Goal: Task Accomplishment & Management: Manage account settings

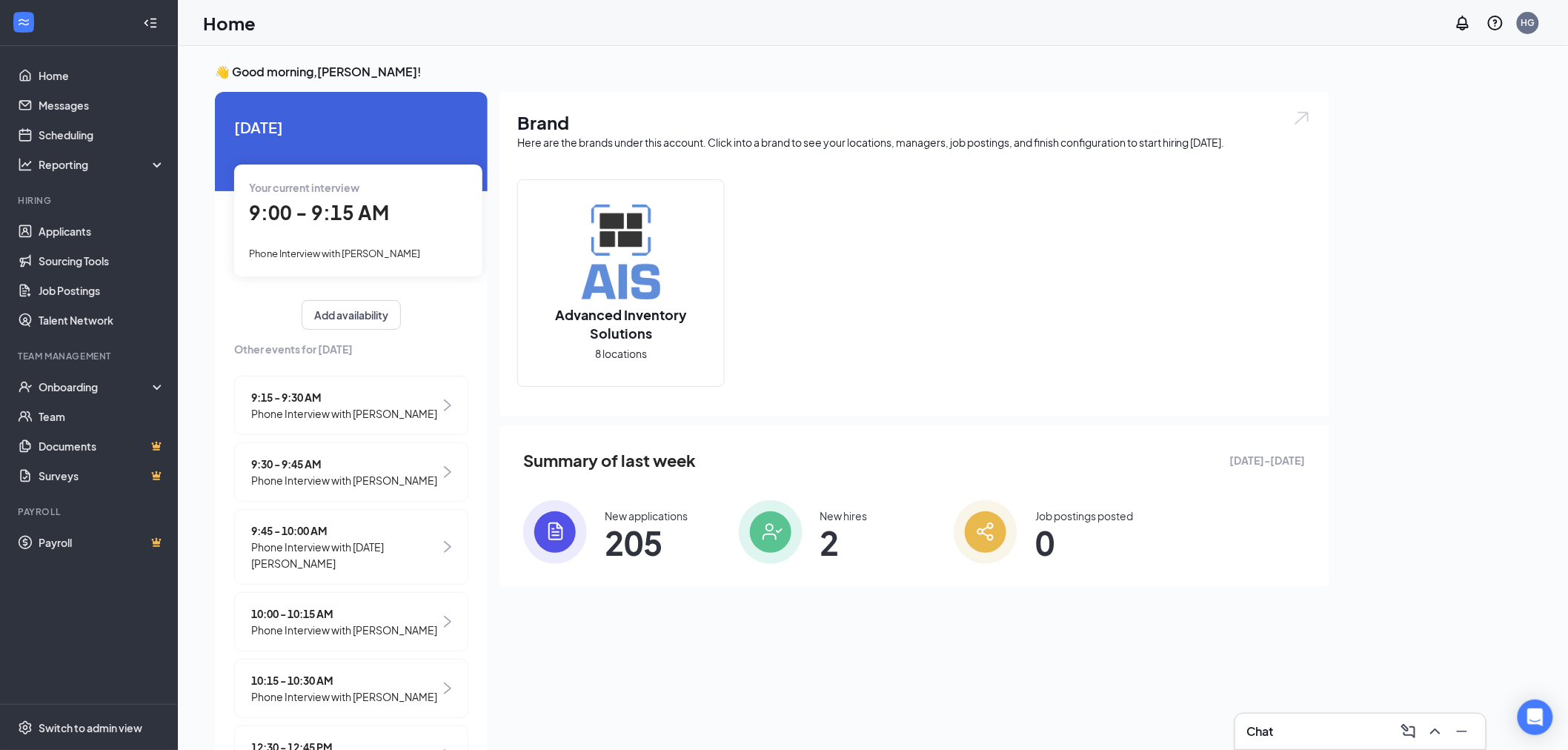
click at [375, 217] on span "9:00 - 9:15 AM" at bounding box center [319, 212] width 140 height 25
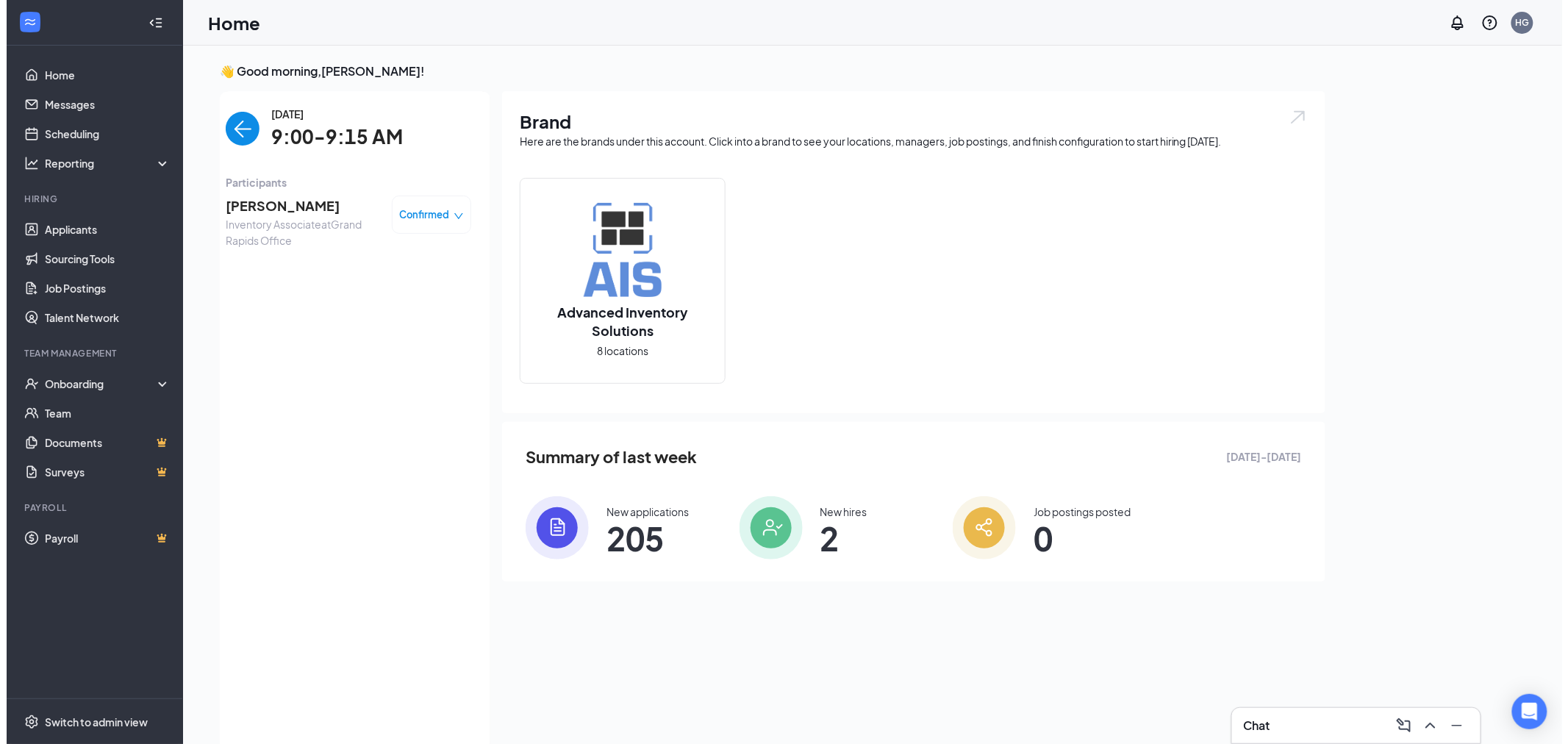
scroll to position [5, 0]
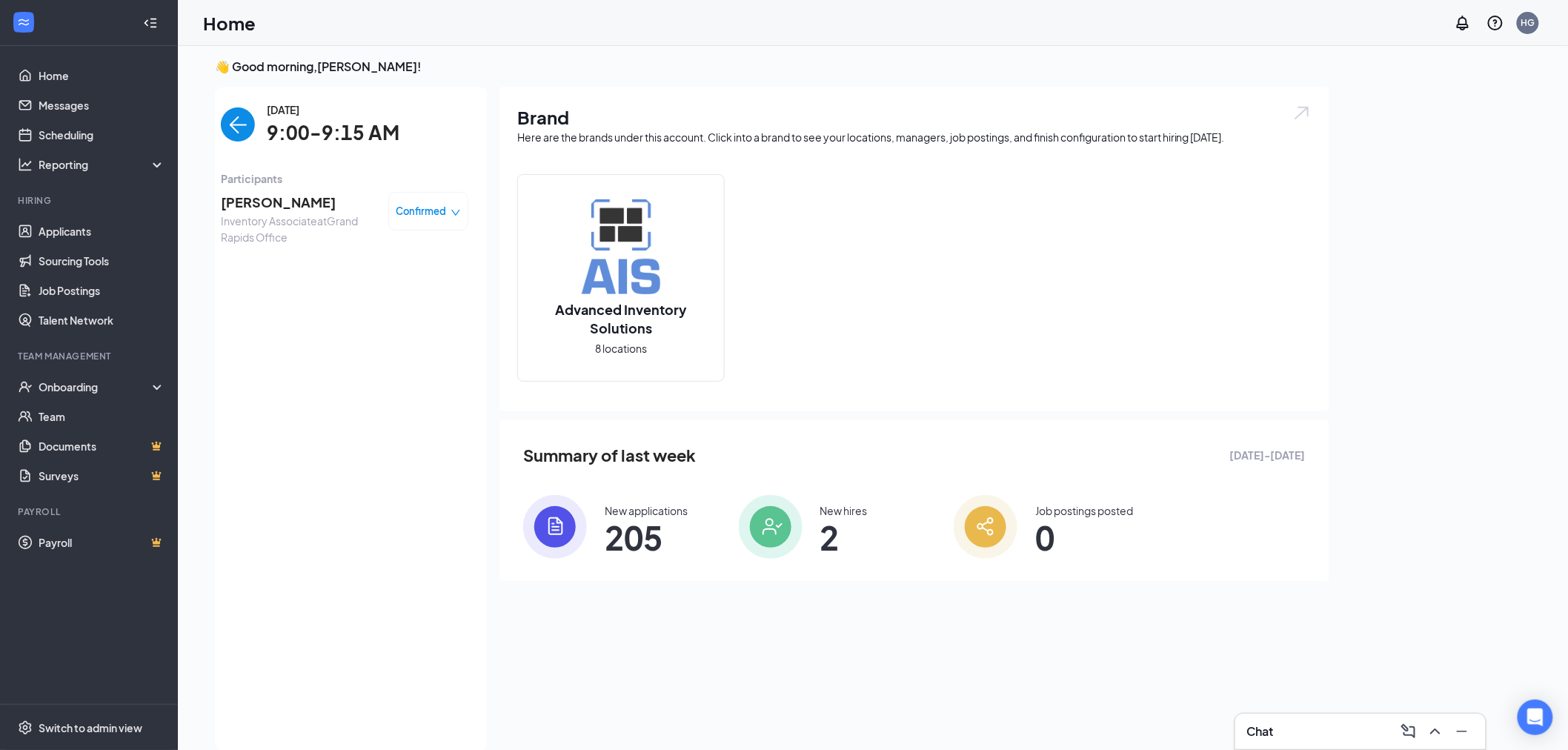
click at [286, 202] on span "[PERSON_NAME]" at bounding box center [298, 202] width 156 height 21
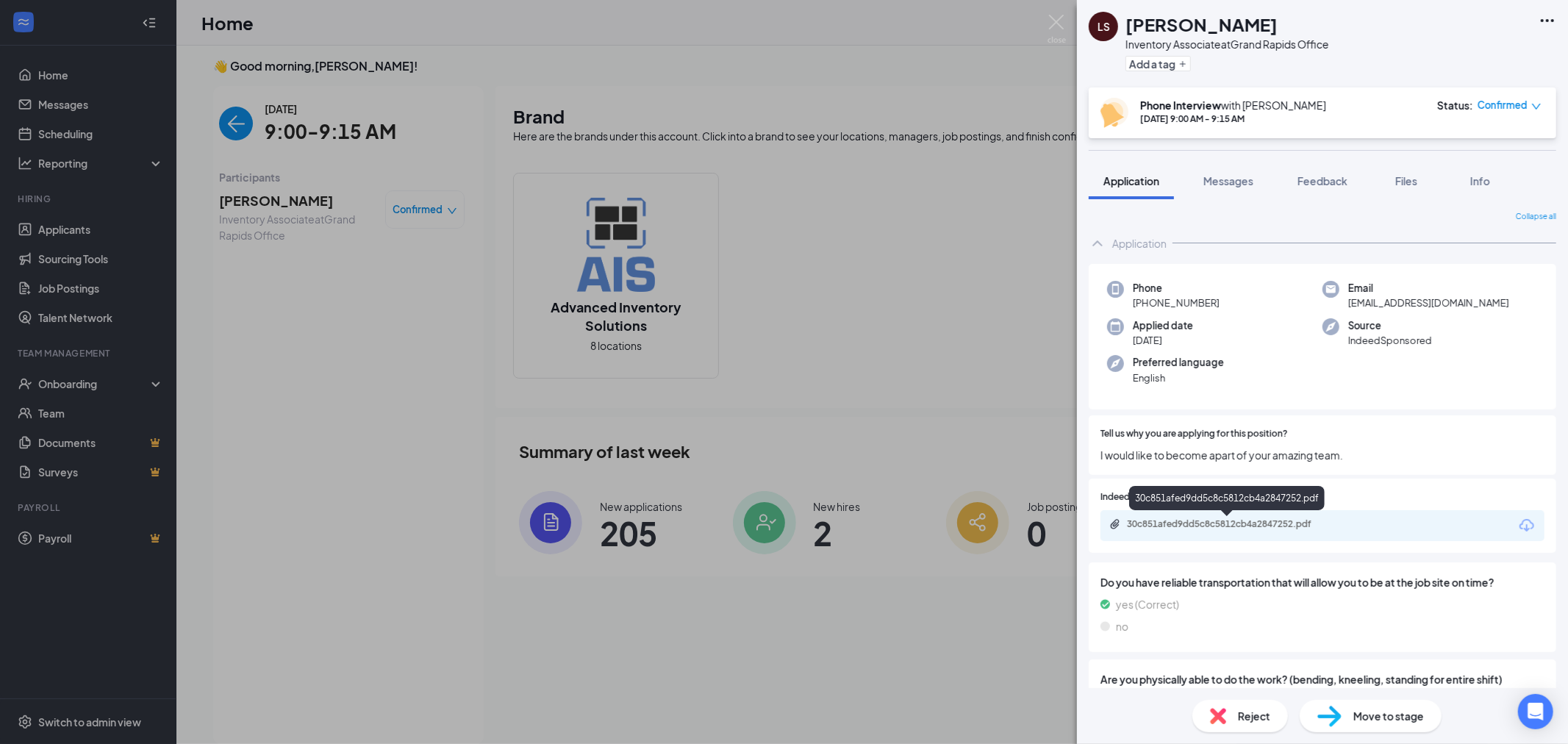
click at [1203, 525] on div "30c851afed9dd5c8c5812cb4a2847252.pdf" at bounding box center [1230, 524] width 206 height 12
click at [1167, 67] on button "Add a tag" at bounding box center [1158, 63] width 65 height 16
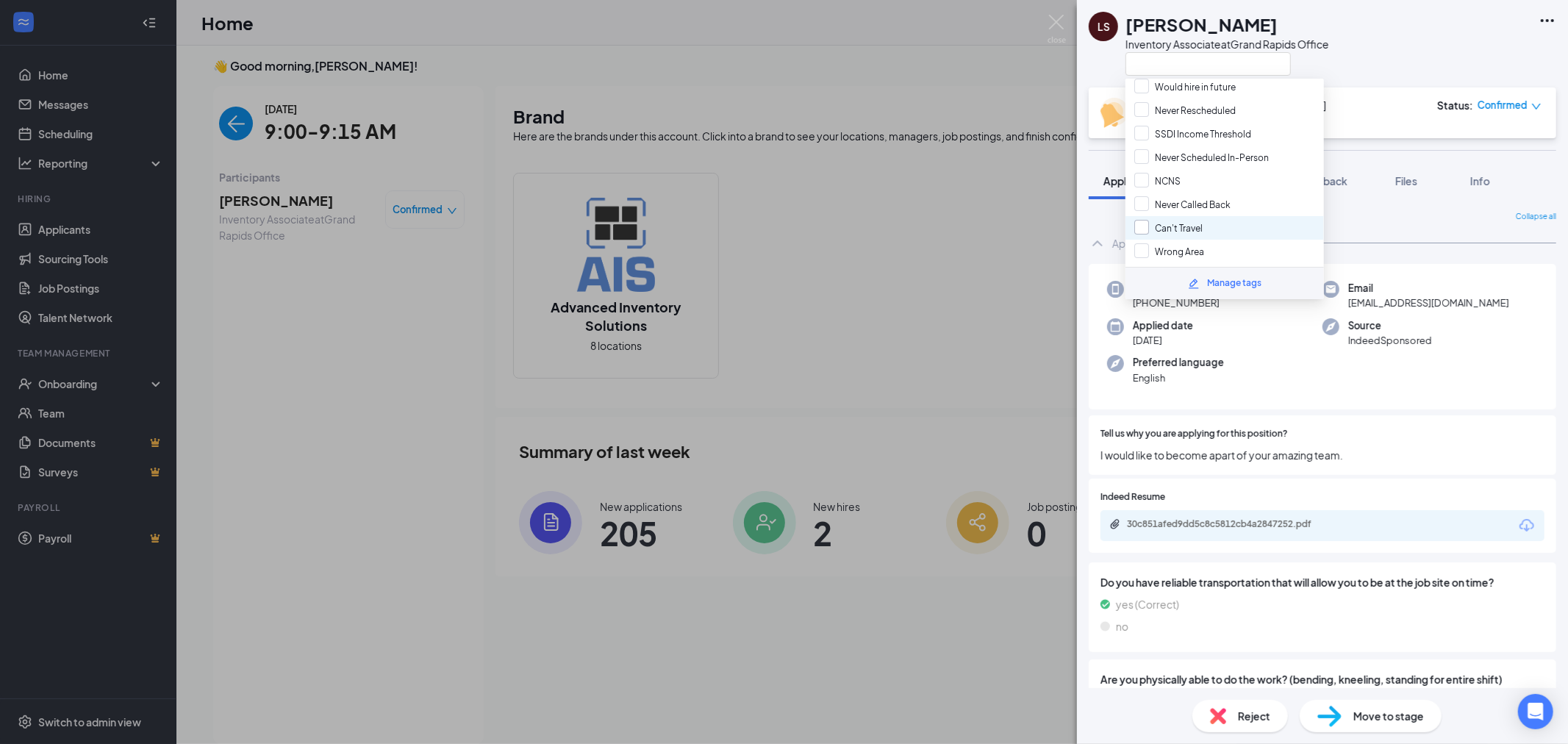
scroll to position [489, 0]
click at [1143, 174] on input "Hung Up" at bounding box center [1162, 182] width 56 height 17
checkbox input "true"
drag, startPoint x: 1142, startPoint y: 178, endPoint x: 1218, endPoint y: 429, distance: 262.3
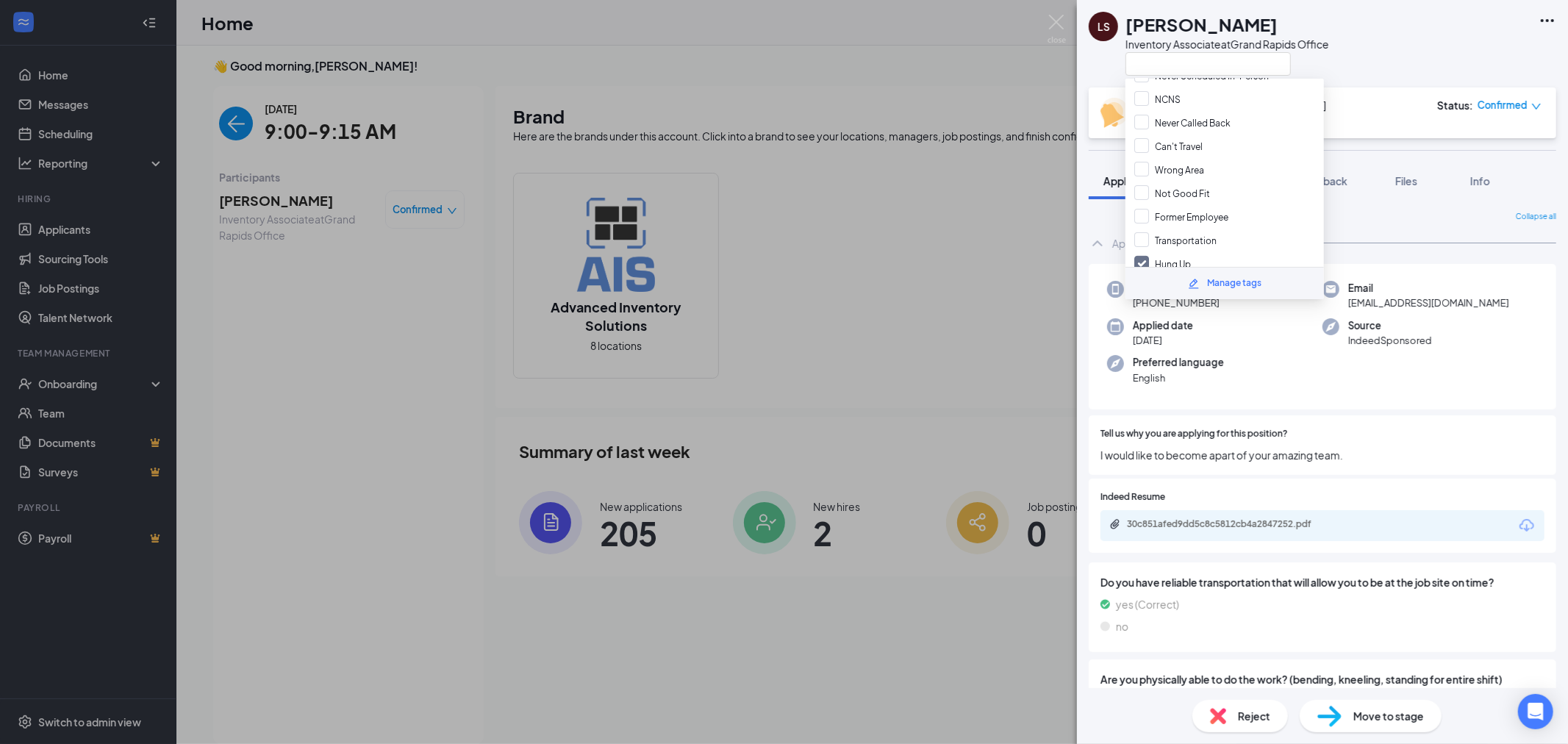
click at [1142, 185] on input "Not Good Fit" at bounding box center [1172, 193] width 76 height 17
checkbox input "true"
click at [1232, 704] on div "Reject" at bounding box center [1240, 716] width 95 height 32
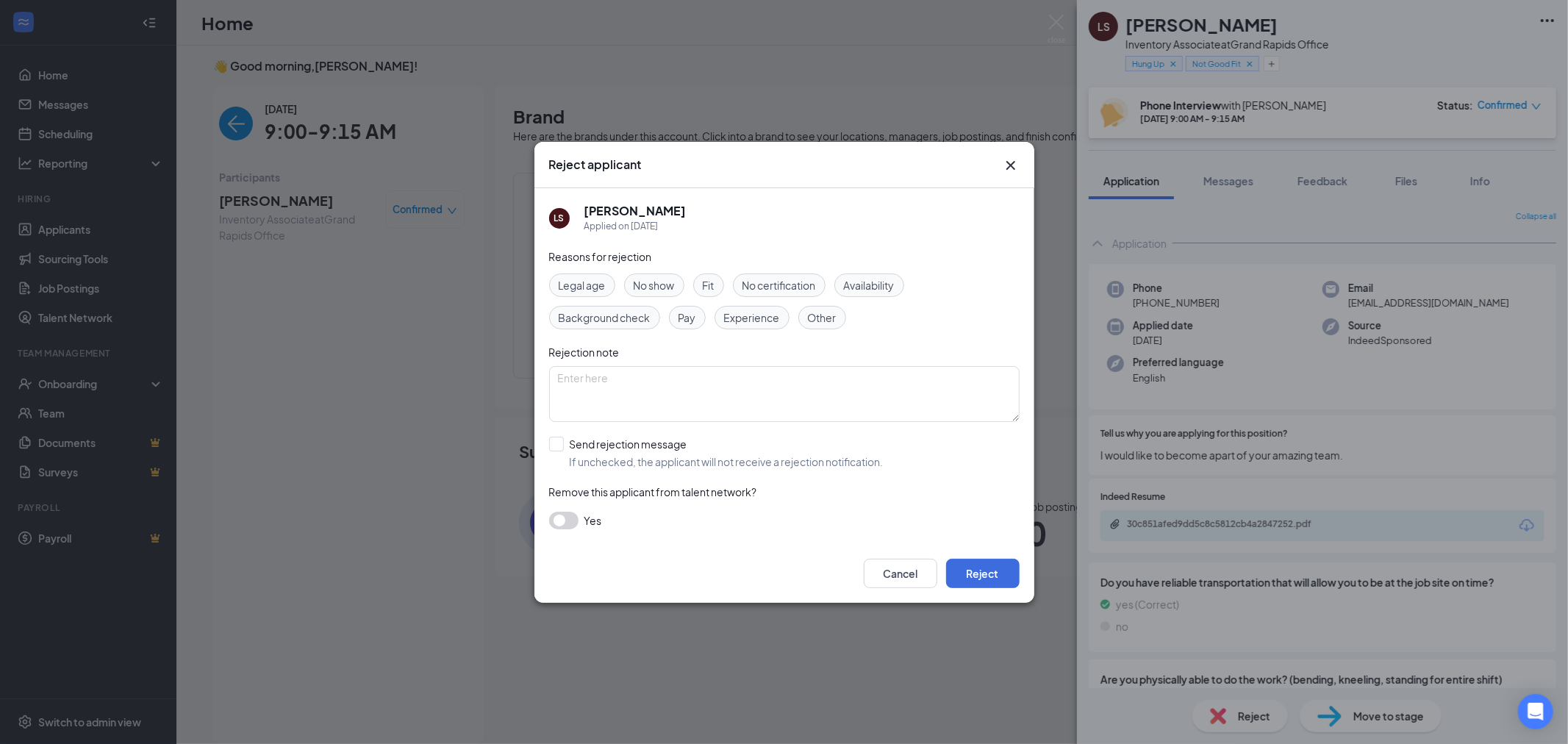
click at [715, 283] on span "Fit" at bounding box center [709, 285] width 12 height 17
drag, startPoint x: 833, startPoint y: 316, endPoint x: 817, endPoint y: 342, distance: 30.5
click at [833, 318] on span "Other" at bounding box center [822, 317] width 28 height 17
click at [805, 383] on textarea at bounding box center [785, 393] width 471 height 55
type textarea "hung up"
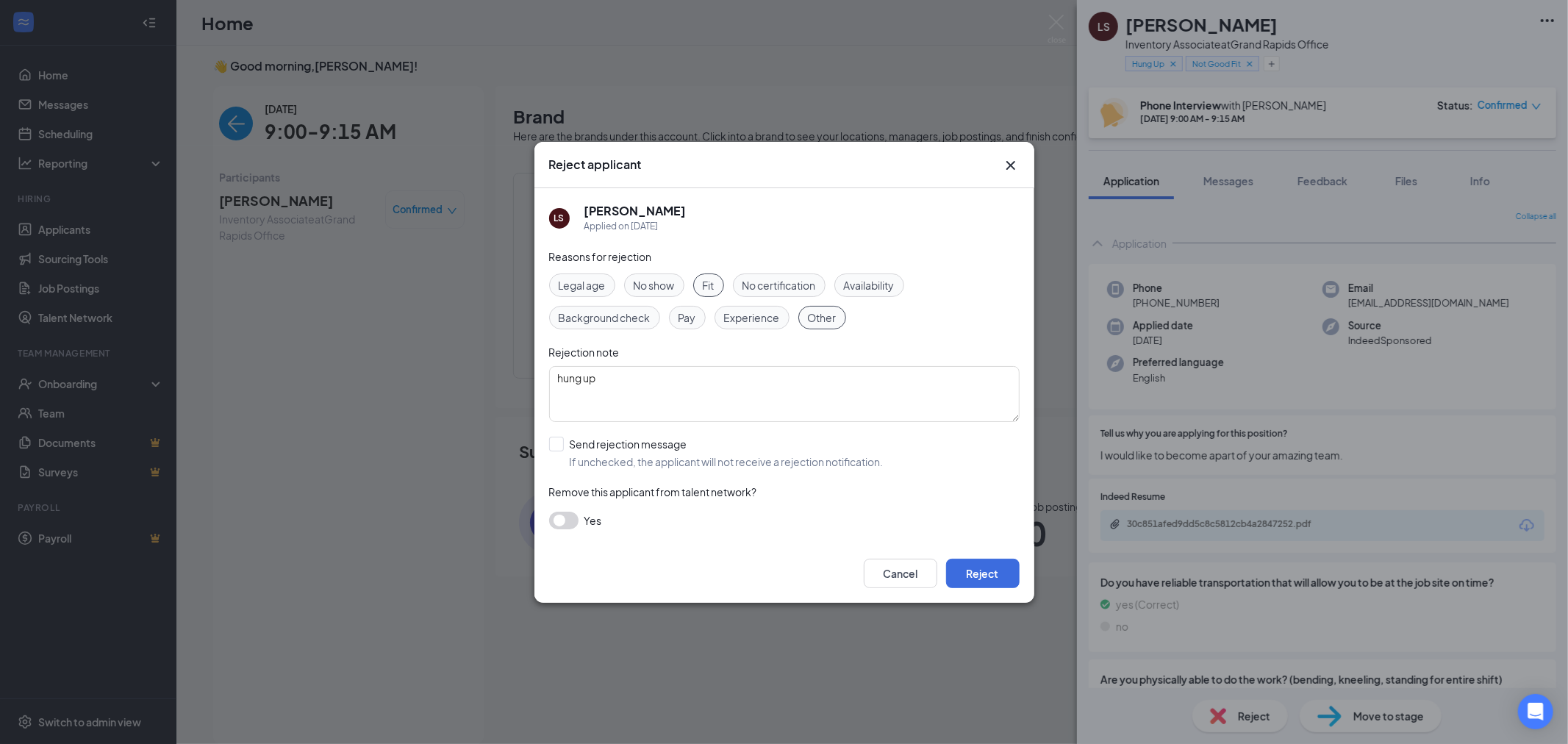
click at [571, 522] on button "button" at bounding box center [564, 520] width 29 height 18
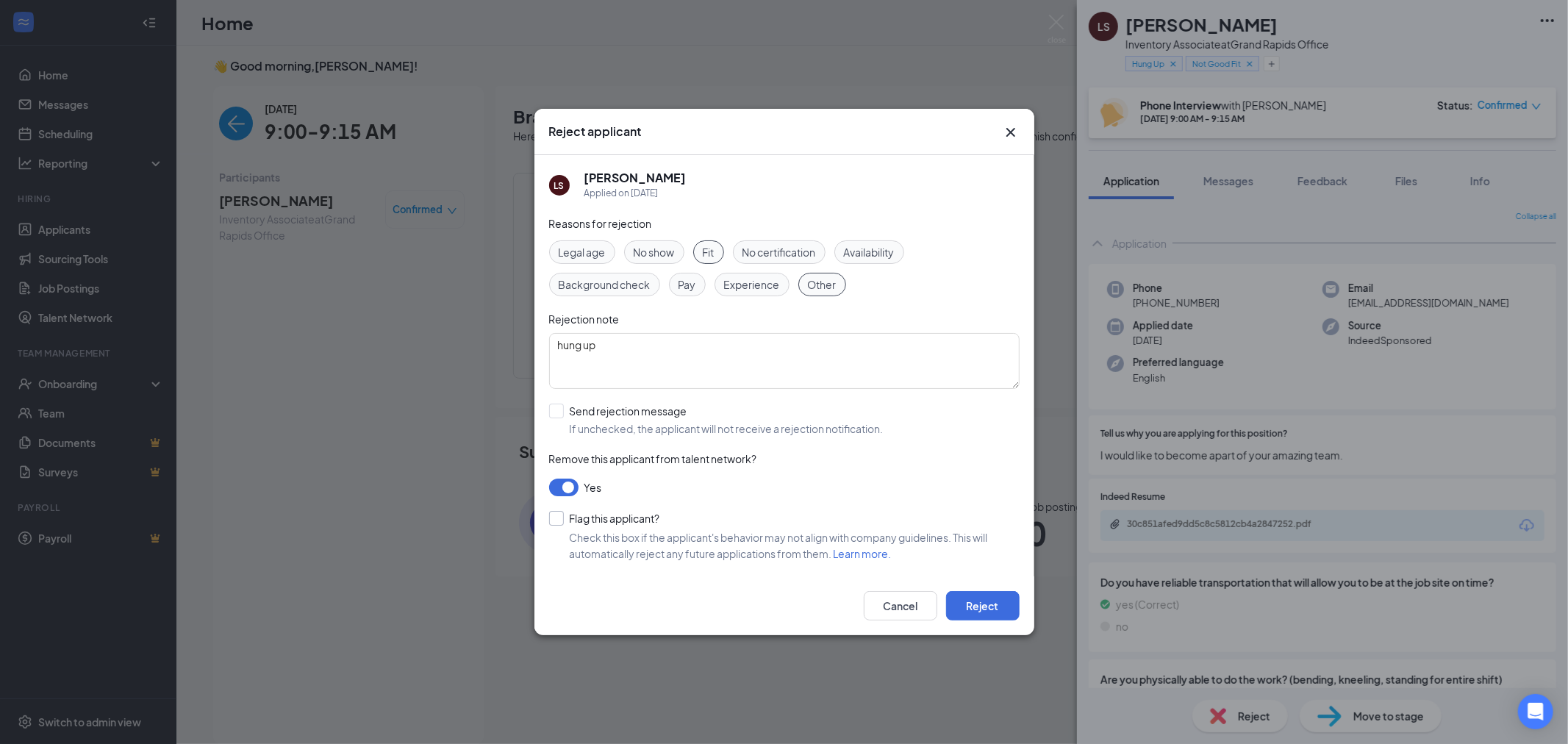
click at [550, 522] on input "Flag this applicant?" at bounding box center [605, 517] width 111 height 15
checkbox input "true"
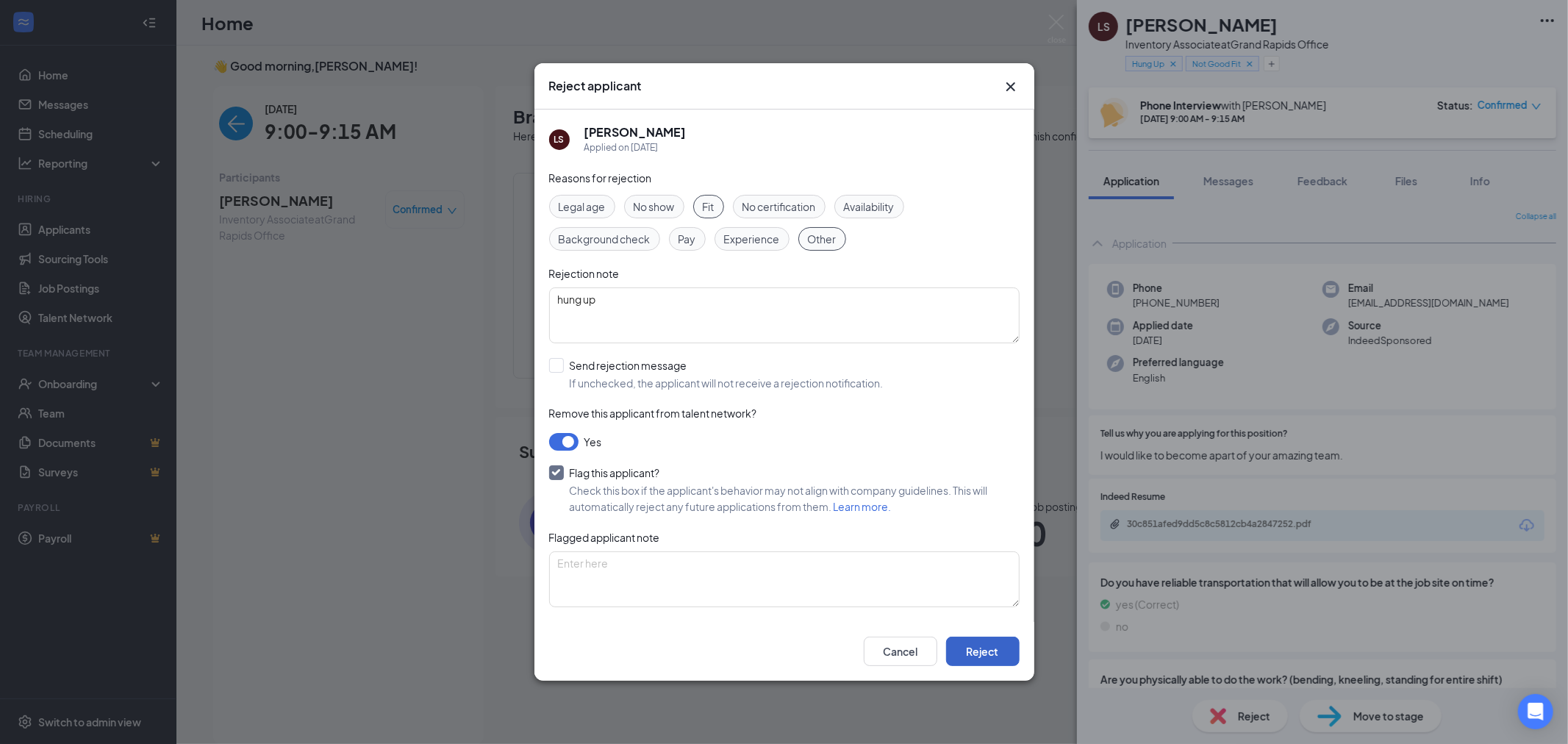
click at [982, 657] on button "Reject" at bounding box center [983, 652] width 74 height 29
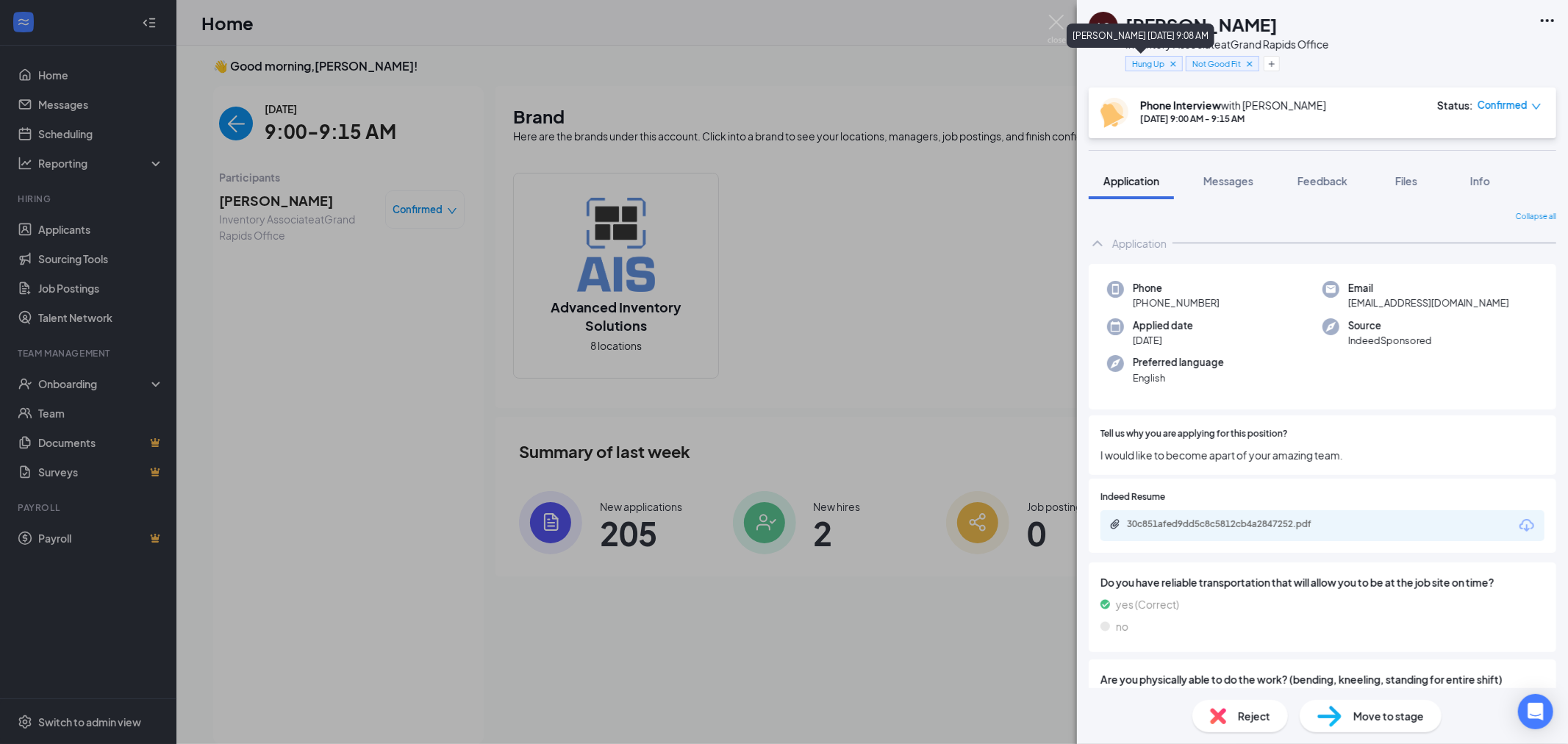
drag, startPoint x: 1173, startPoint y: 63, endPoint x: 1218, endPoint y: 63, distance: 45.0
click at [1173, 63] on icon "Cross" at bounding box center [1172, 63] width 5 height 5
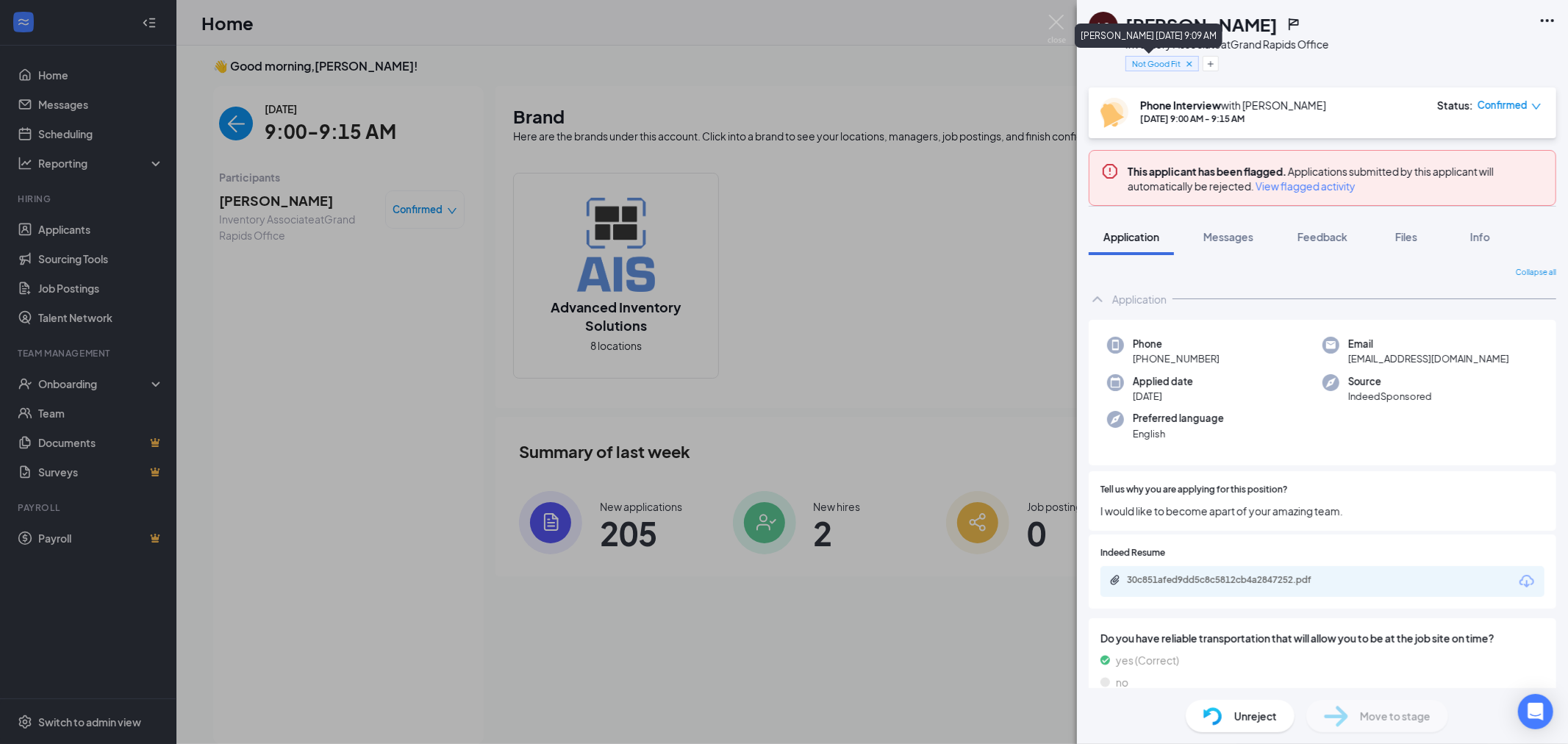
click at [1192, 61] on icon "Cross" at bounding box center [1189, 63] width 5 height 5
click at [1243, 712] on span "Unreject" at bounding box center [1256, 716] width 43 height 17
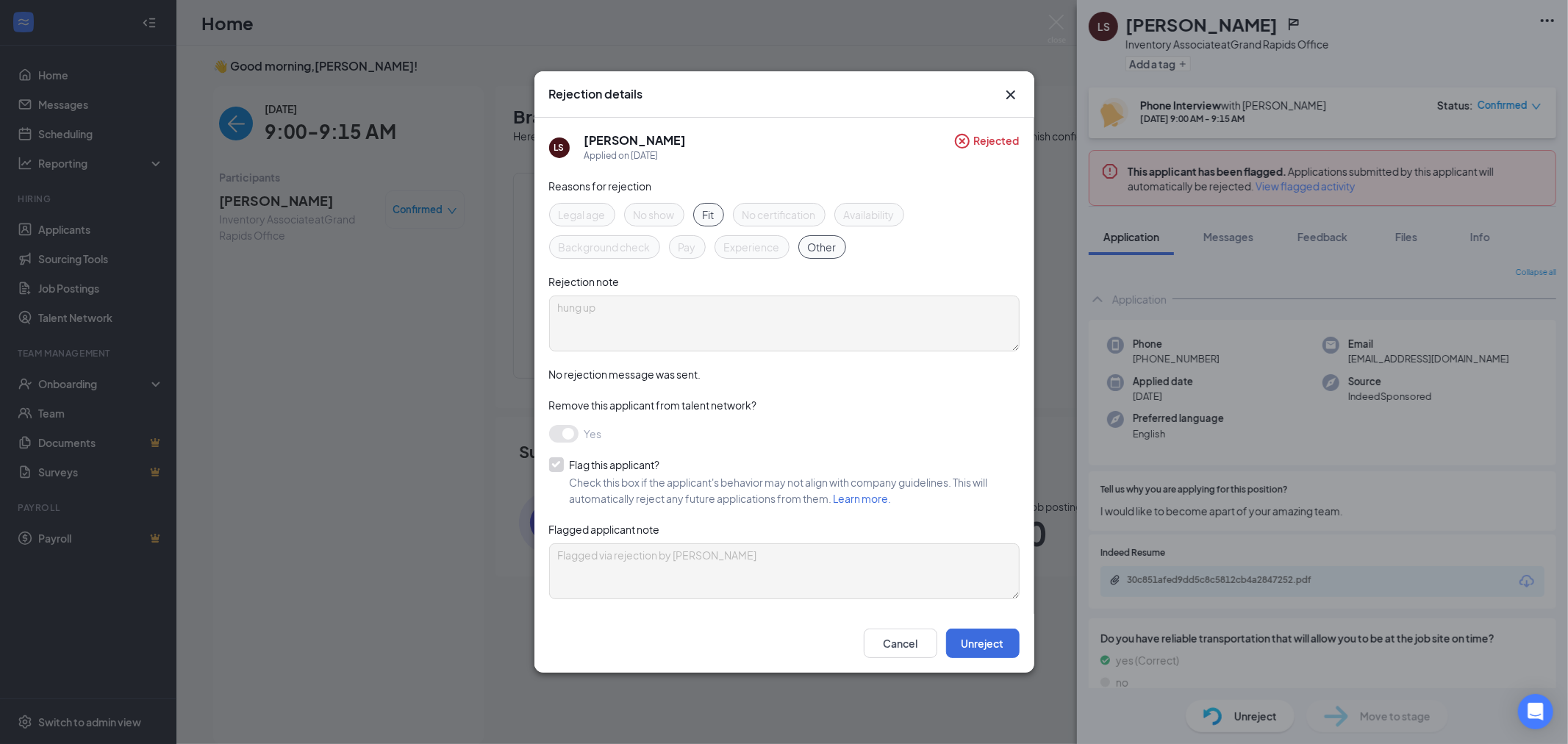
drag, startPoint x: 816, startPoint y: 243, endPoint x: 750, endPoint y: 227, distance: 67.9
click at [816, 242] on span "Other" at bounding box center [822, 247] width 28 height 17
click at [701, 217] on div "Fit" at bounding box center [709, 215] width 31 height 23
click at [835, 245] on span "Other" at bounding box center [822, 247] width 28 height 17
click at [983, 640] on button "Unreject" at bounding box center [983, 643] width 74 height 29
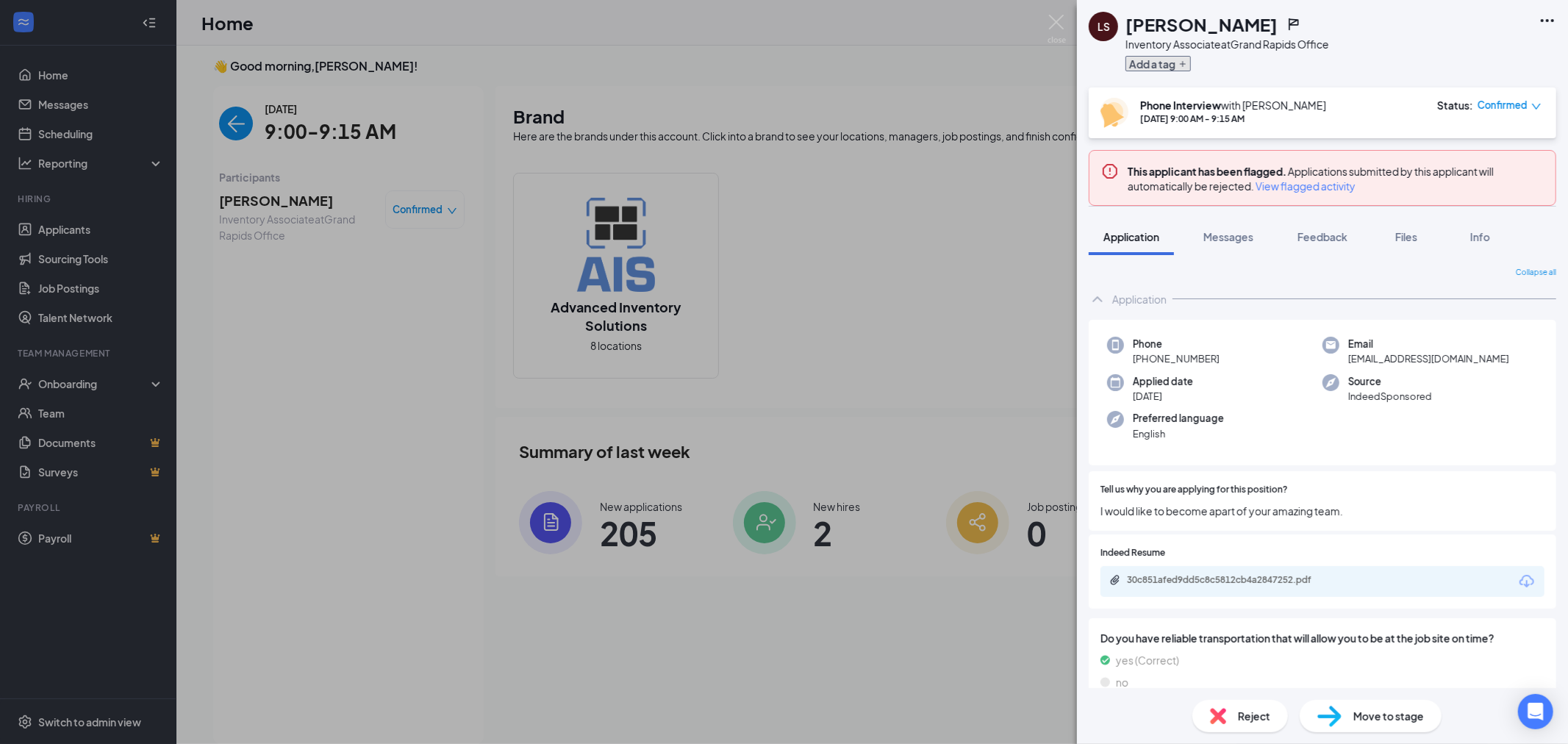
click at [1181, 65] on icon "Plus" at bounding box center [1183, 63] width 9 height 9
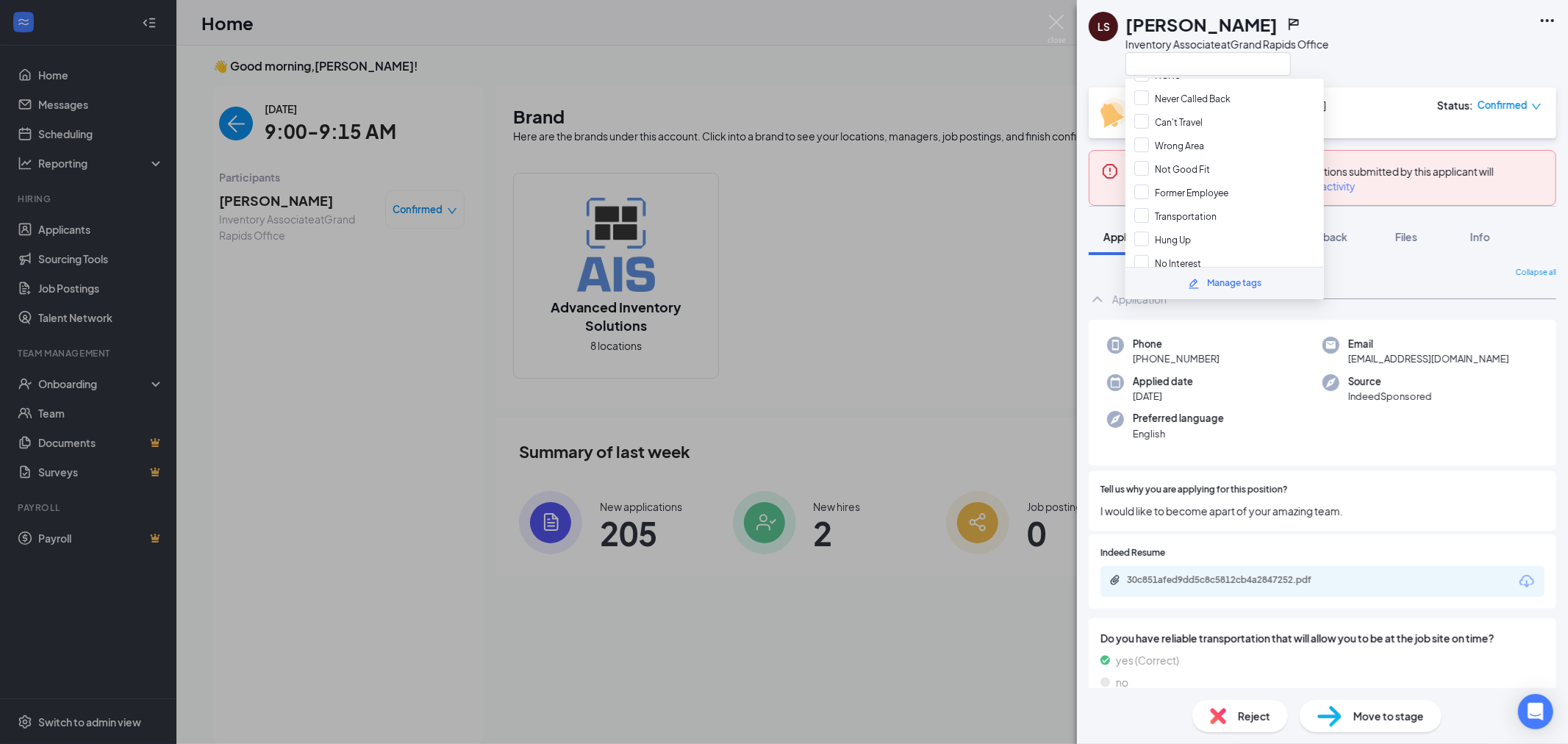
scroll to position [351, 0]
click at [1138, 242] on input "Not Good Fit" at bounding box center [1172, 250] width 76 height 17
checkbox input "true"
click at [1382, 71] on div "LS [PERSON_NAME] Inventory Associate at [GEOGRAPHIC_DATA] Office" at bounding box center [1322, 44] width 491 height 88
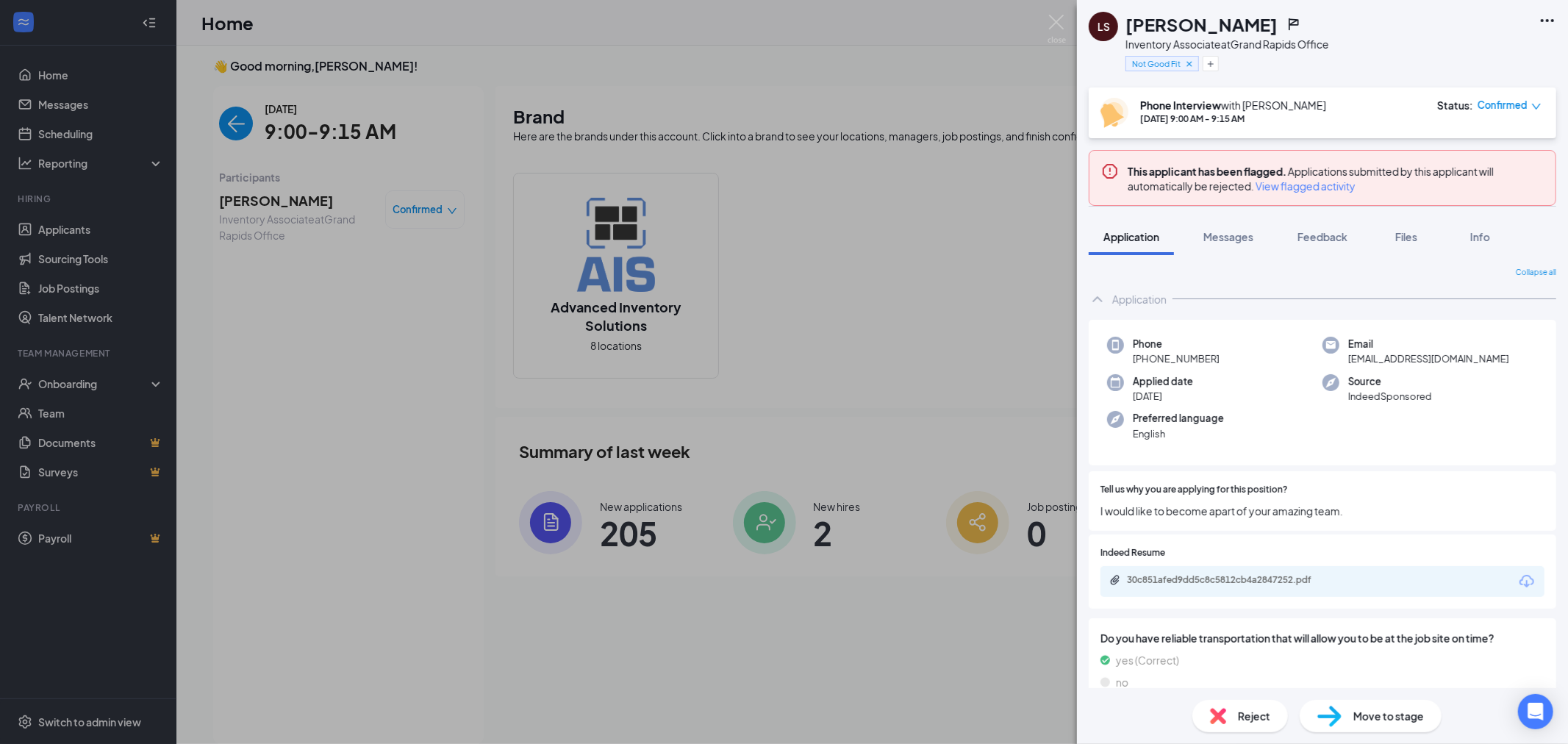
click at [1320, 192] on span "View flagged activity" at bounding box center [1305, 186] width 100 height 15
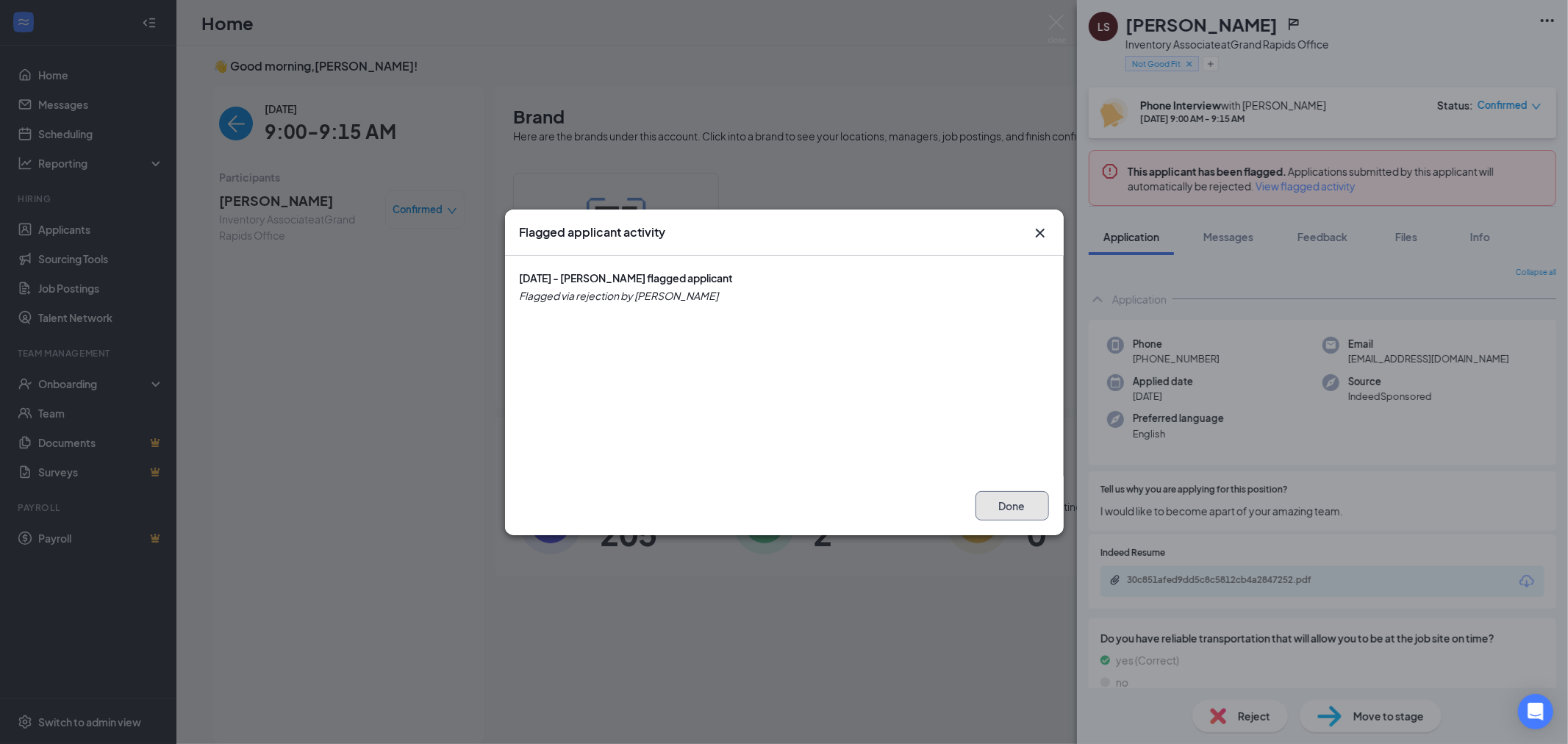
click at [1005, 504] on button "Done" at bounding box center [1013, 506] width 74 height 29
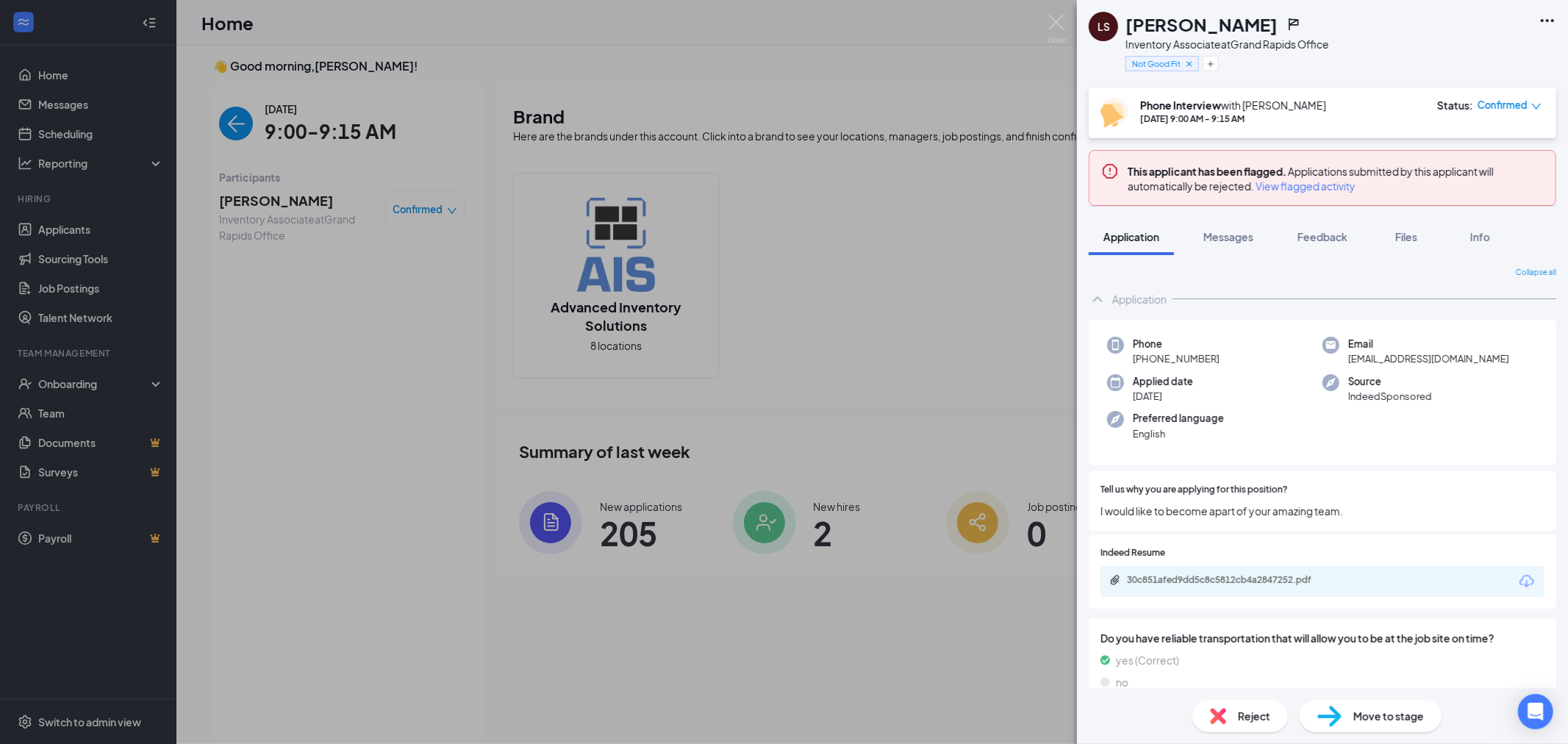
click at [1255, 718] on span "Reject" at bounding box center [1254, 716] width 32 height 17
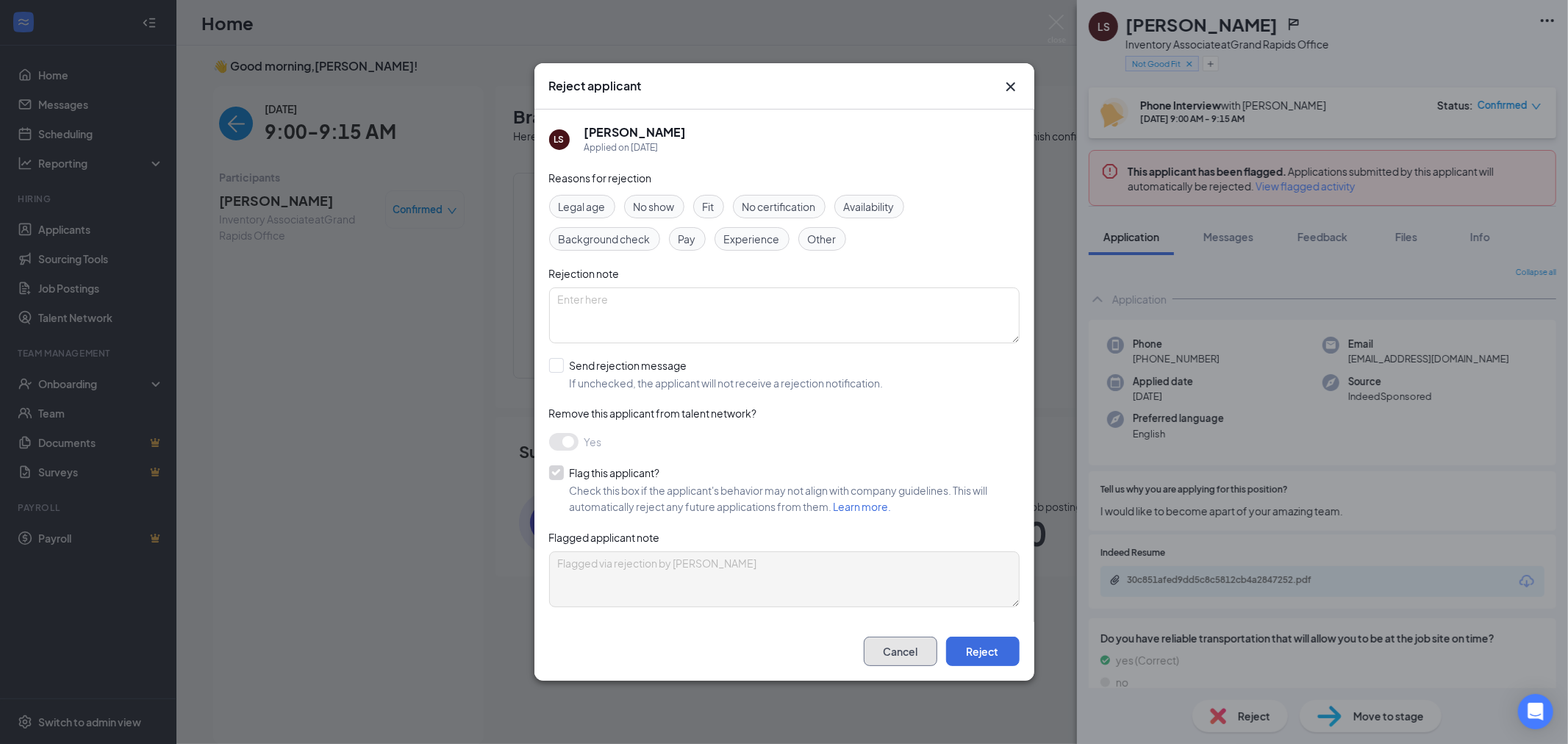
click at [899, 644] on button "Cancel" at bounding box center [901, 652] width 74 height 29
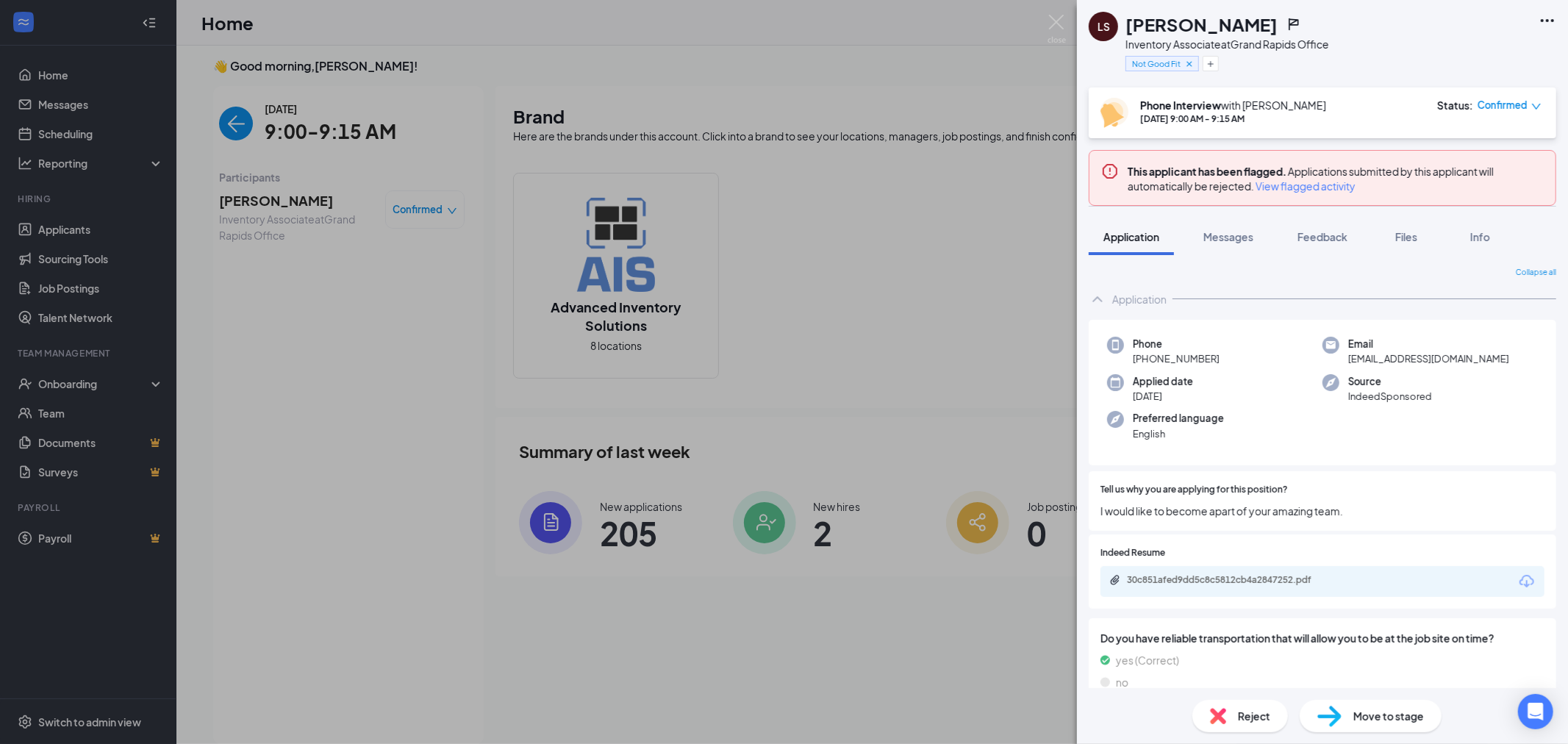
click at [1269, 12] on div "[PERSON_NAME]" at bounding box center [1227, 24] width 203 height 25
click at [1546, 20] on icon "Ellipses" at bounding box center [1548, 20] width 18 height 18
click at [1449, 89] on link "Unflag applicant" at bounding box center [1467, 86] width 159 height 15
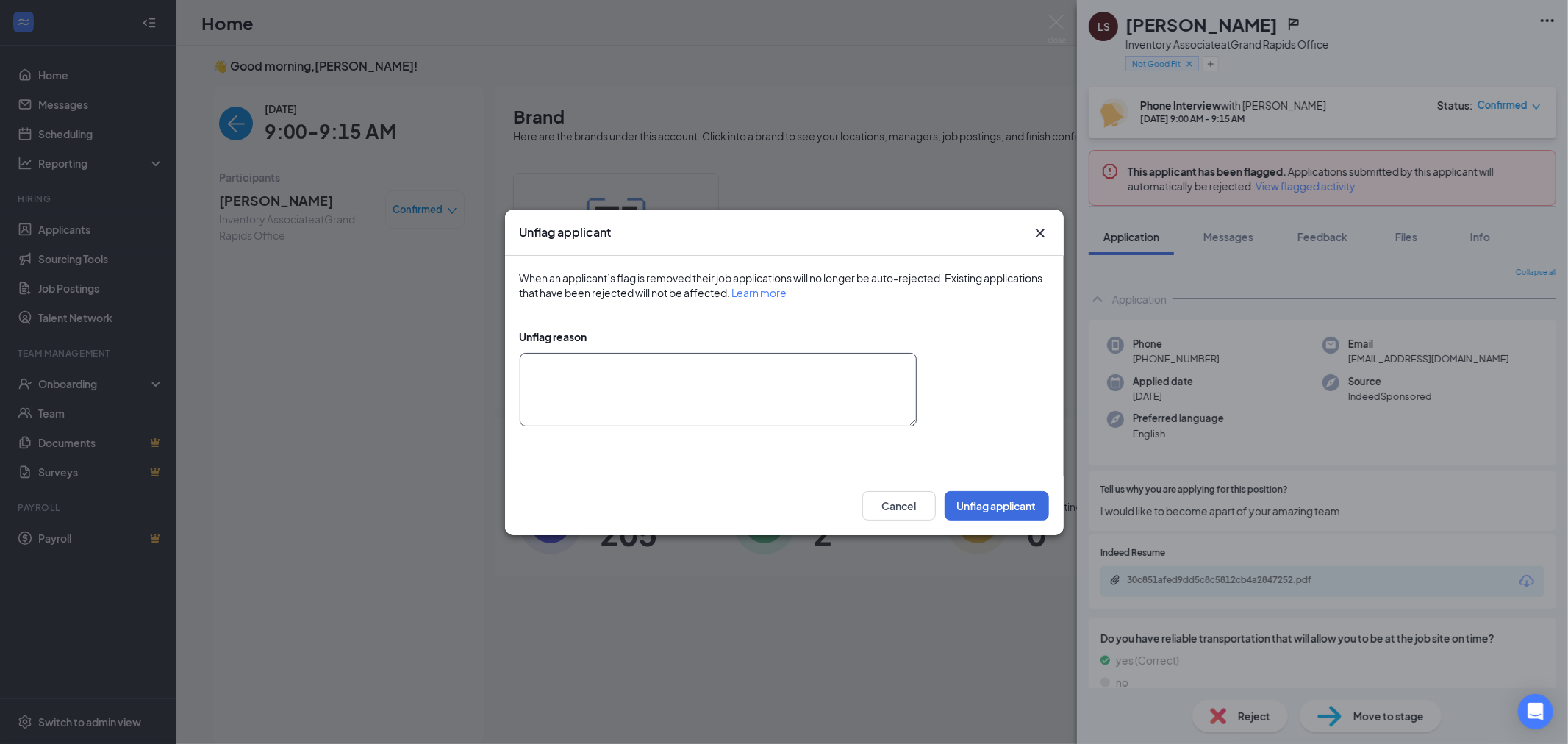
click at [830, 408] on textarea at bounding box center [718, 390] width 397 height 74
type textarea "called back, hang up was accidental"
click at [1001, 506] on button "Unflag applicant" at bounding box center [996, 506] width 104 height 29
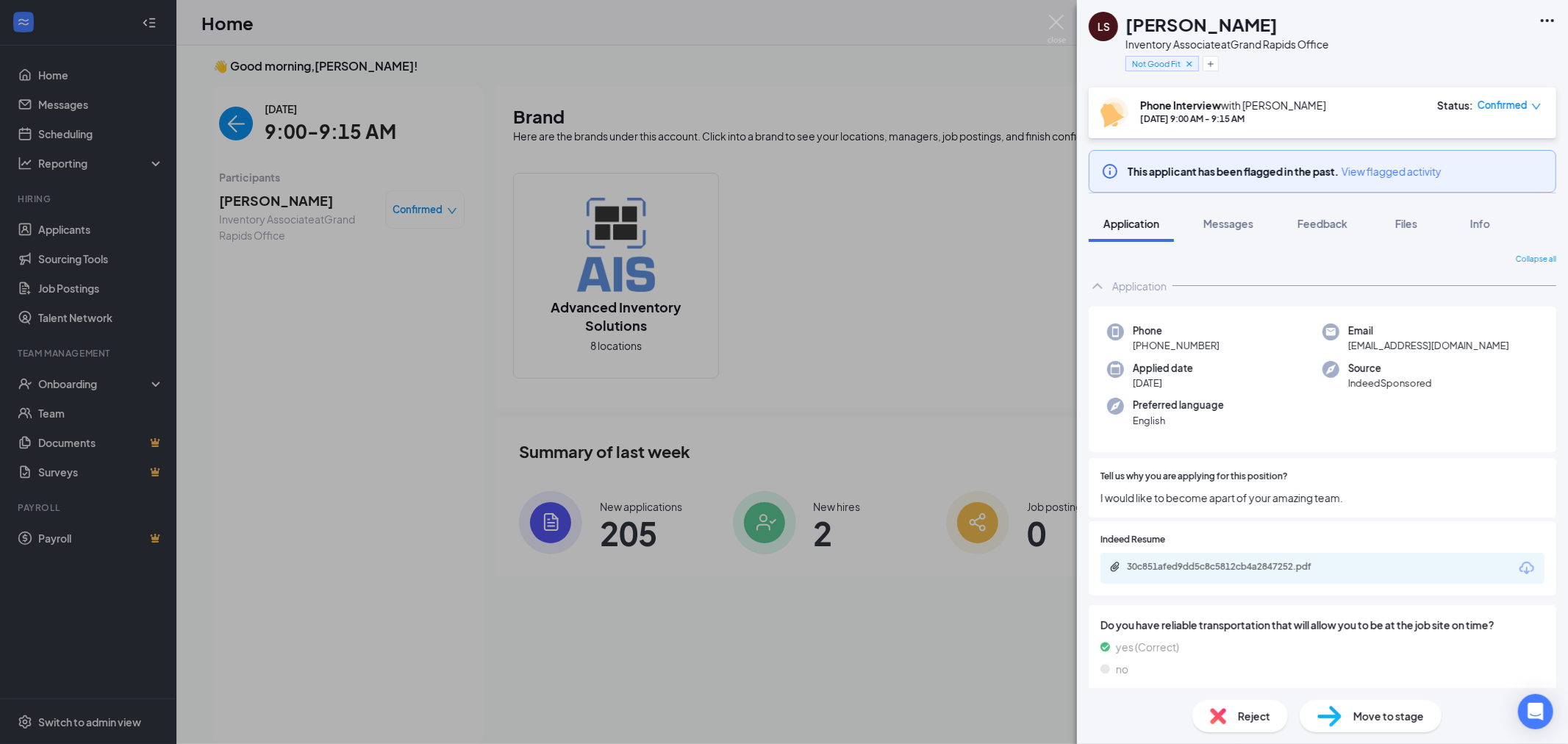
click at [1262, 716] on span "Reject" at bounding box center [1254, 716] width 32 height 17
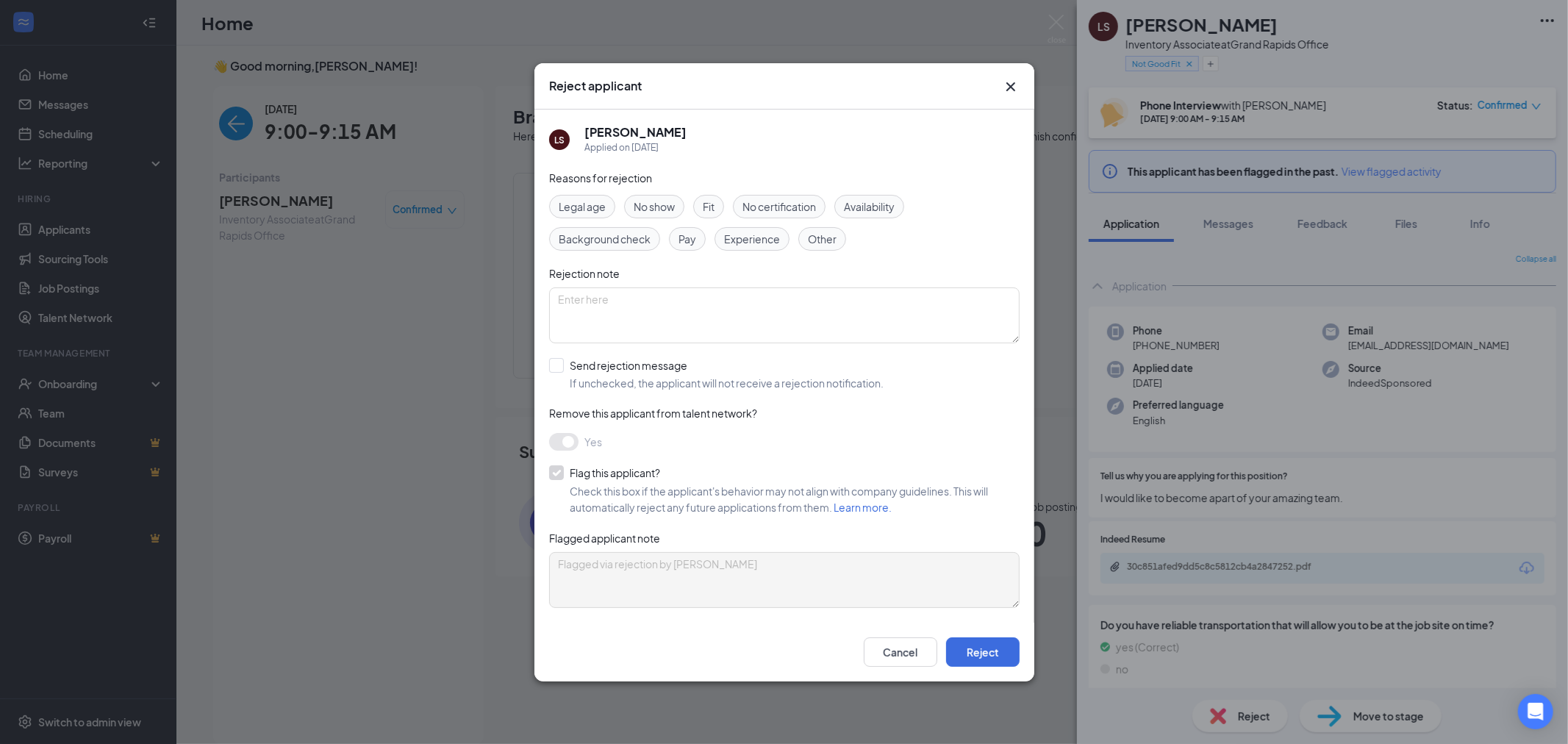
checkbox input "false"
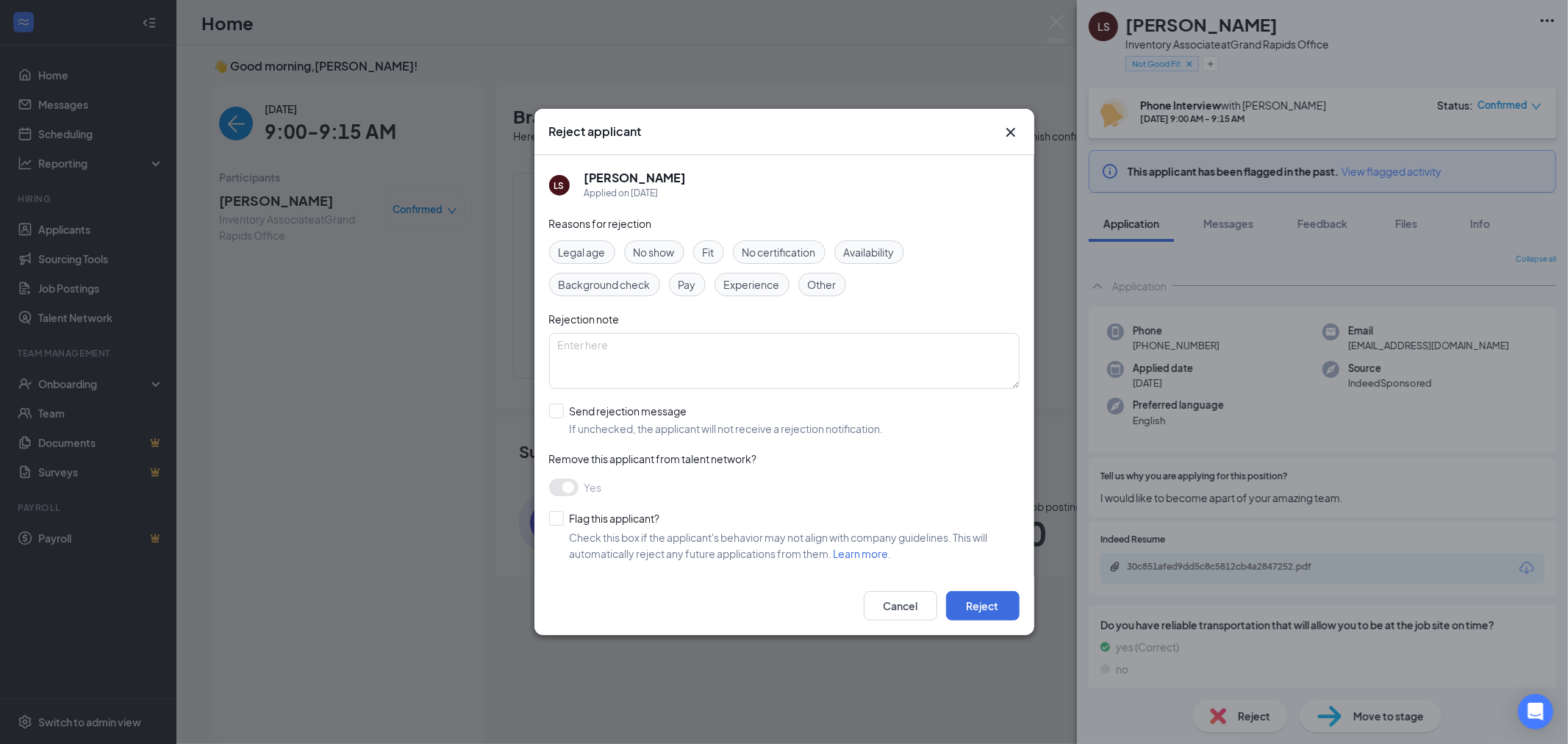
click at [886, 240] on div "Availability" at bounding box center [870, 252] width 70 height 23
click at [832, 341] on textarea at bounding box center [785, 360] width 471 height 55
type textarea "cannot have variable end times"
click at [994, 605] on button "Reject" at bounding box center [983, 606] width 74 height 29
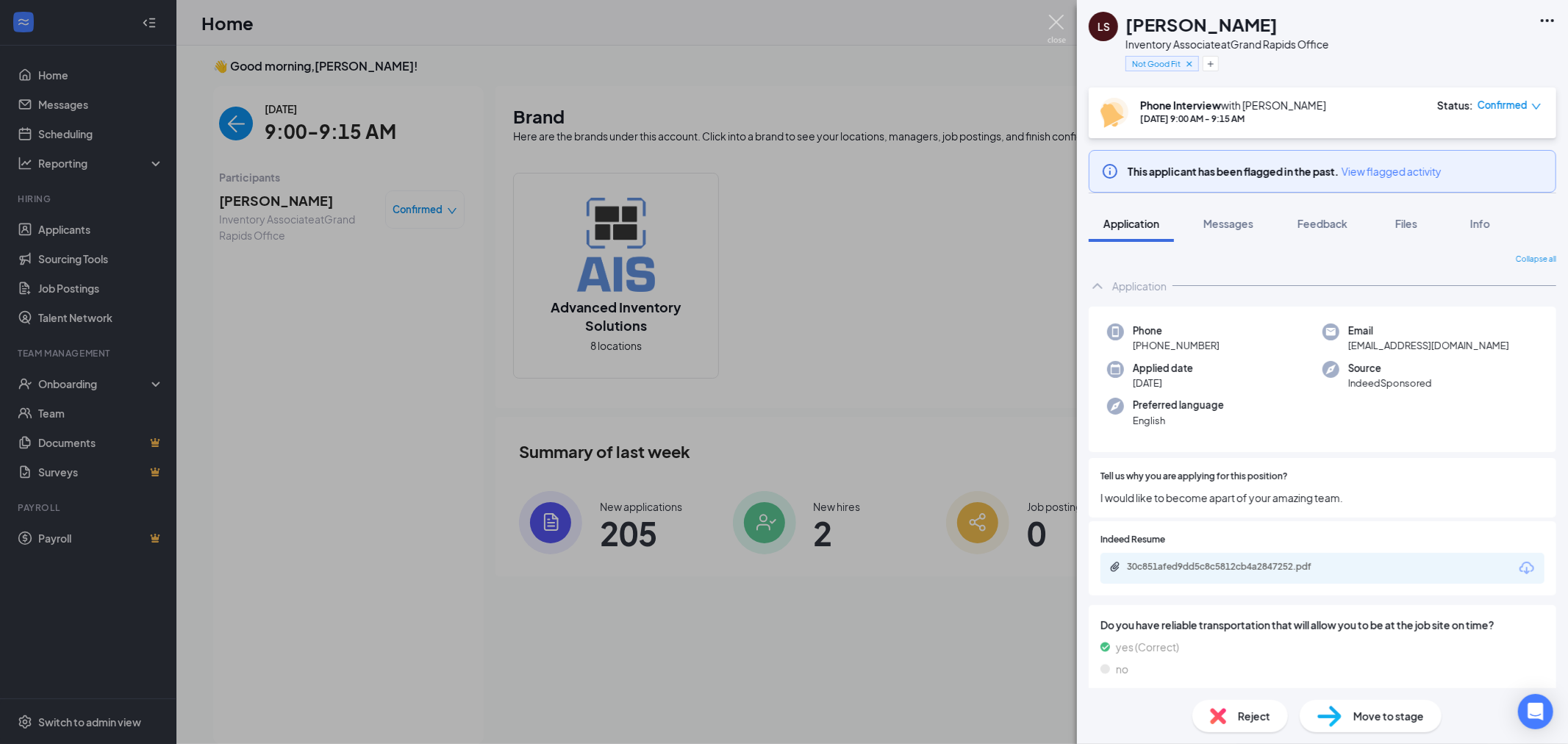
click at [1055, 22] on img at bounding box center [1056, 28] width 18 height 28
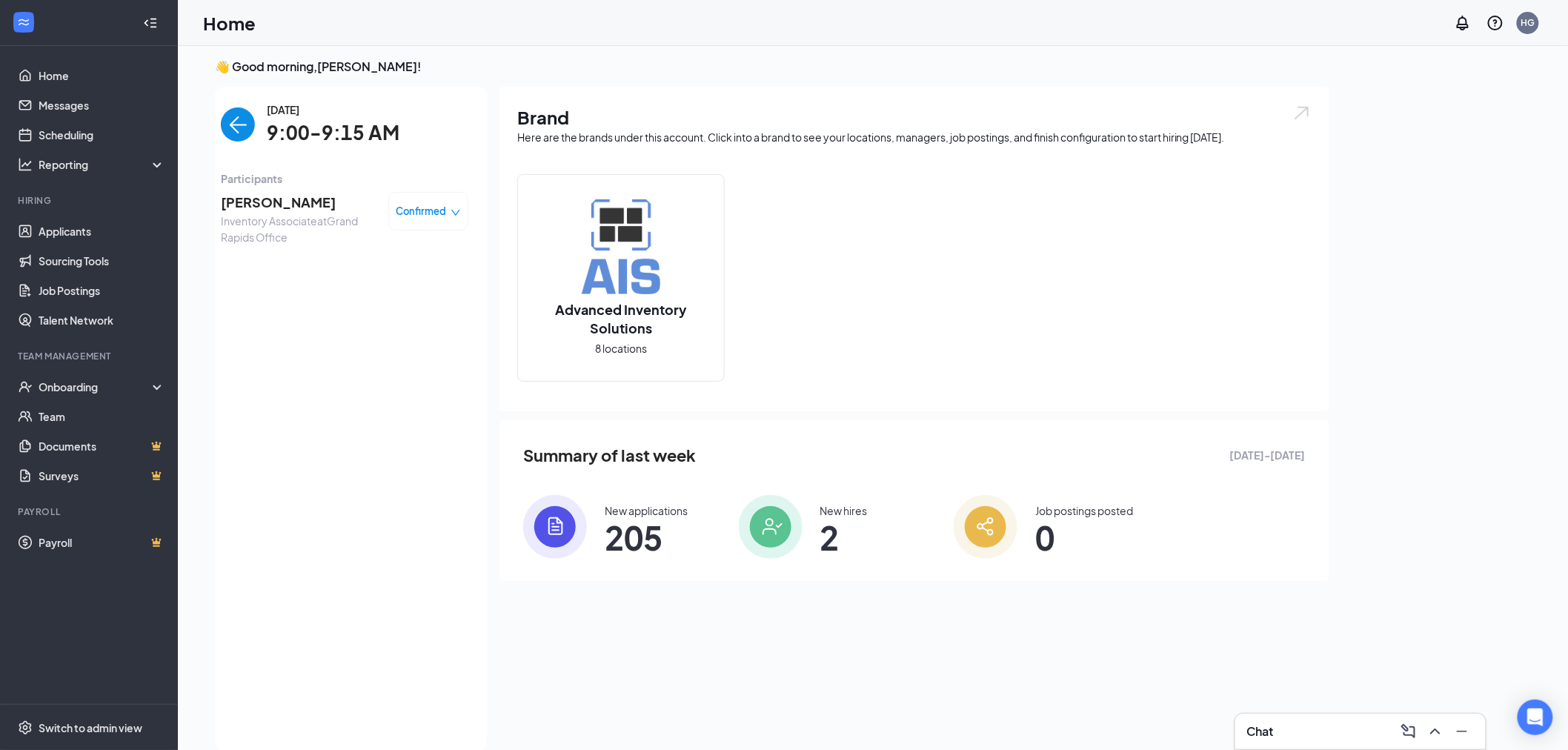
click at [231, 131] on img "back-button" at bounding box center [237, 125] width 34 height 34
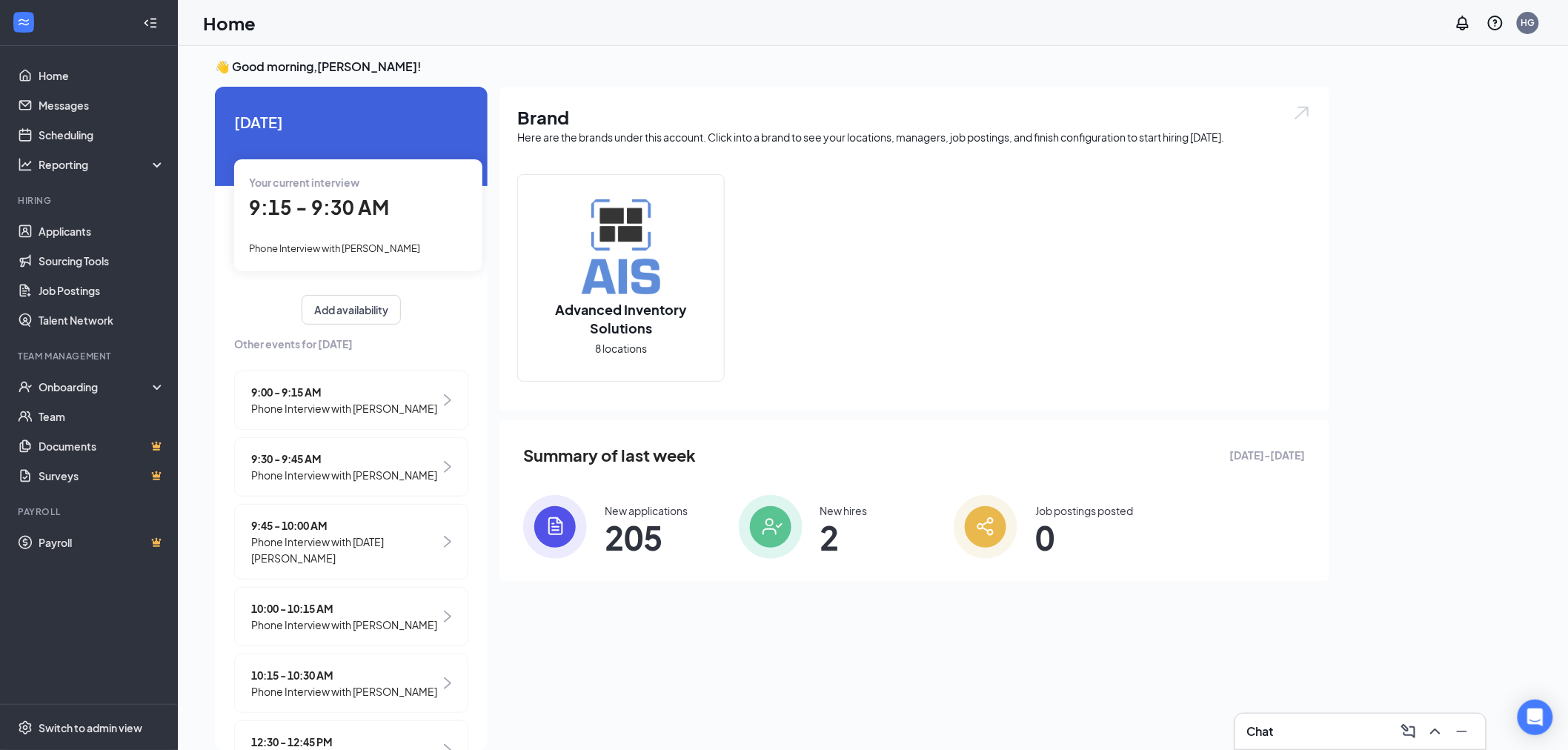
click at [354, 208] on span "9:15 - 9:30 AM" at bounding box center [319, 207] width 140 height 25
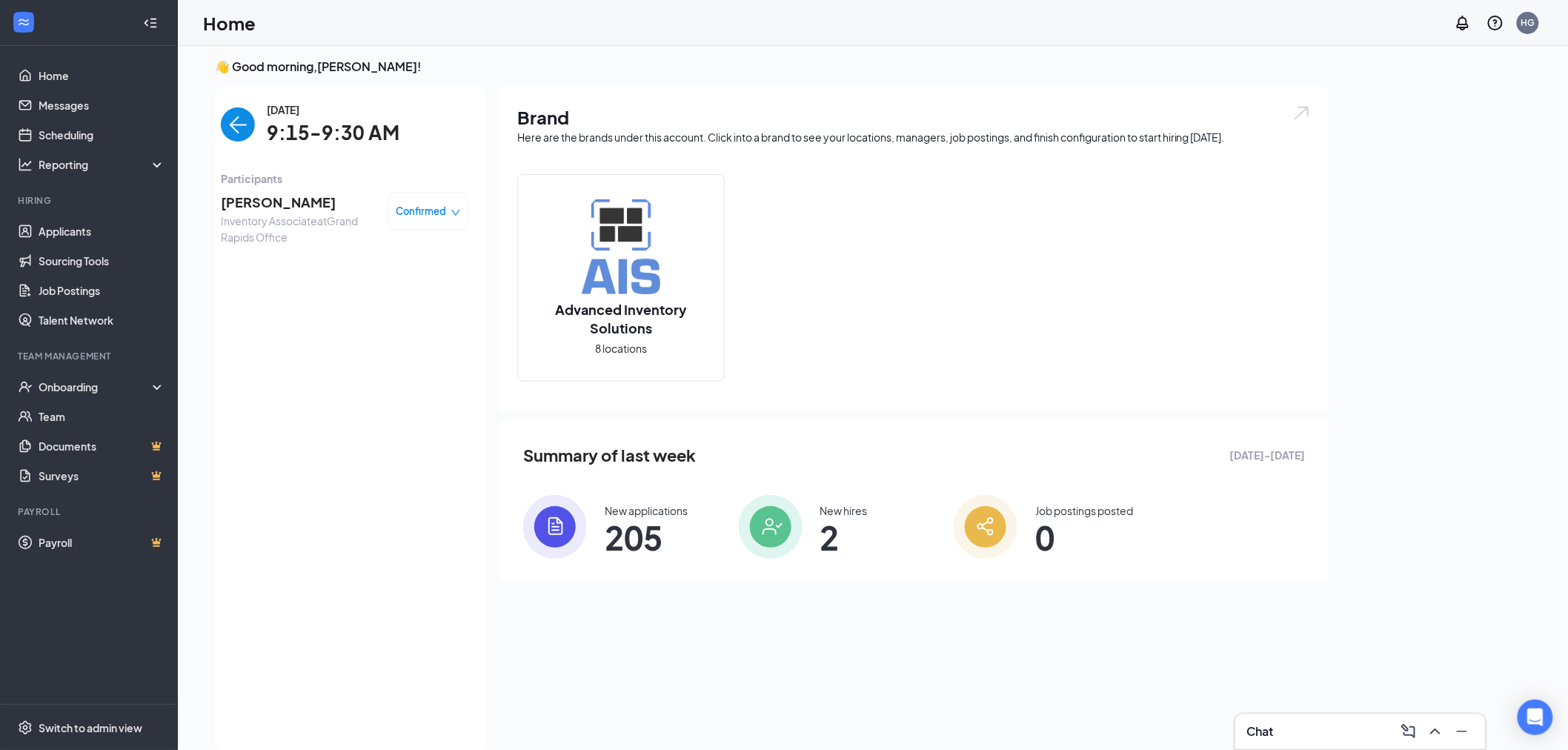
click at [271, 198] on span "[PERSON_NAME]" at bounding box center [298, 202] width 156 height 21
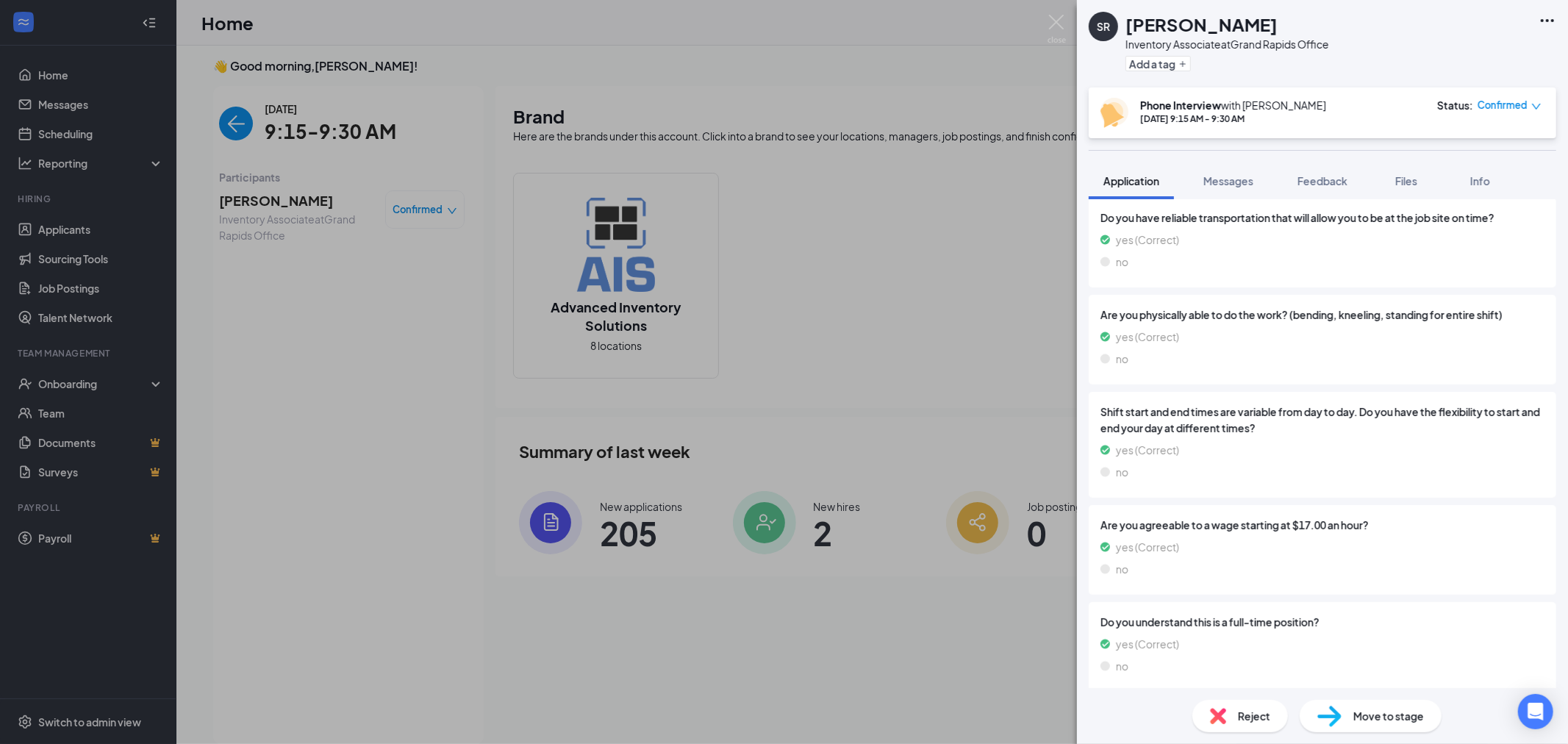
scroll to position [140, 0]
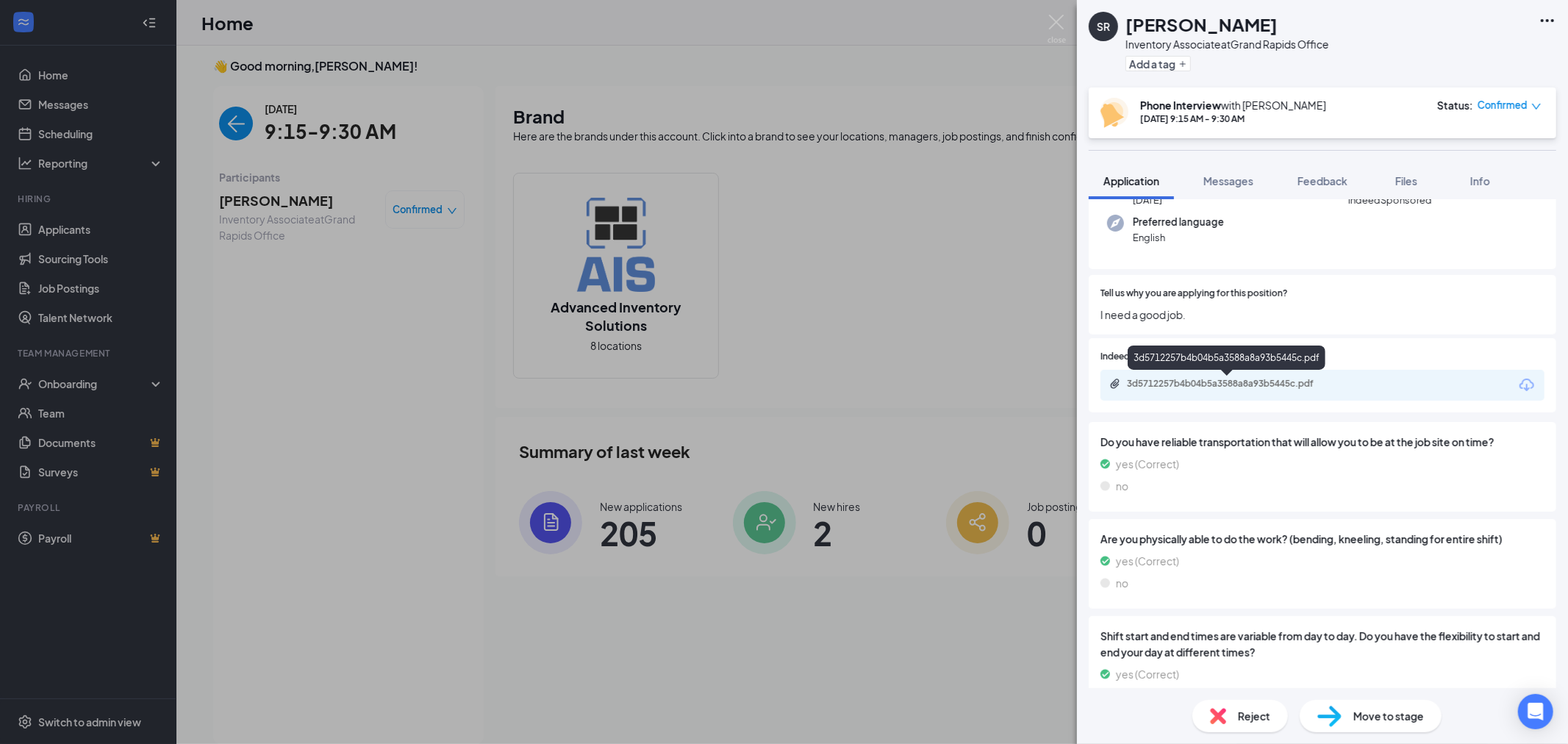
click at [1247, 381] on div "3d5712257b4b04b5a3588a8a93b5445c.pdf" at bounding box center [1230, 383] width 206 height 12
drag, startPoint x: 1214, startPoint y: 182, endPoint x: 1224, endPoint y: 210, distance: 29.7
click at [1215, 185] on span "Messages" at bounding box center [1228, 181] width 50 height 14
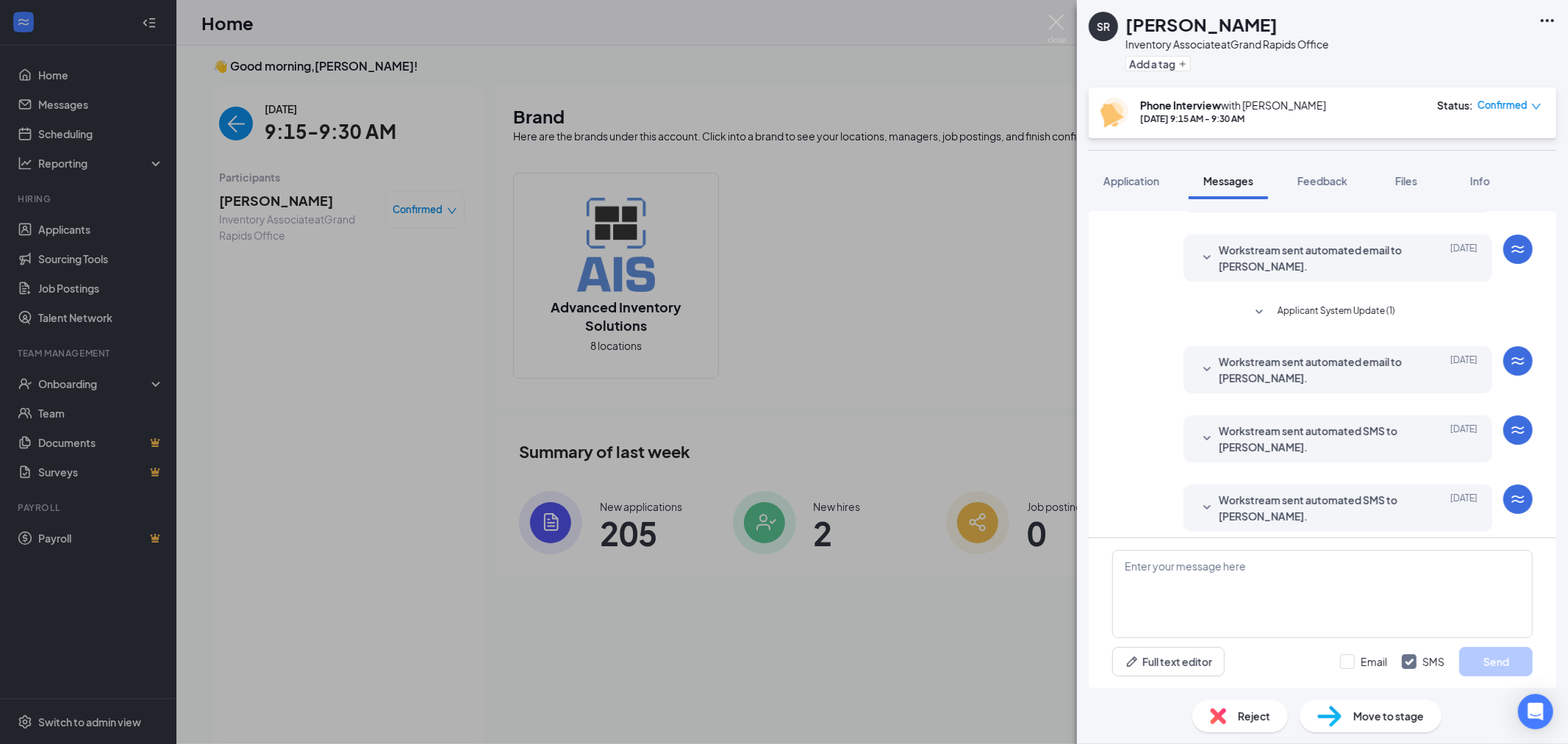
scroll to position [384, 0]
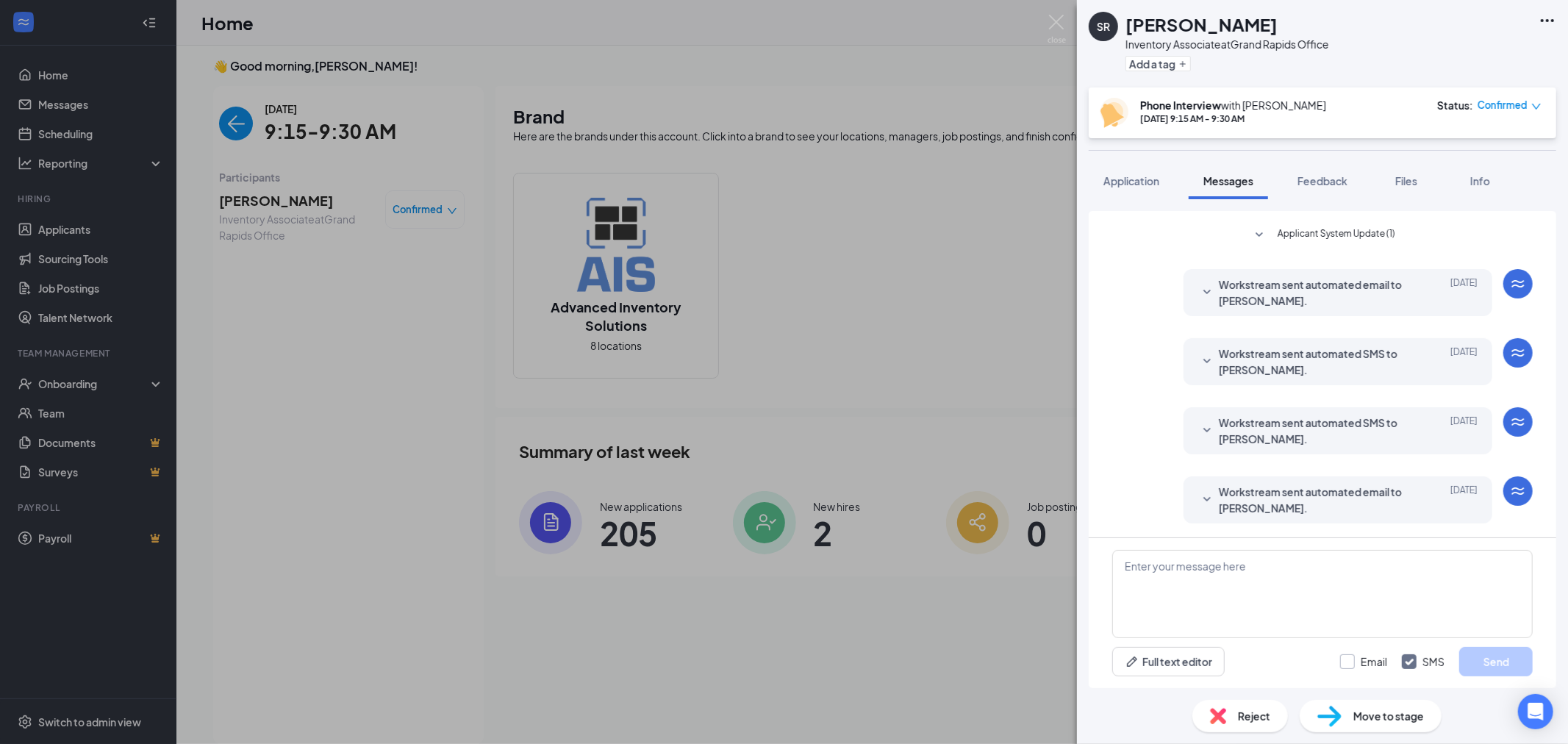
click at [1346, 655] on input "Email" at bounding box center [1364, 661] width 47 height 15
checkbox input "true"
click at [1353, 582] on textarea at bounding box center [1323, 593] width 420 height 89
paste textarea "I tried calling regarding the Inventory Associate position with AIS but was una…"
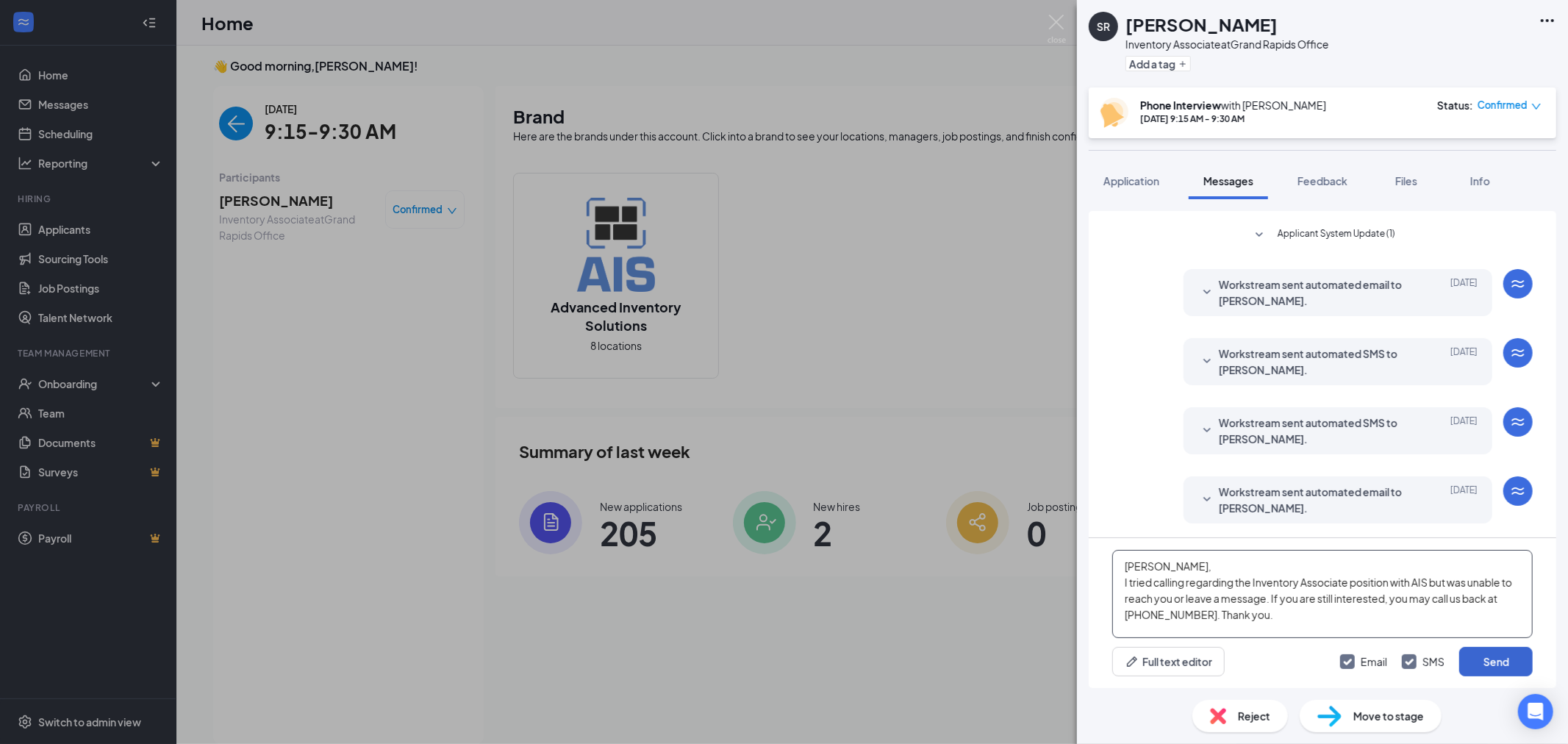
type textarea "[PERSON_NAME], I tried calling regarding the Inventory Associate position with …"
click at [1474, 658] on button "Send" at bounding box center [1496, 661] width 74 height 29
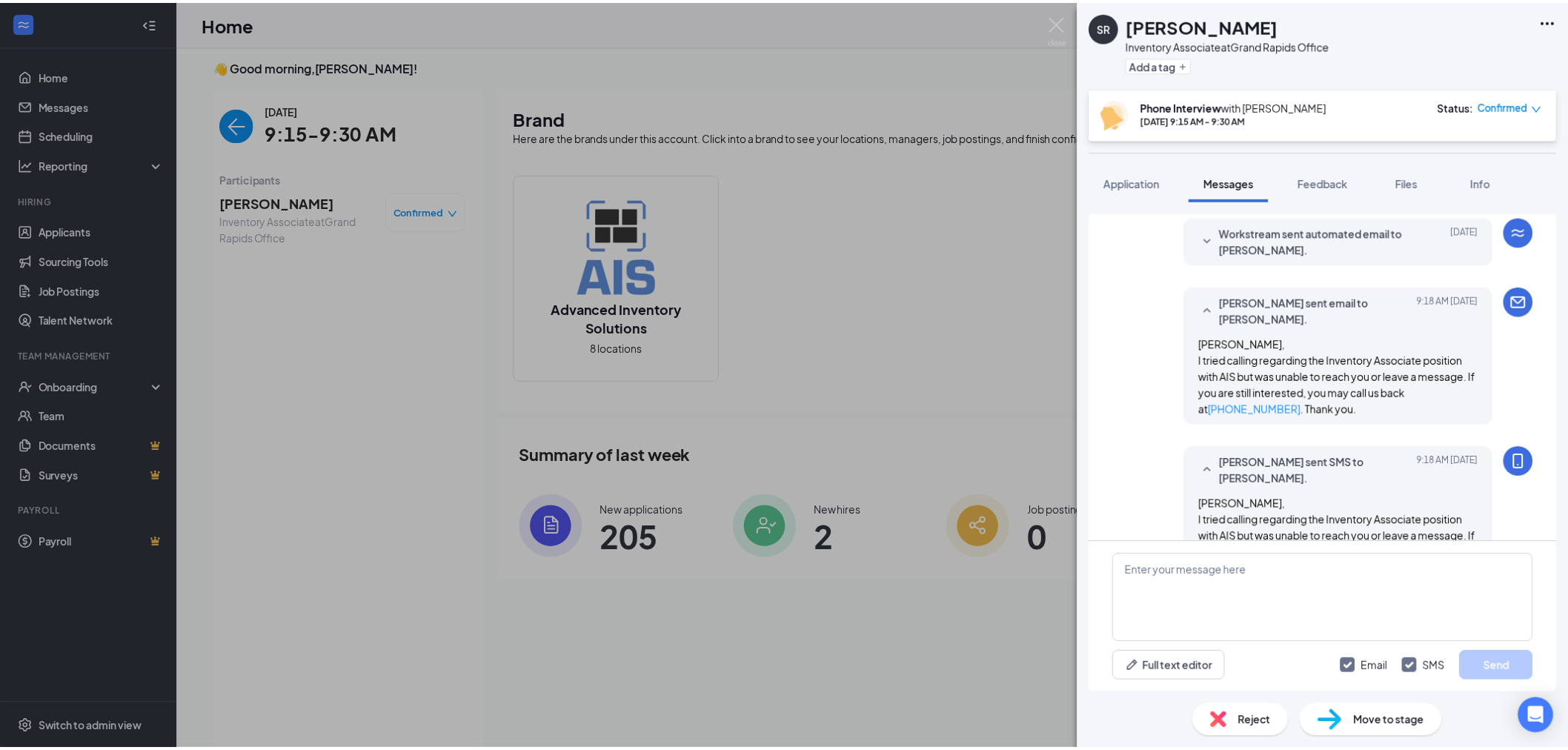
scroll to position [707, 0]
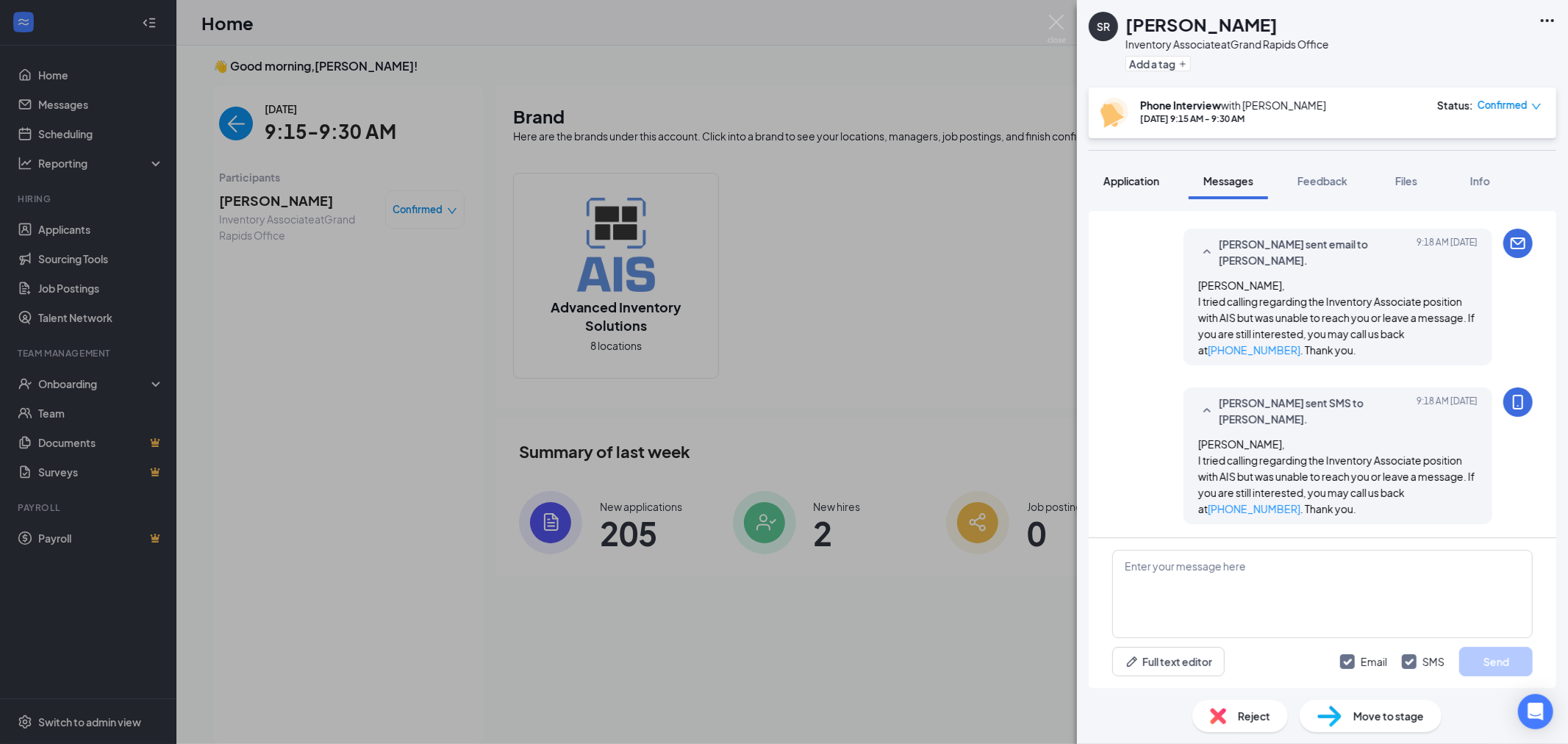
click at [1124, 187] on span "Application" at bounding box center [1130, 181] width 55 height 14
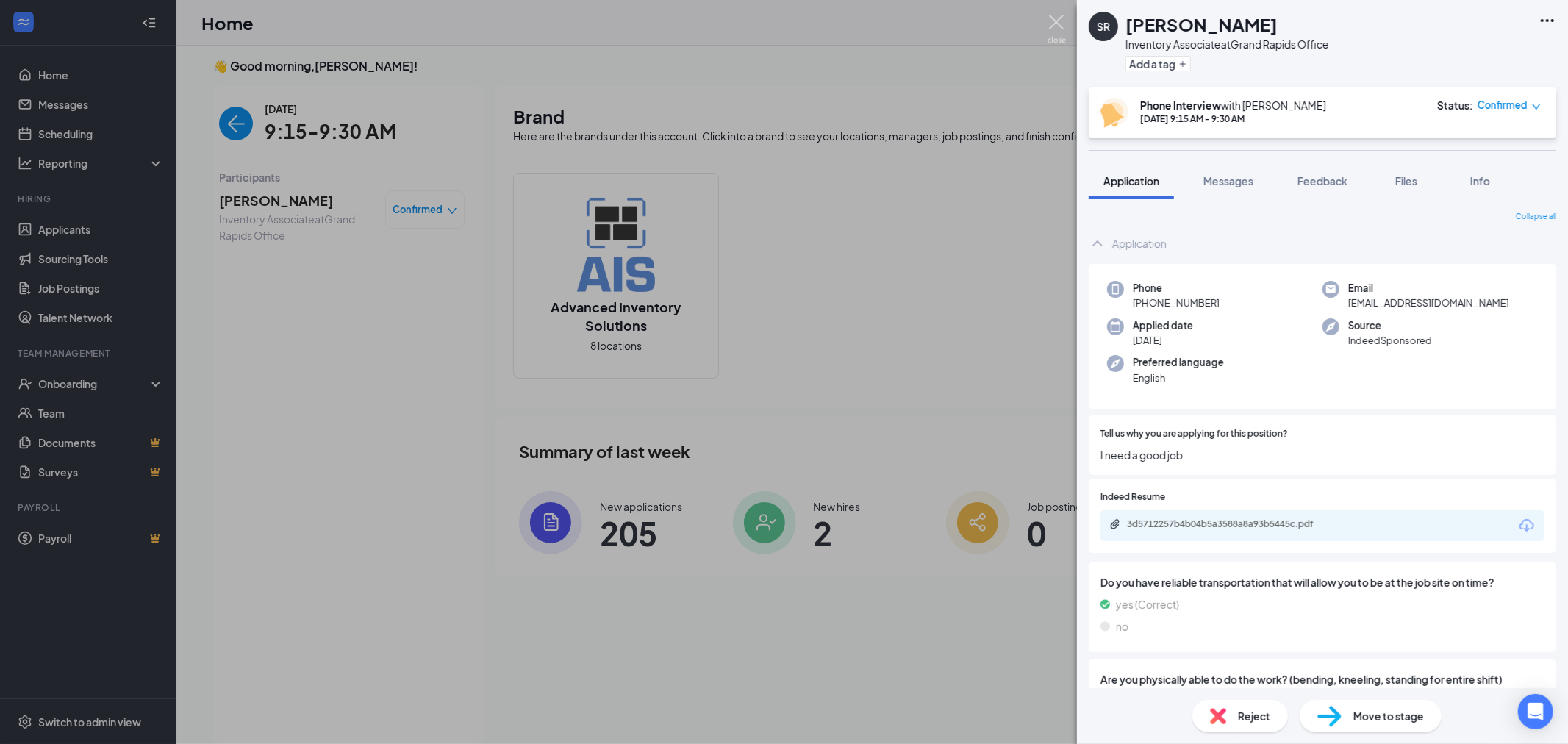
click at [1054, 20] on img at bounding box center [1056, 28] width 18 height 28
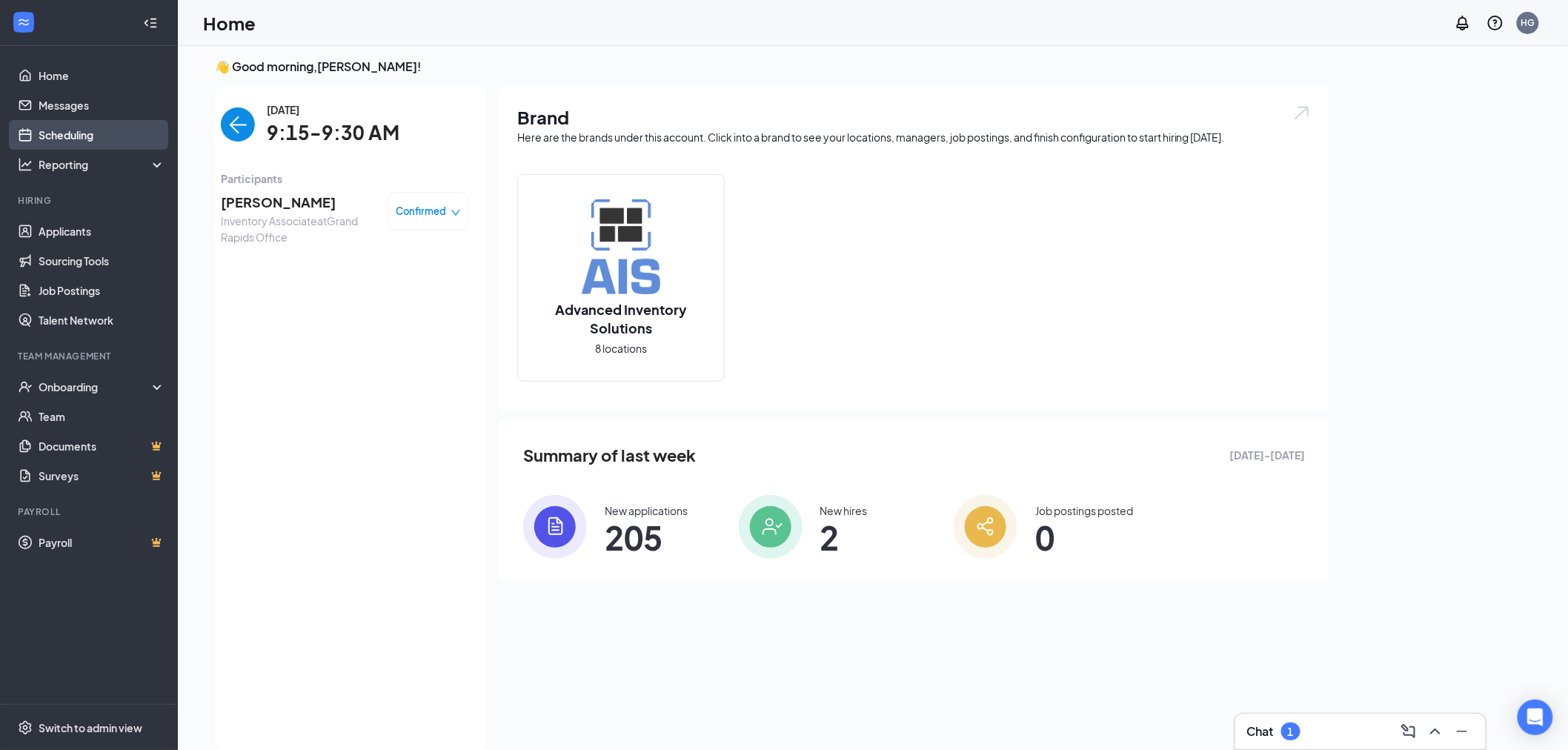
drag, startPoint x: 67, startPoint y: 125, endPoint x: 77, endPoint y: 129, distance: 10.8
click at [67, 125] on link "Scheduling" at bounding box center [101, 134] width 126 height 29
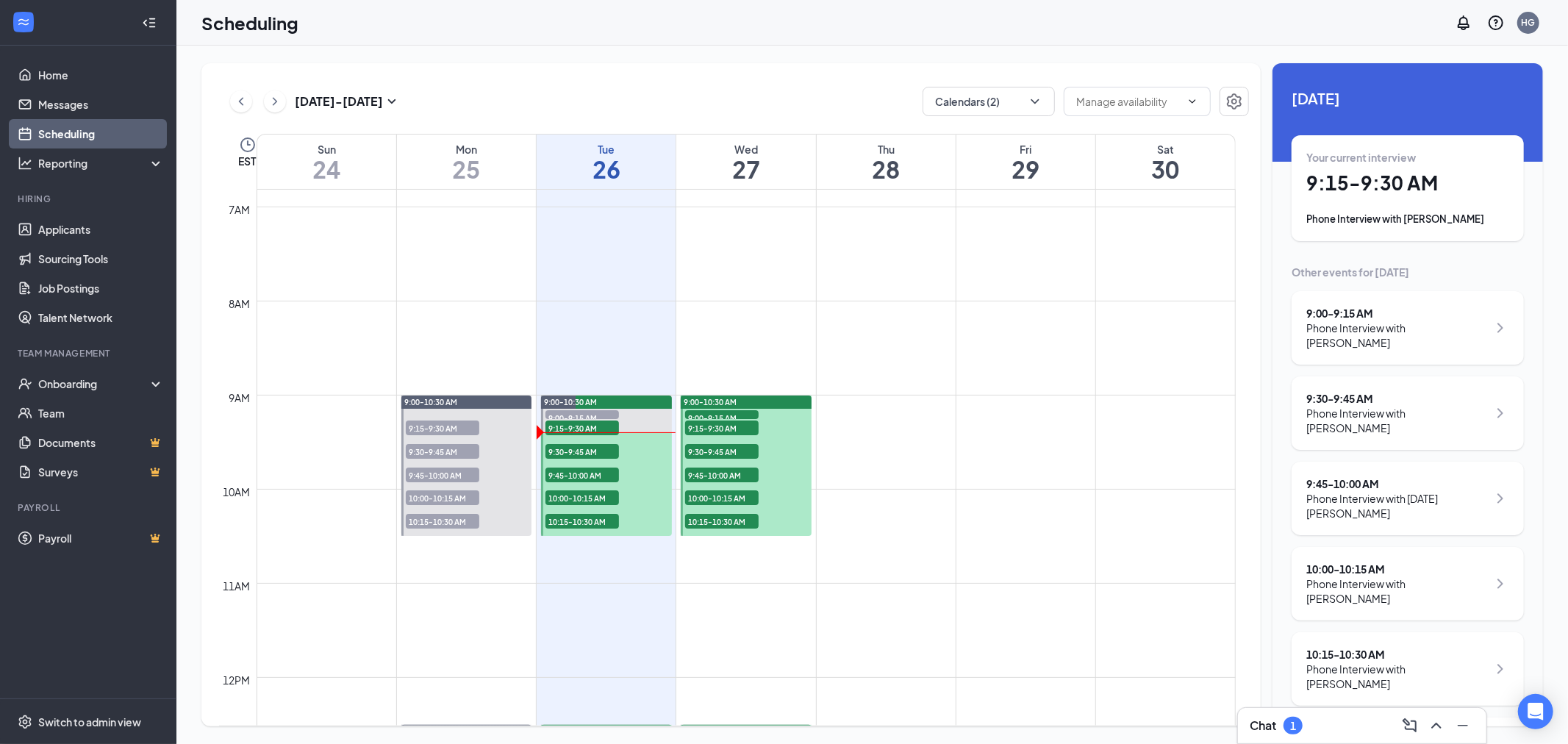
scroll to position [641, 0]
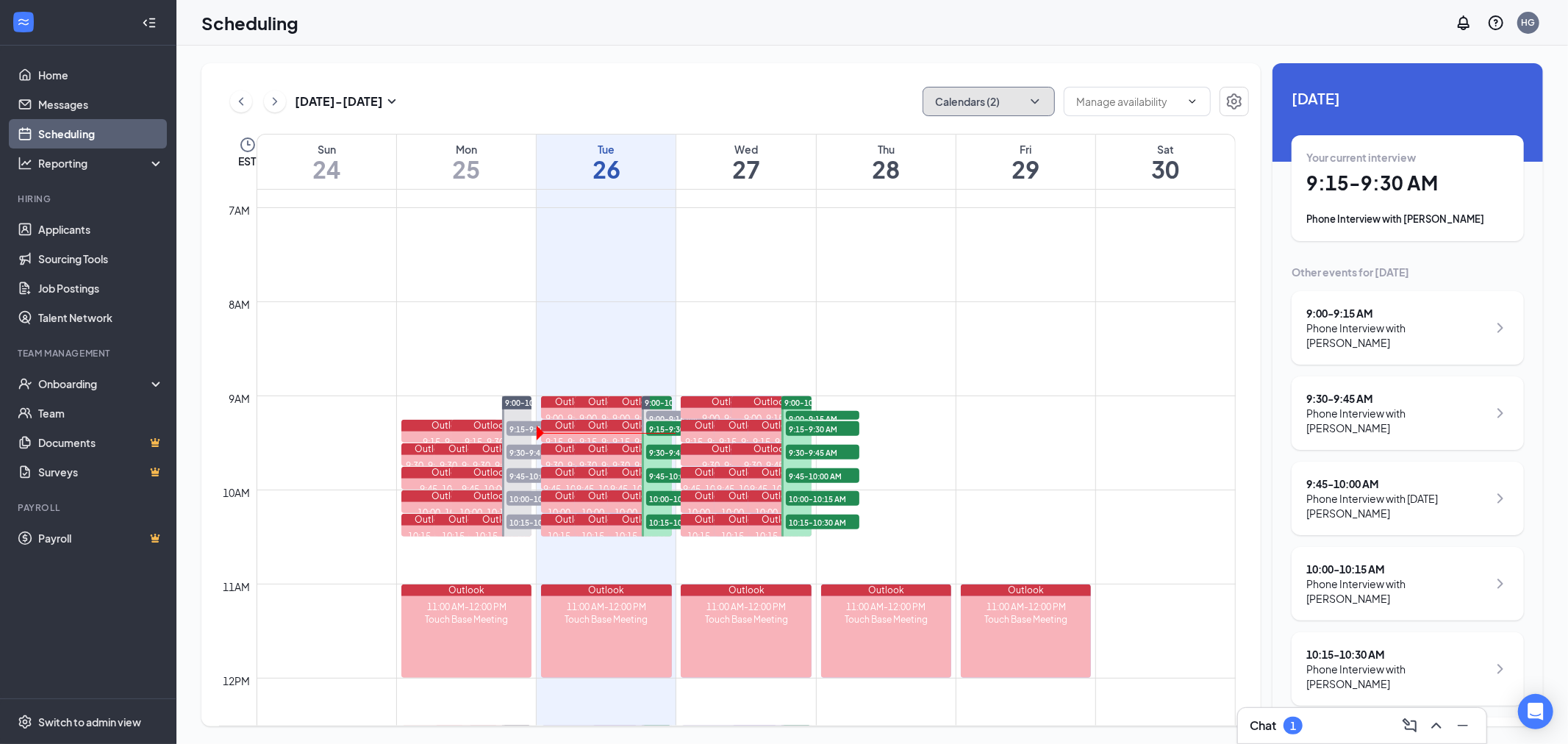
click at [1039, 97] on icon "ChevronDown" at bounding box center [1035, 101] width 15 height 15
click at [944, 198] on input "My Outlook Calendar" at bounding box center [996, 198] width 123 height 15
checkbox input "false"
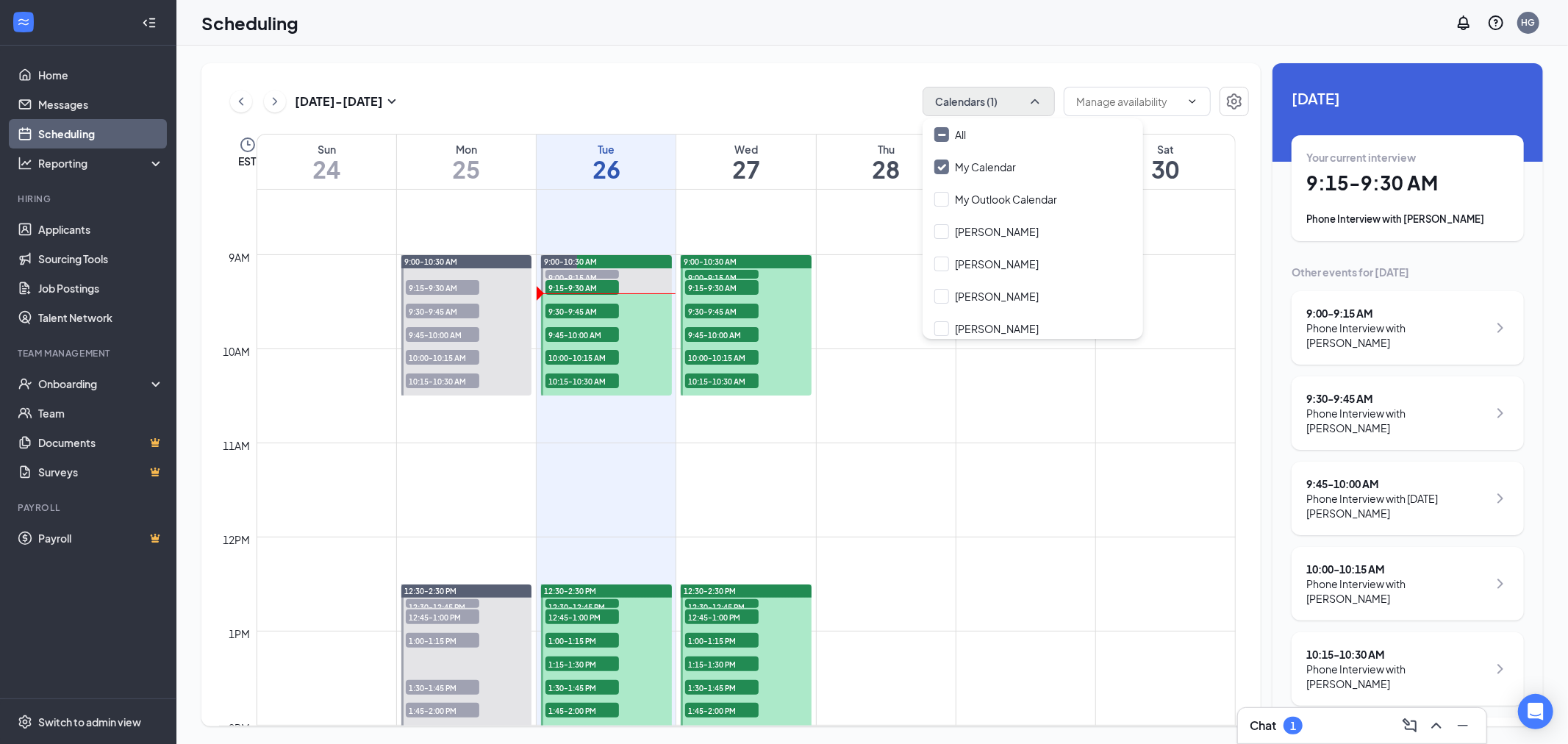
scroll to position [804, 0]
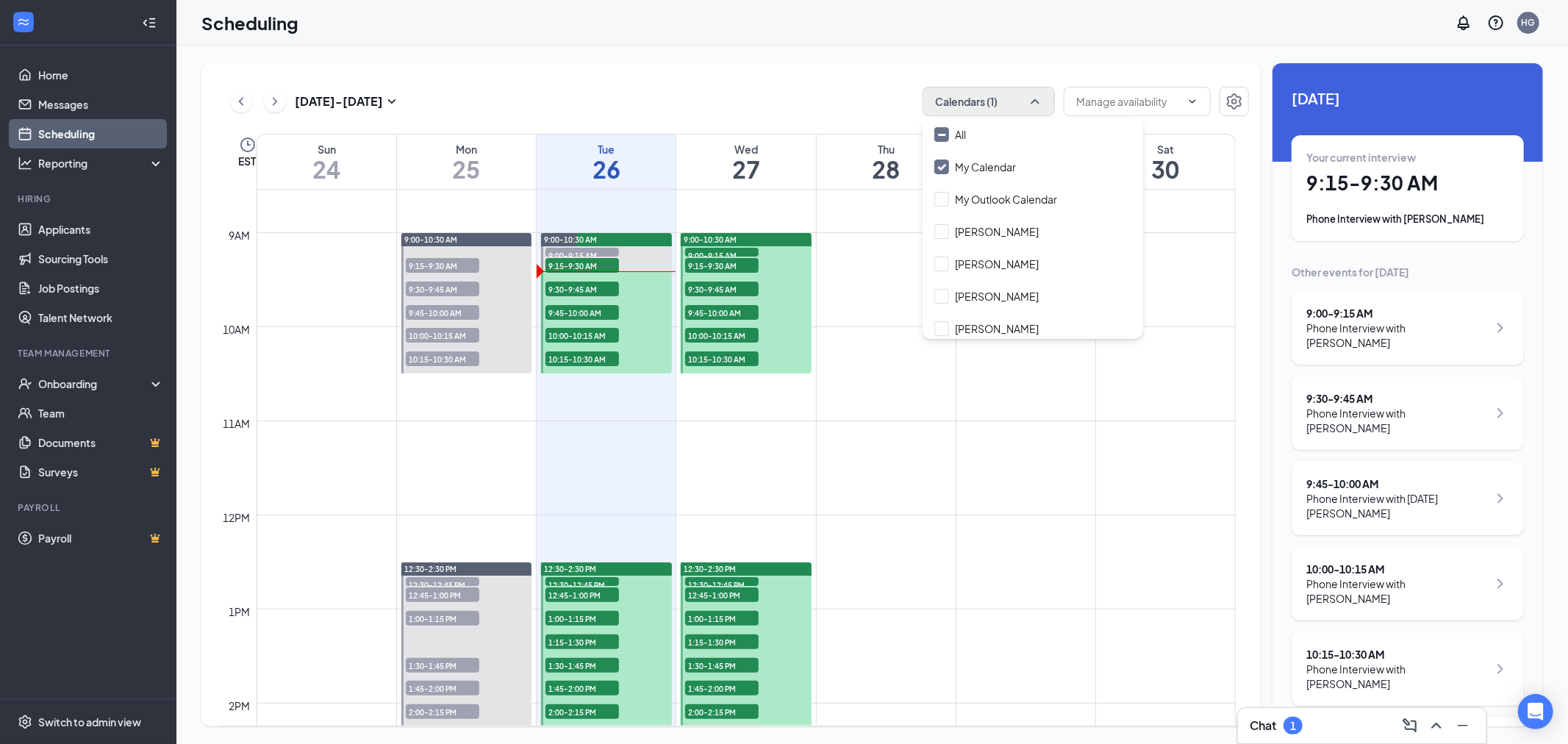
click at [575, 283] on span "9:30-9:45 AM" at bounding box center [583, 288] width 74 height 15
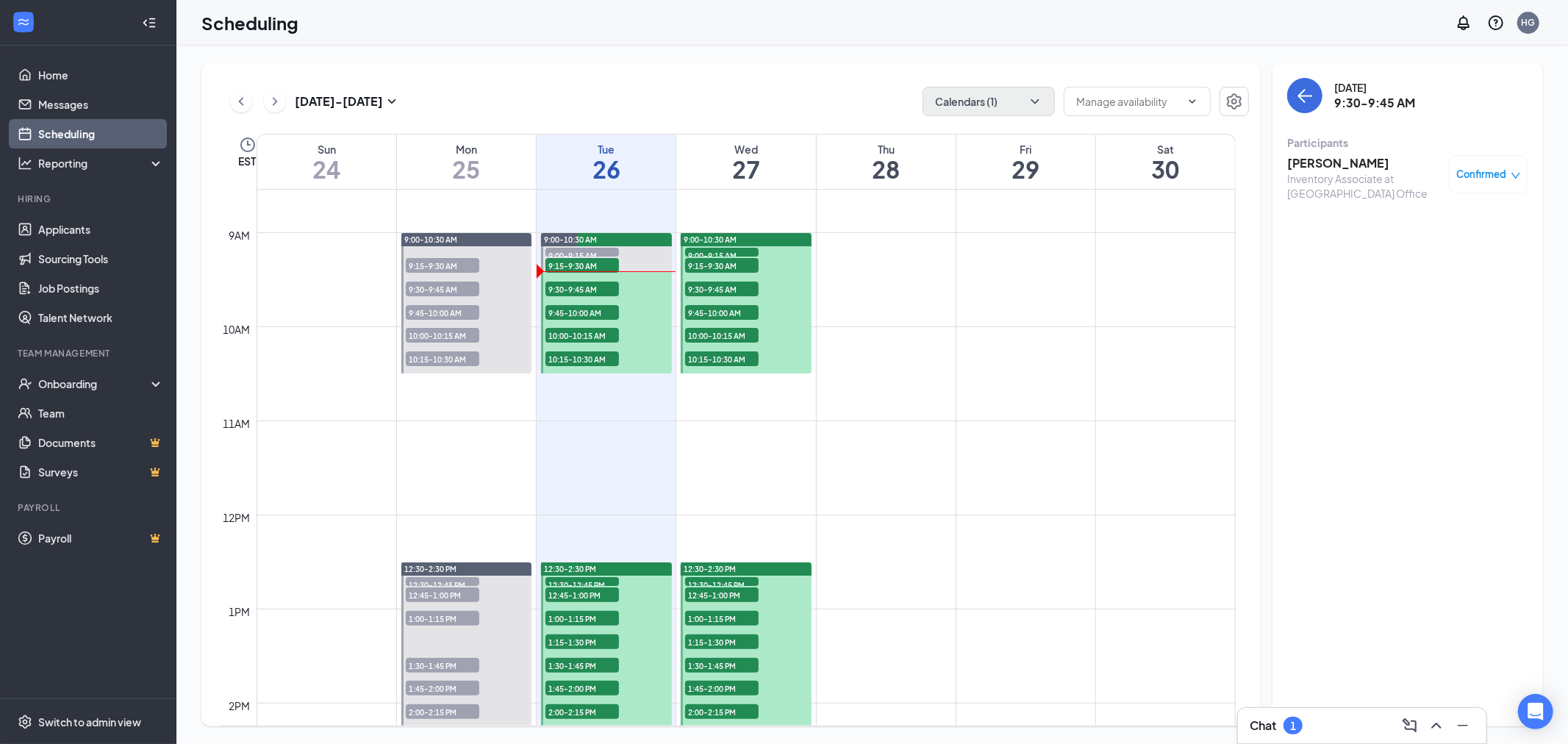
click at [1311, 167] on h3 "[PERSON_NAME]" at bounding box center [1364, 162] width 155 height 17
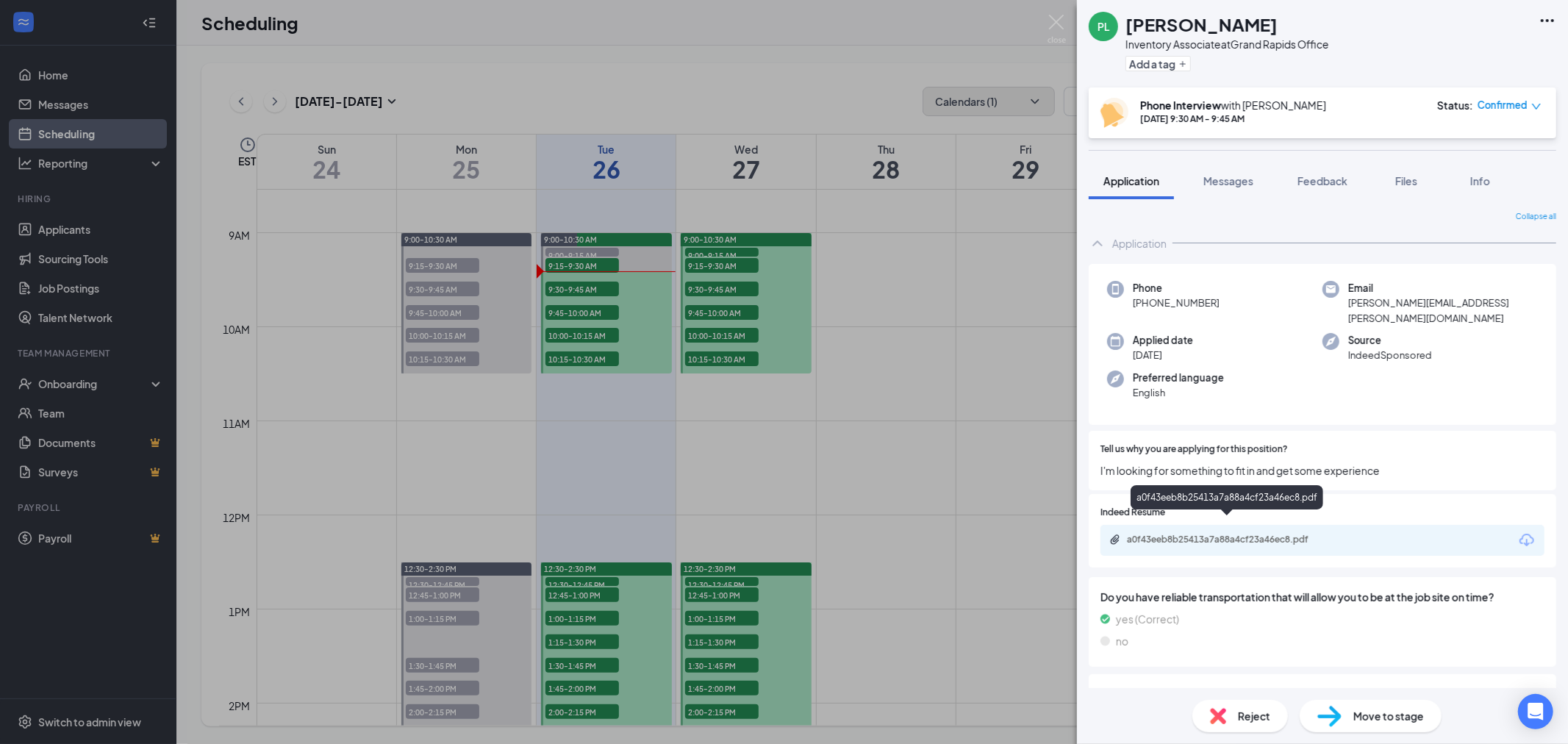
click at [1275, 534] on div "a0f43eeb8b25413a7a88a4cf23a46ec8.pdf" at bounding box center [1230, 540] width 206 height 12
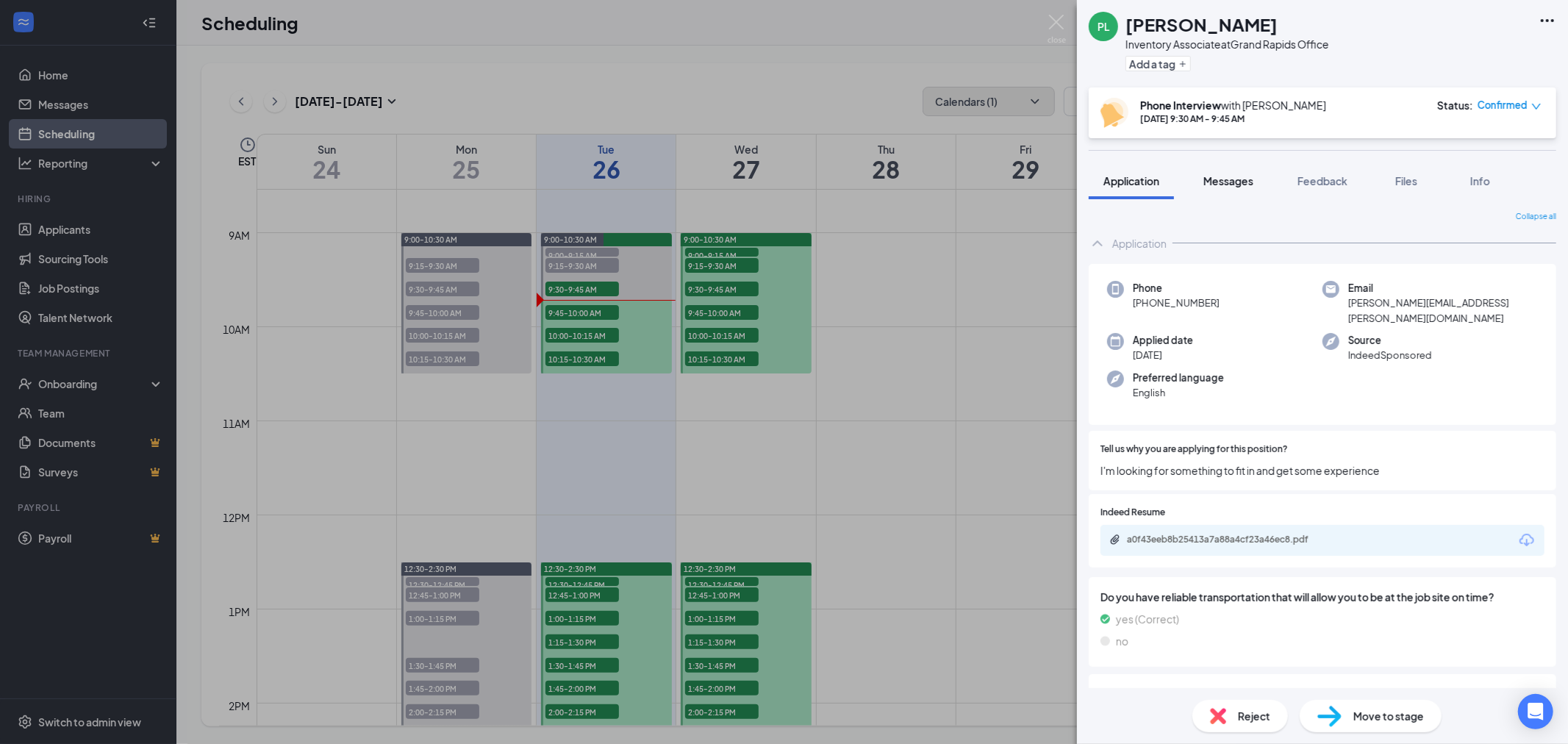
click at [1228, 181] on span "Messages" at bounding box center [1228, 181] width 50 height 14
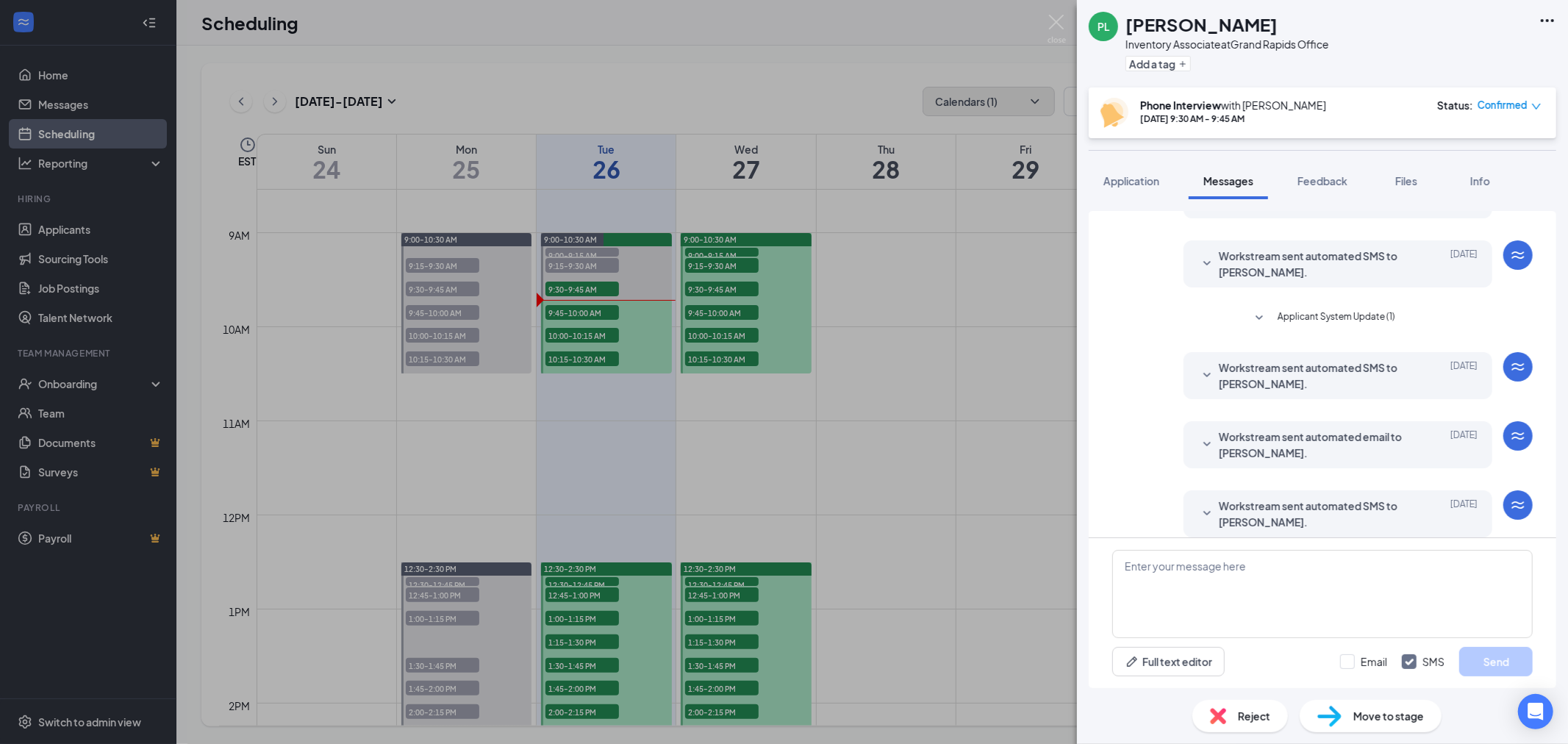
scroll to position [357, 0]
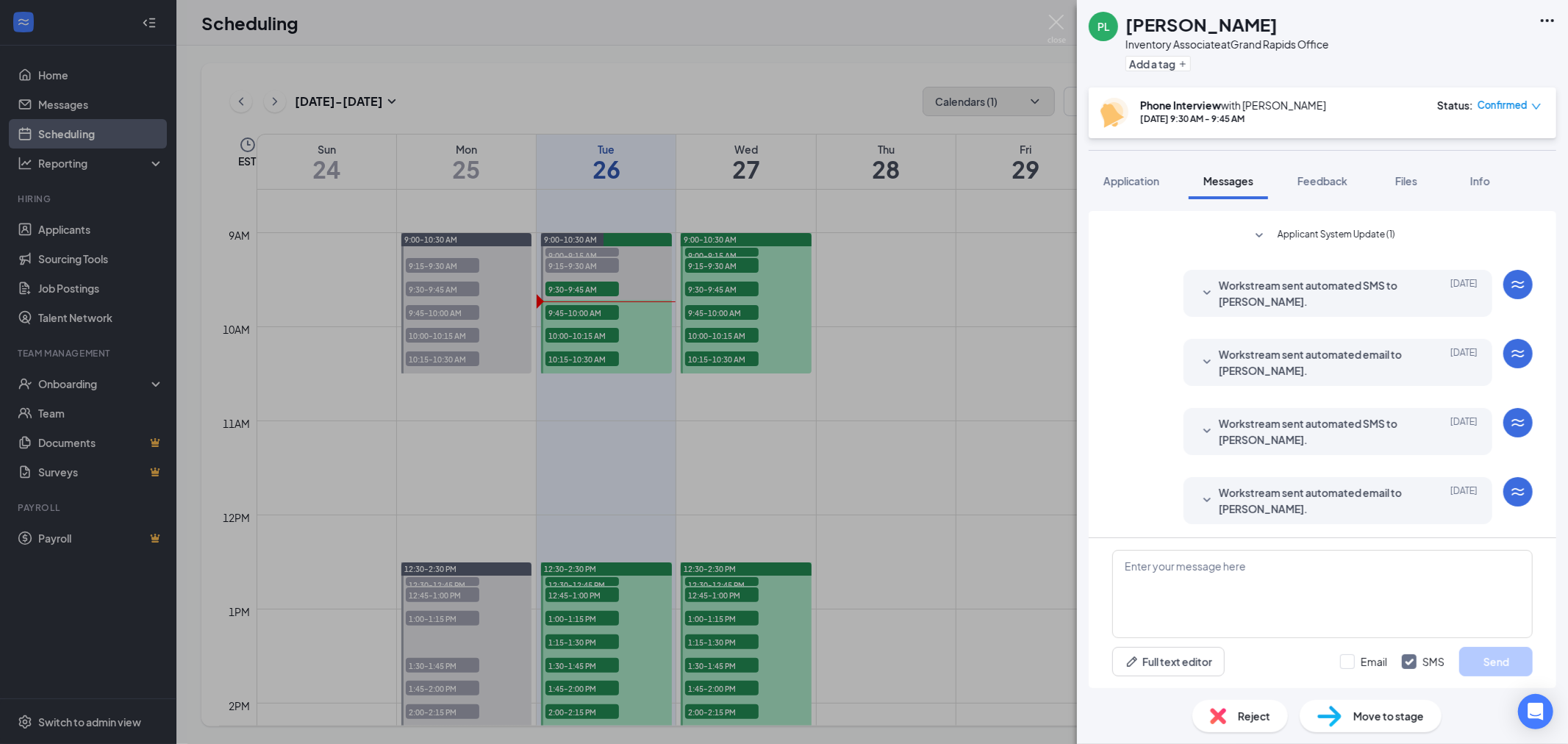
click at [1256, 496] on span "Workstream sent automated email to [PERSON_NAME]." at bounding box center [1315, 500] width 193 height 32
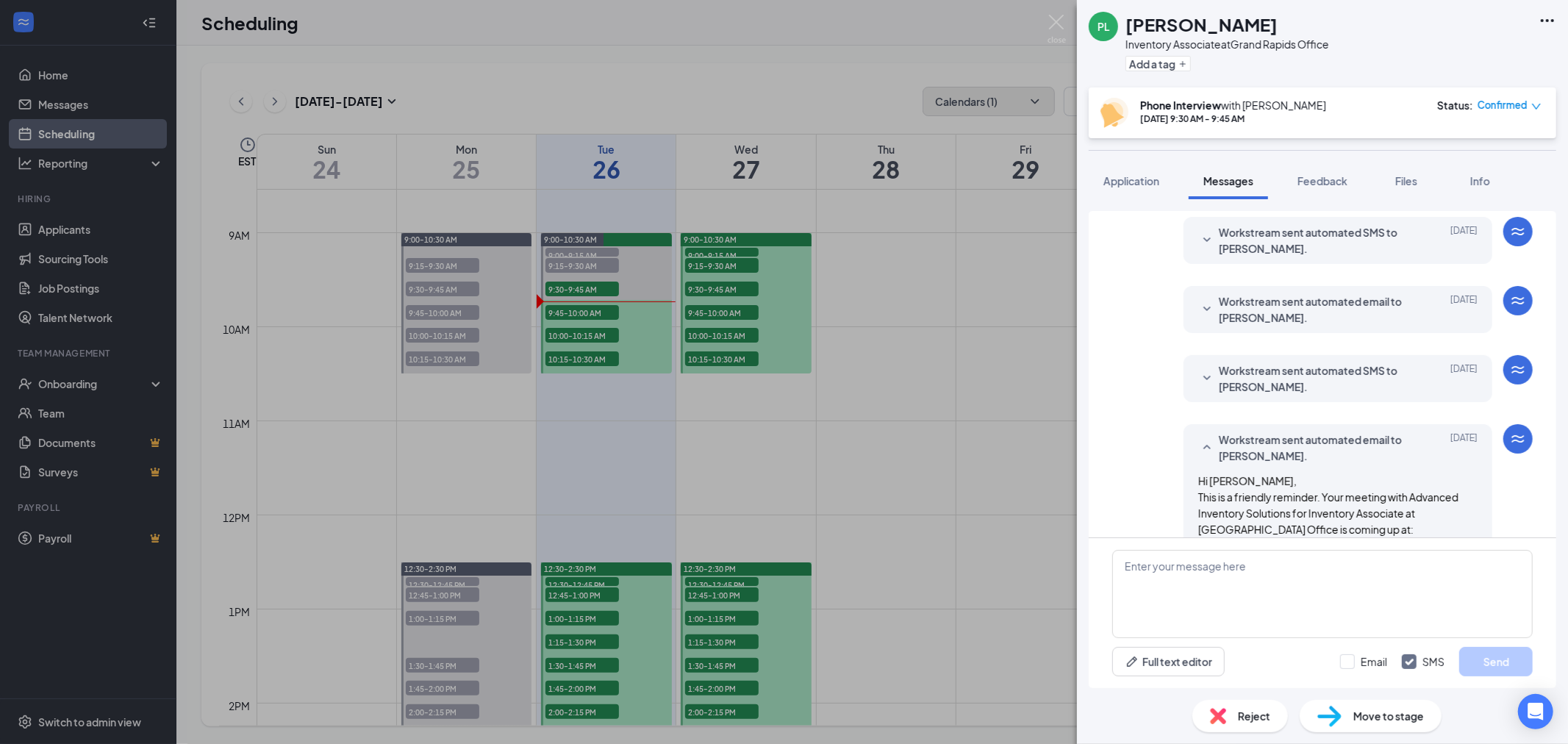
scroll to position [673, 0]
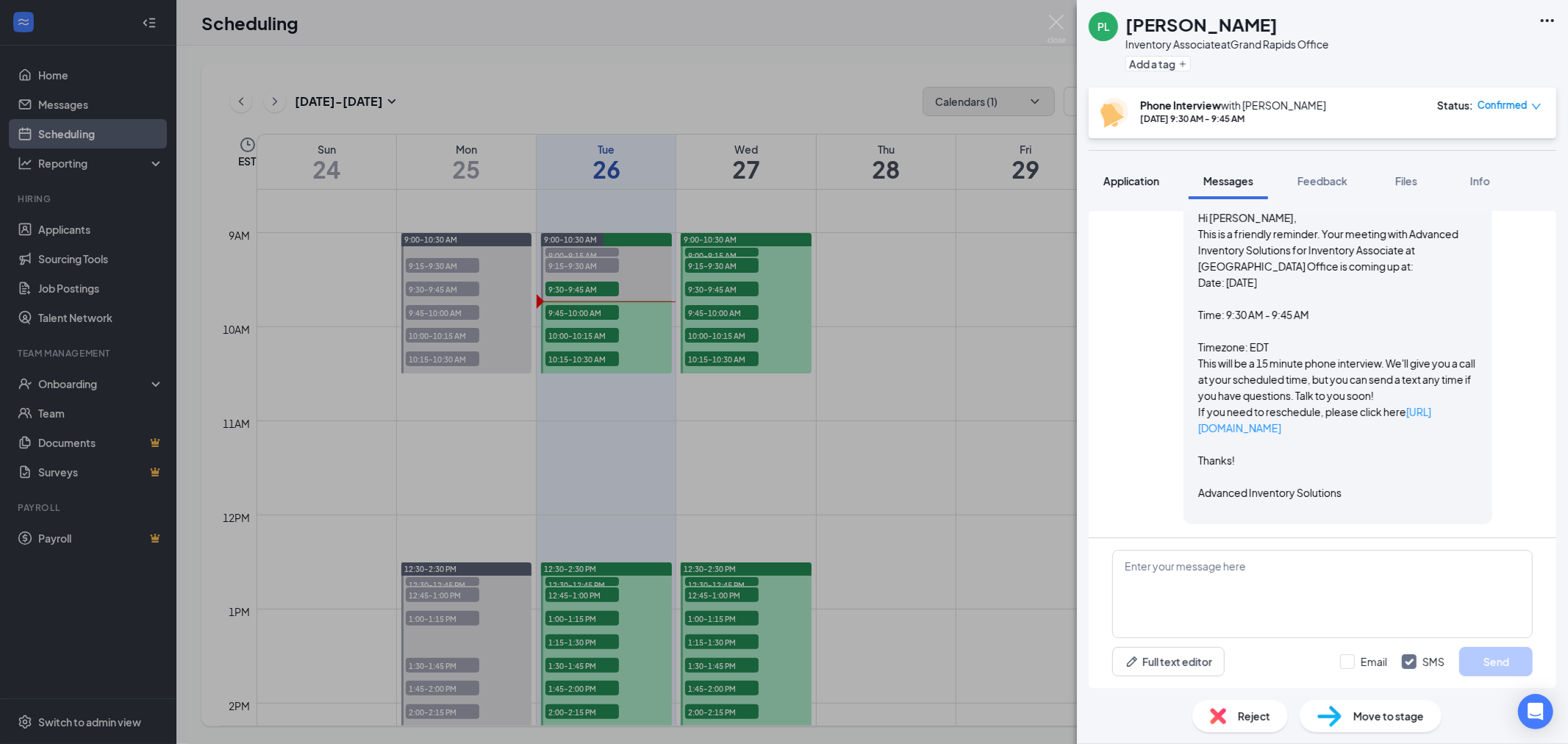
click at [1126, 177] on span "Application" at bounding box center [1130, 181] width 55 height 14
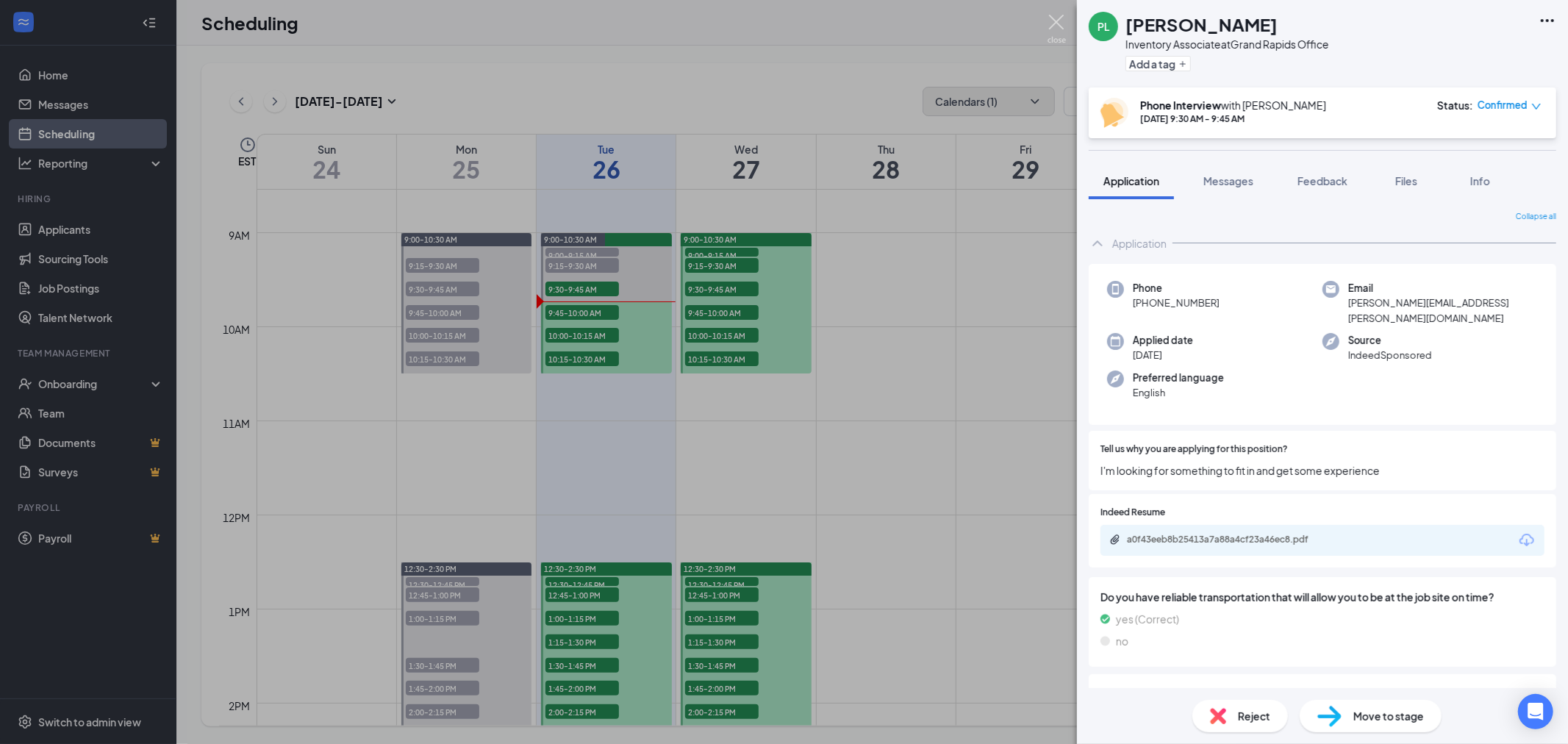
click at [1055, 19] on img at bounding box center [1056, 28] width 18 height 28
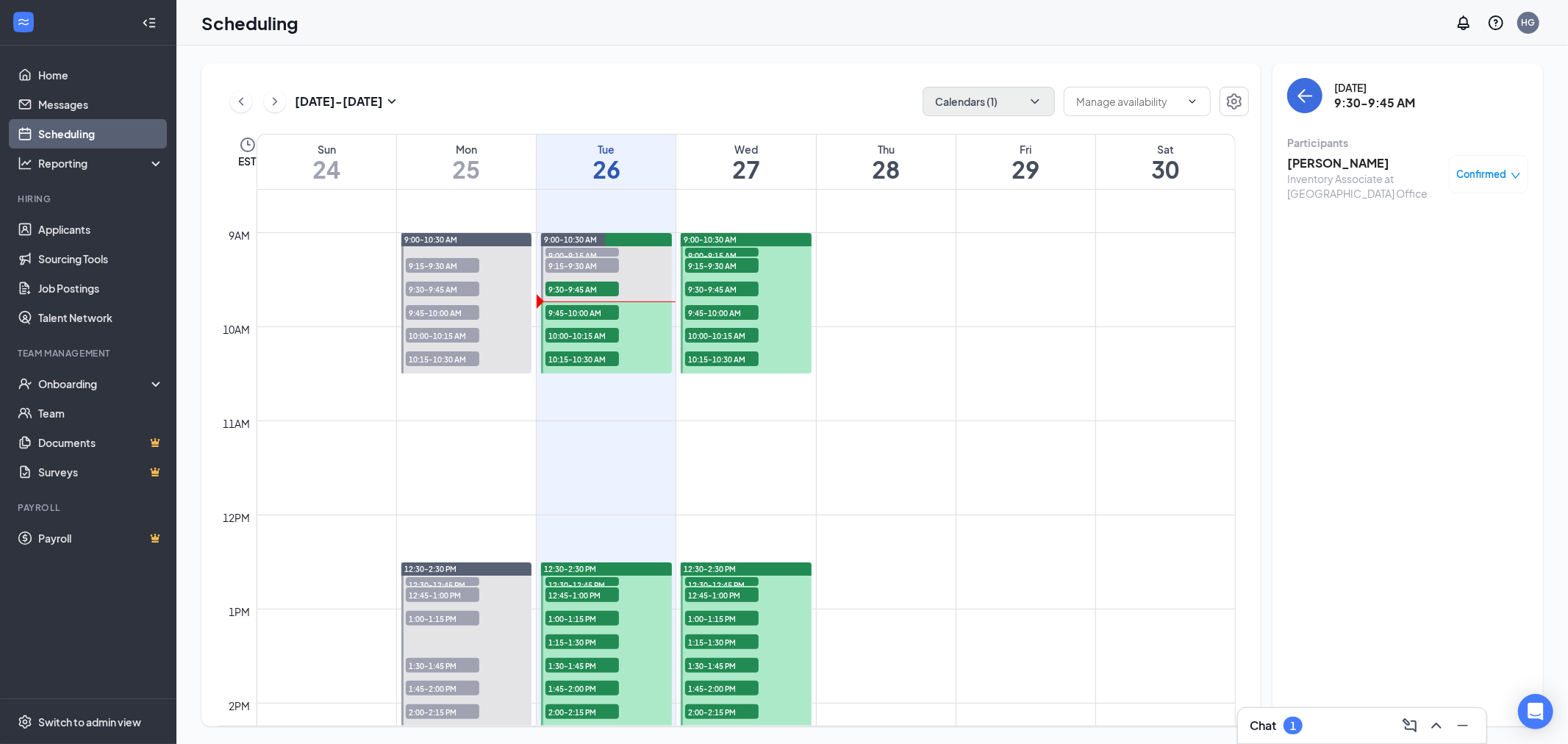
click at [600, 311] on span "9:45-10:00 AM" at bounding box center [583, 312] width 74 height 15
click at [1309, 161] on h3 "[DATE][PERSON_NAME]" at bounding box center [1364, 162] width 155 height 17
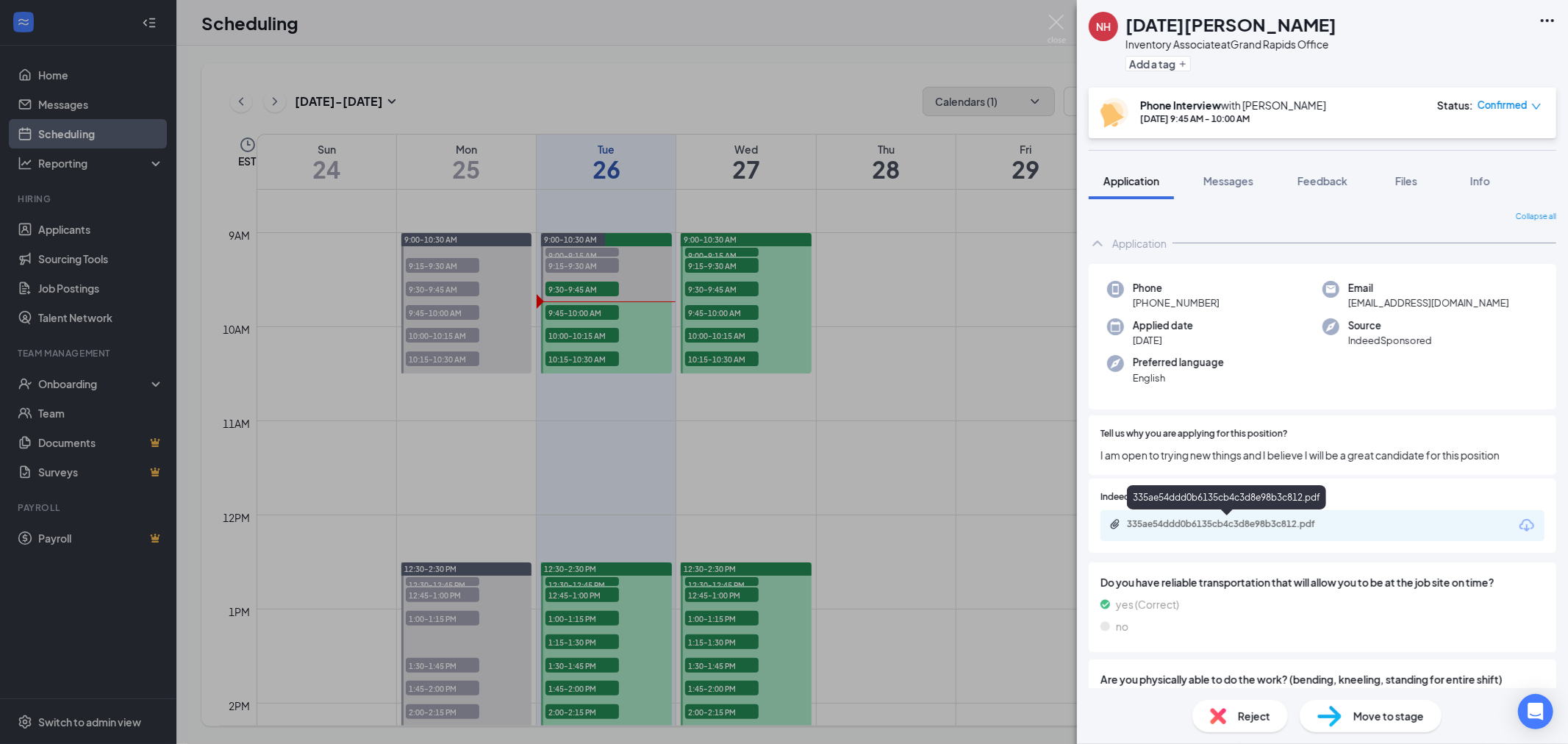
click at [1218, 525] on div "335ae54ddd0b6135cb4c3d8e98b3c812.pdf" at bounding box center [1230, 524] width 206 height 12
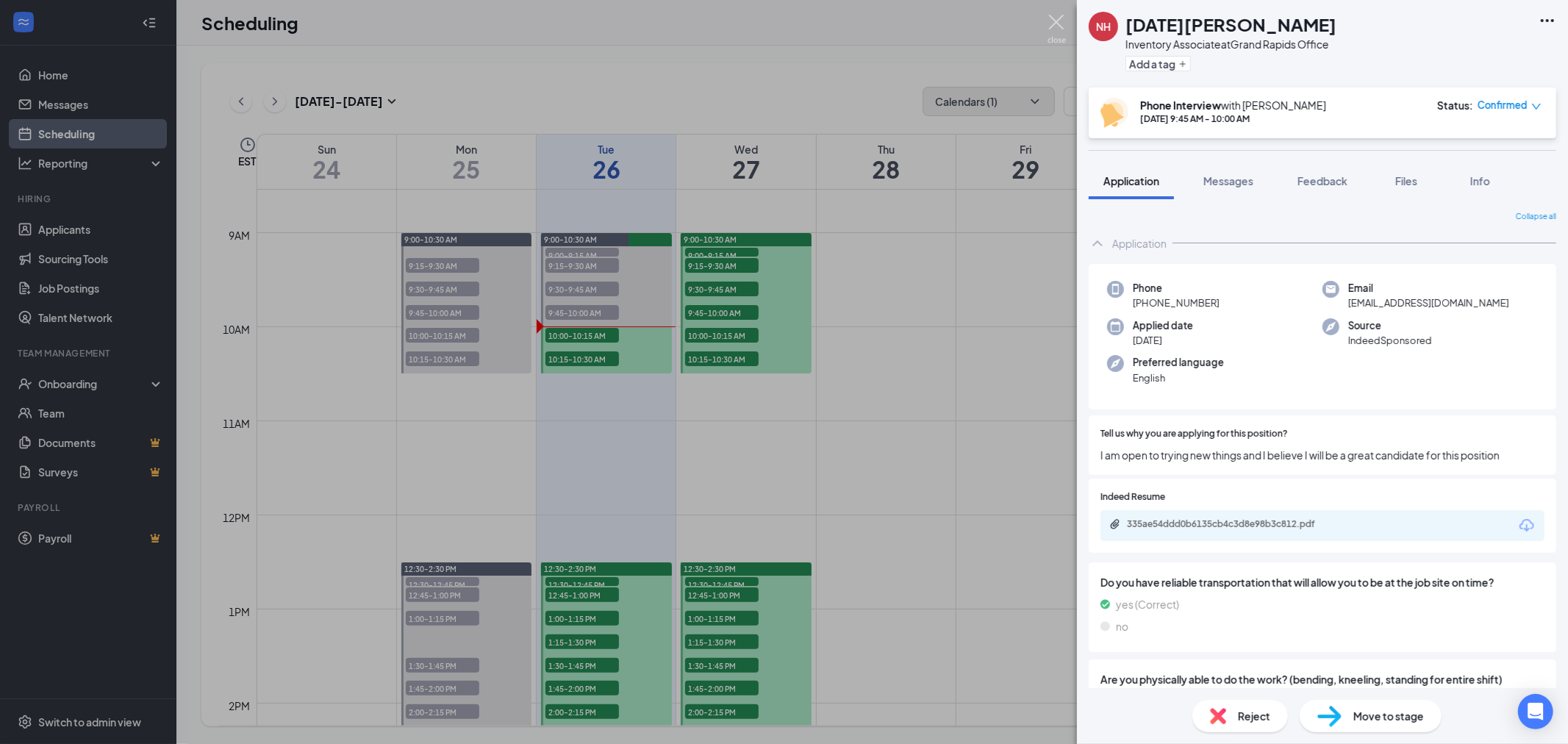
drag, startPoint x: 1052, startPoint y: 24, endPoint x: 935, endPoint y: 179, distance: 194.2
click at [1052, 24] on img at bounding box center [1056, 28] width 18 height 28
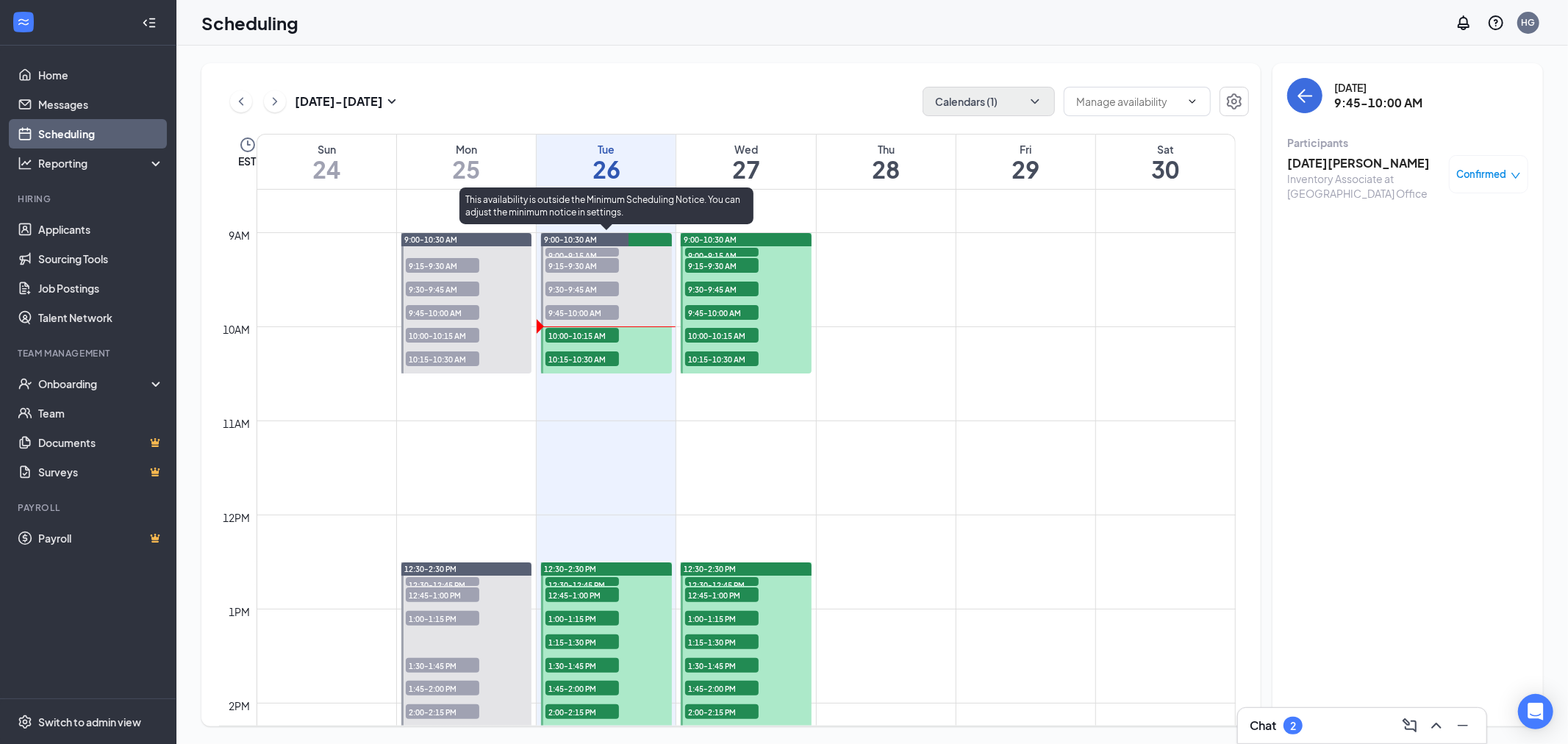
click at [604, 336] on span "10:00-10:15 AM" at bounding box center [583, 335] width 74 height 15
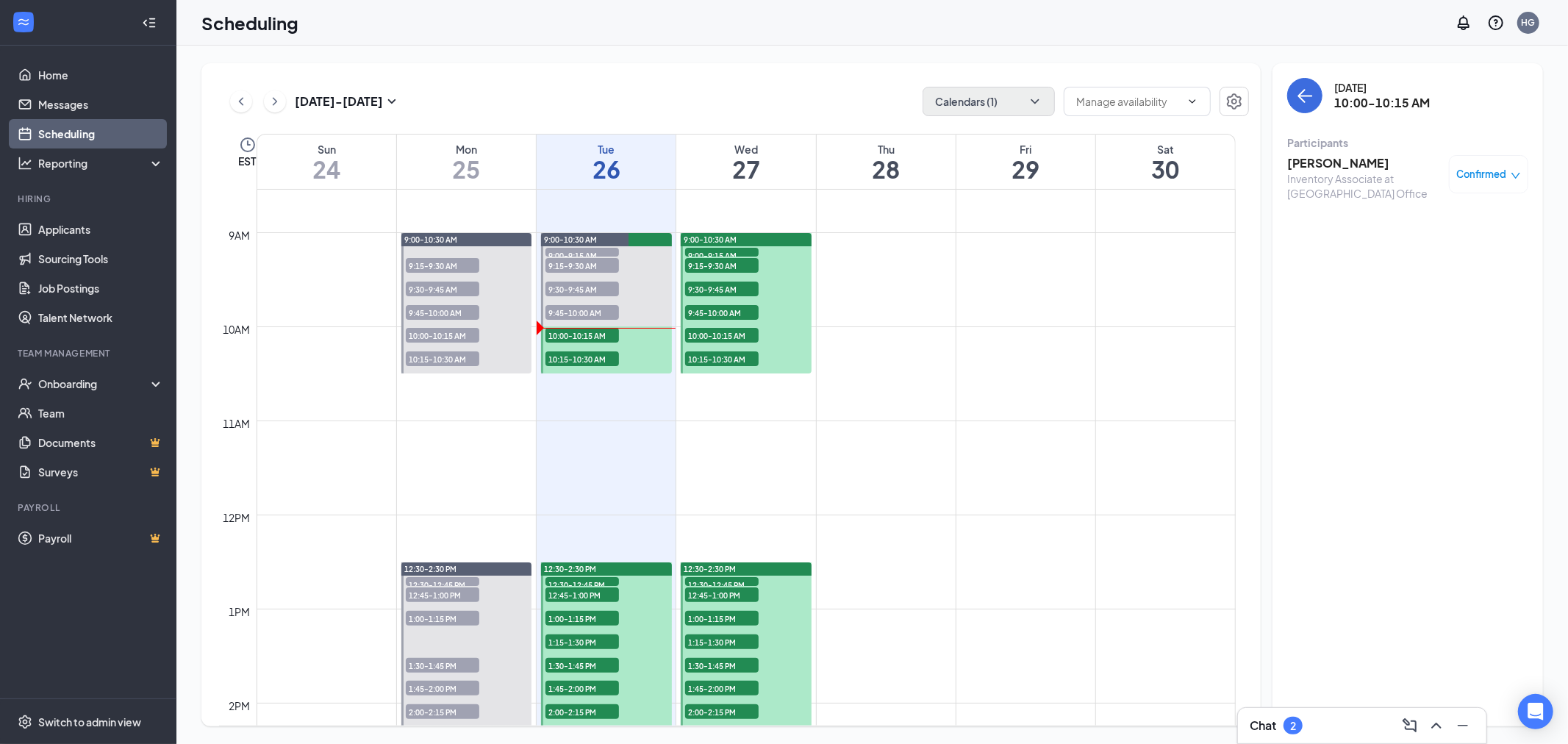
click at [1355, 163] on h3 "[PERSON_NAME]" at bounding box center [1364, 162] width 155 height 17
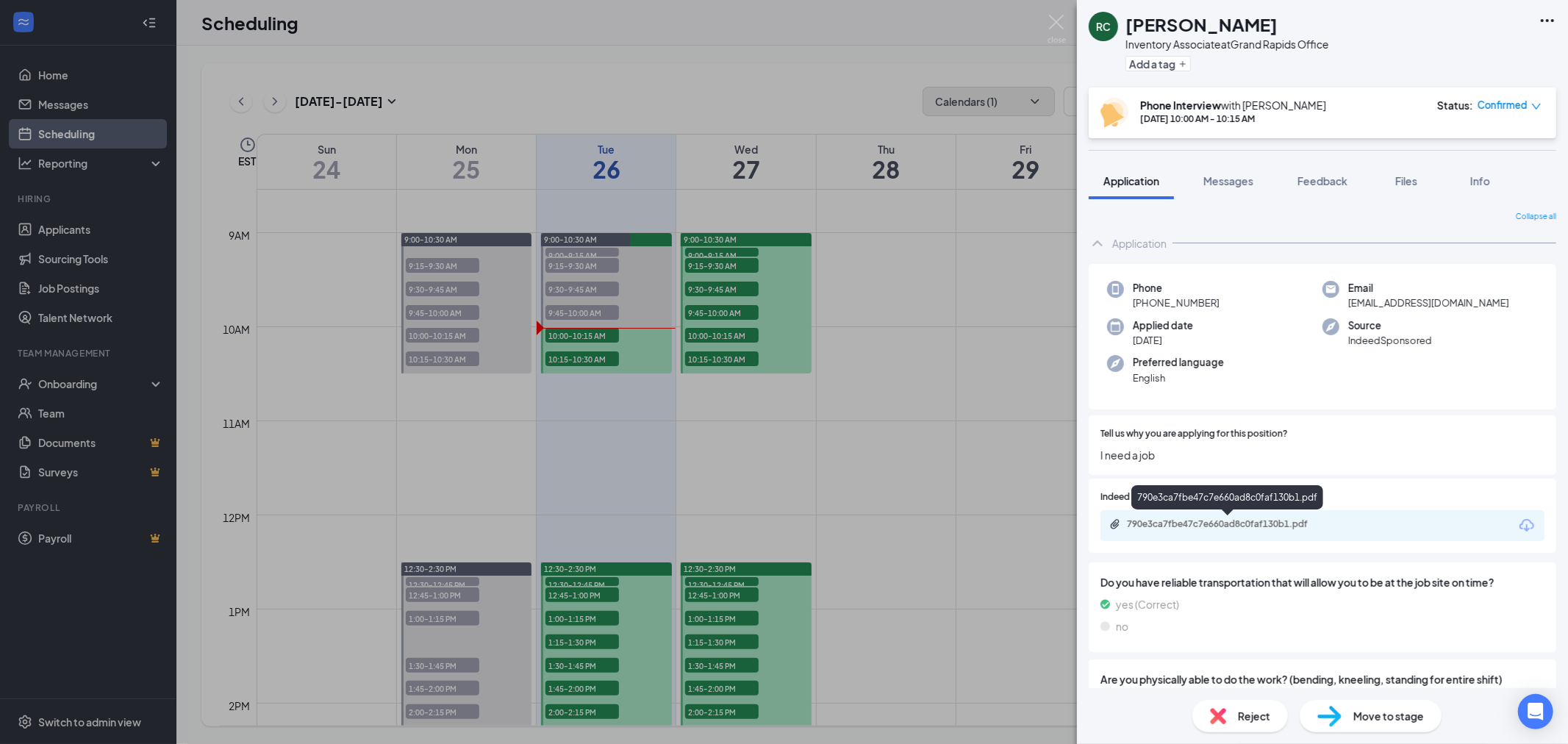
click at [1310, 518] on div "790e3ca7fbe47c7e660ad8c0faf130b1.pdf" at bounding box center [1230, 524] width 206 height 12
click at [1060, 19] on img at bounding box center [1056, 28] width 18 height 28
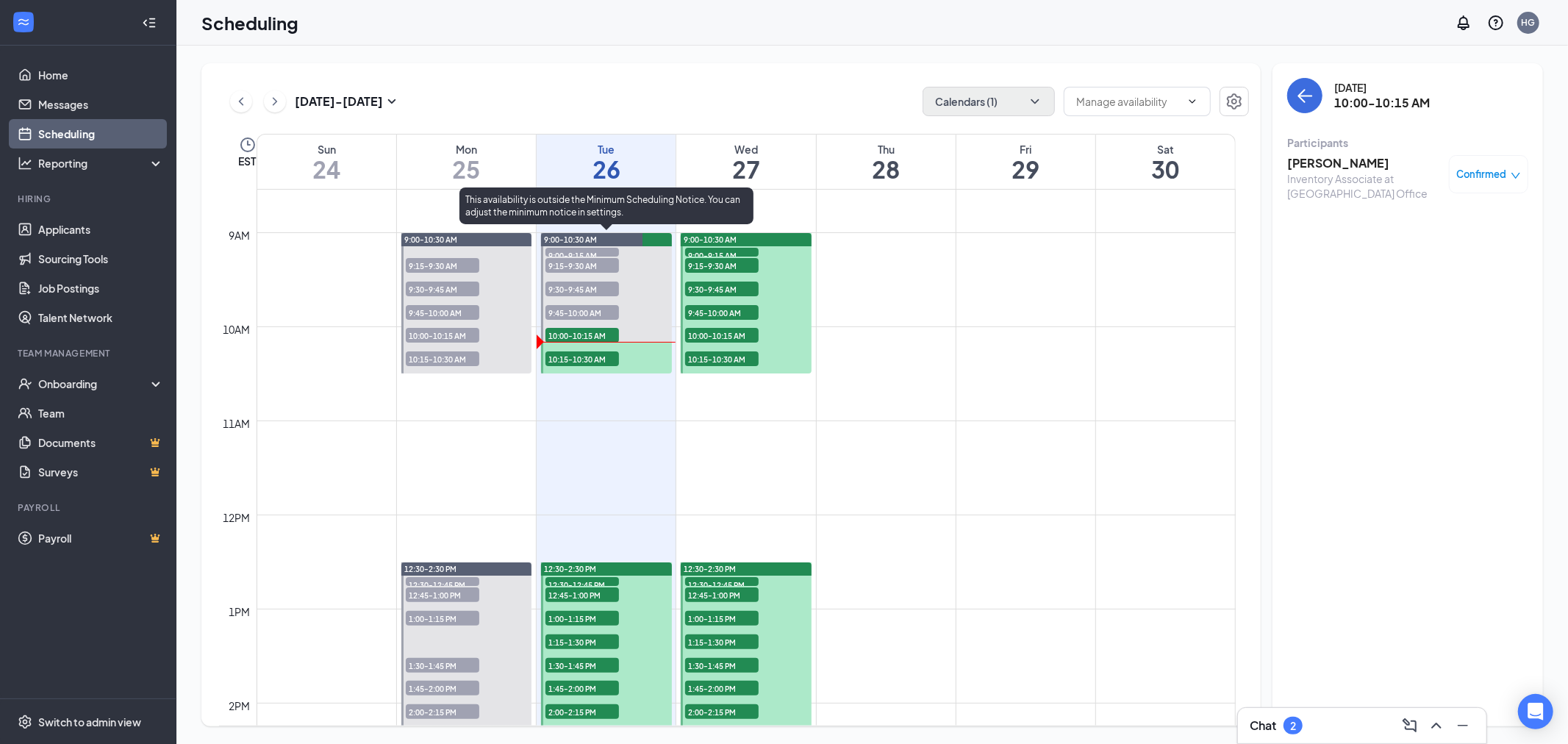
click at [567, 363] on span "10:15-10:30 AM" at bounding box center [583, 358] width 74 height 15
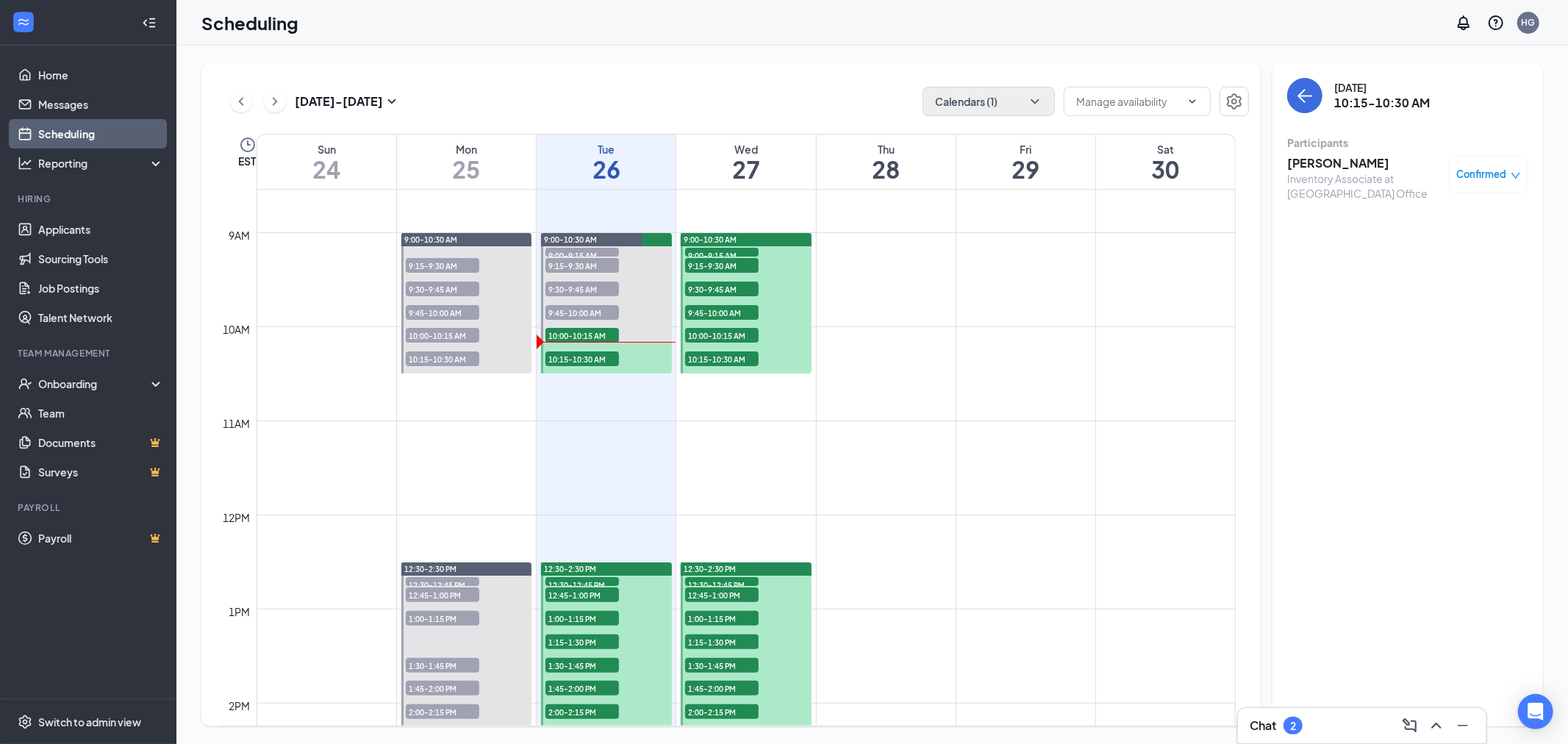
click at [1328, 165] on h3 "[PERSON_NAME]" at bounding box center [1364, 162] width 155 height 17
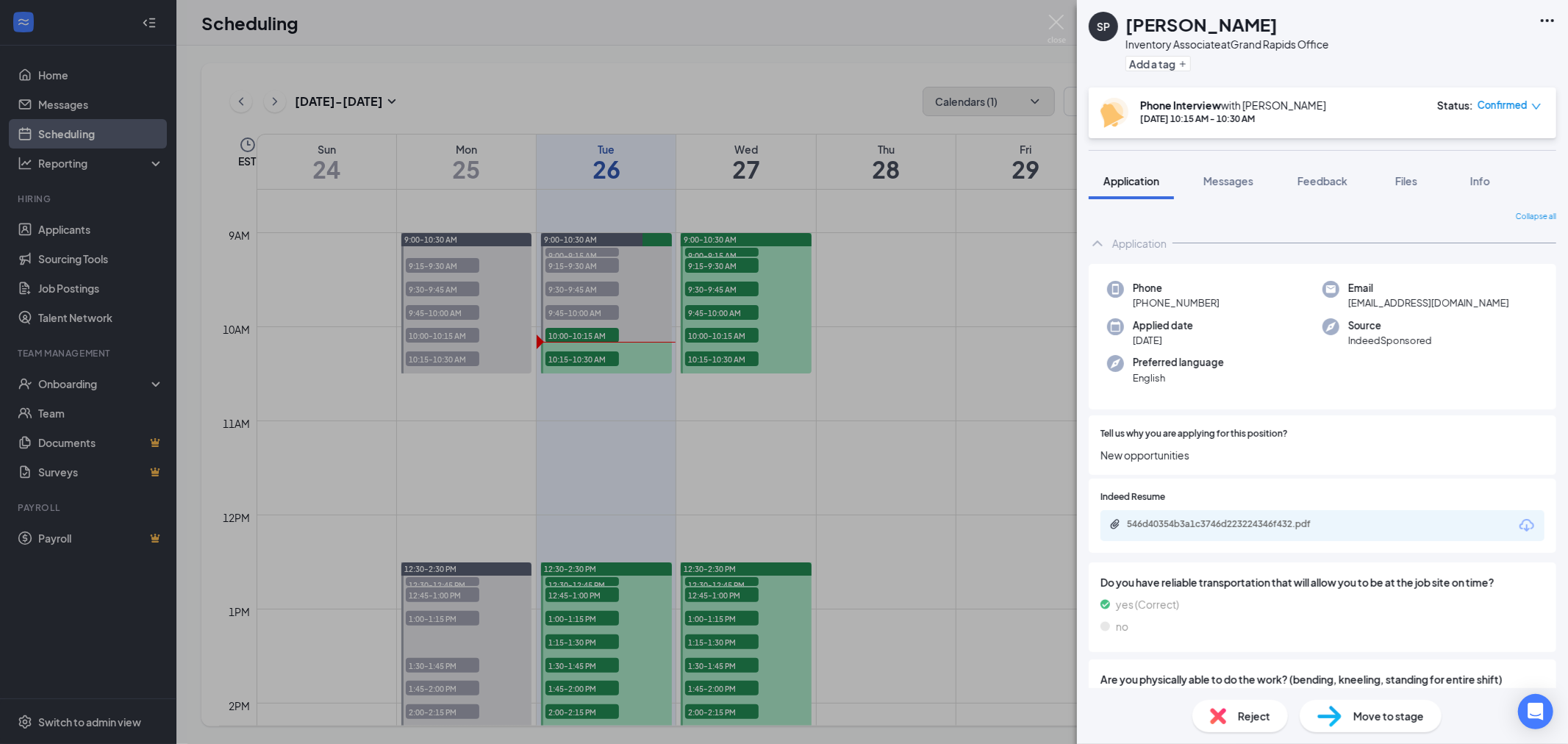
click at [1260, 516] on div "546d40354b3a1c3746d223224346f432.pdf" at bounding box center [1322, 526] width 445 height 31
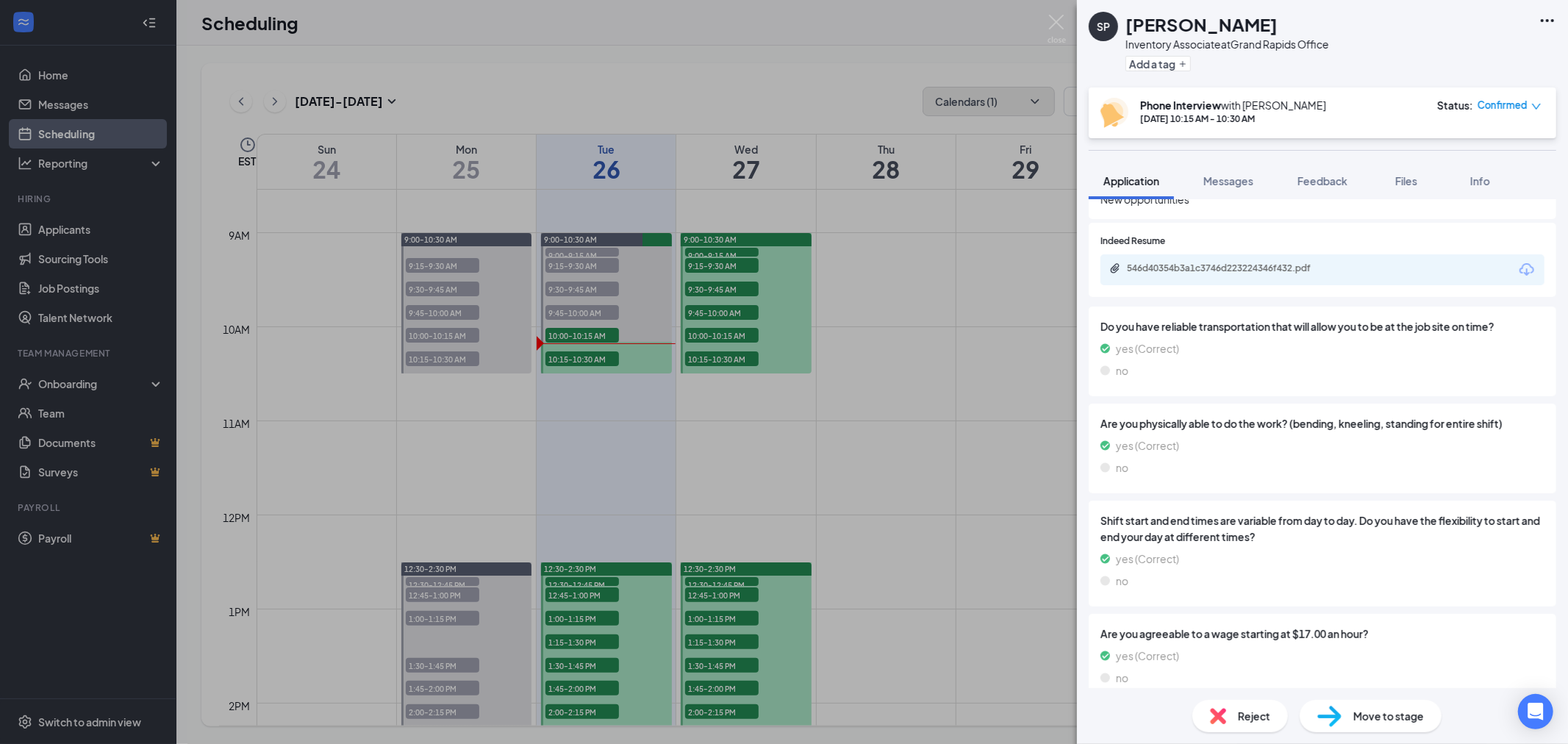
scroll to position [140, 0]
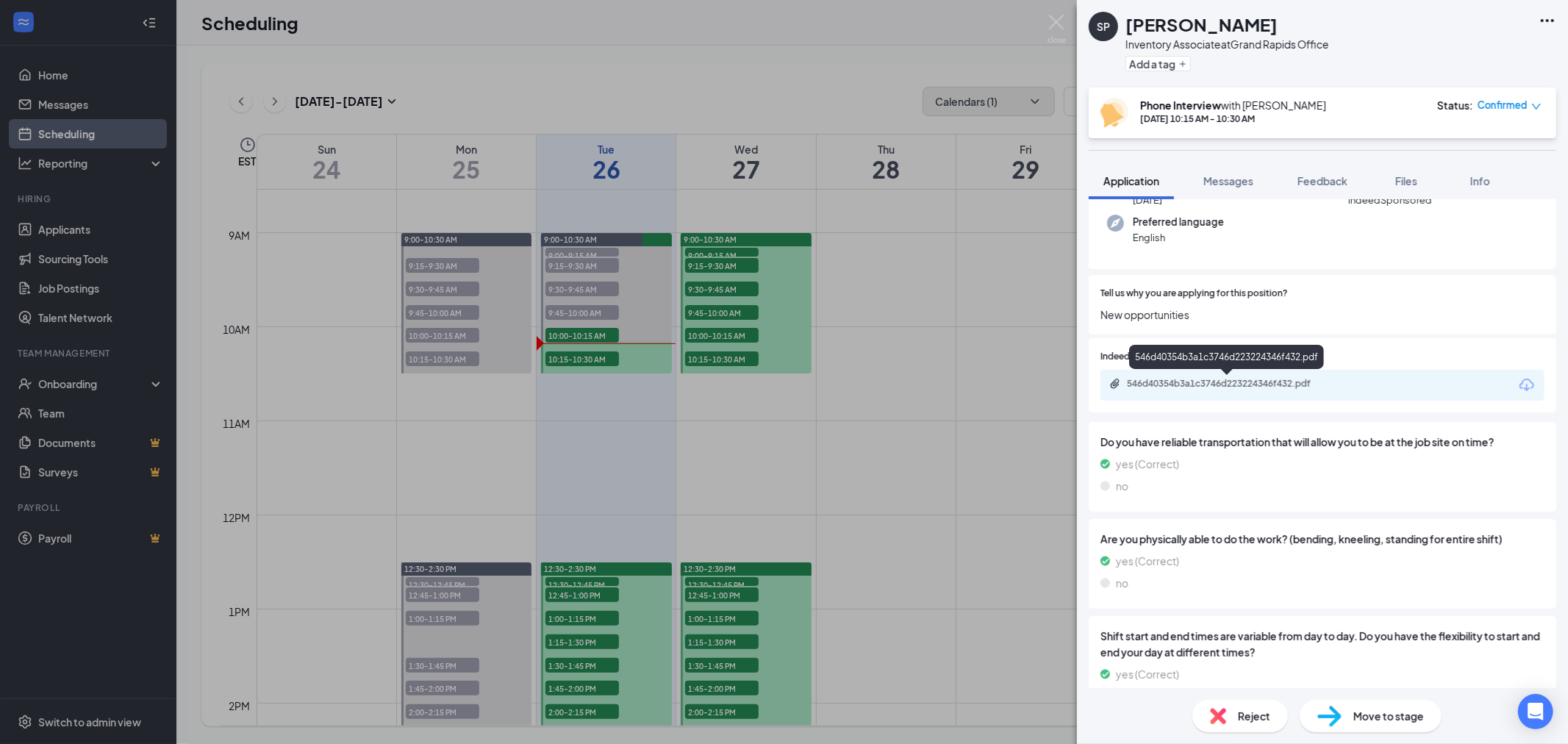
click at [1312, 383] on div "546d40354b3a1c3746d223224346f432.pdf" at bounding box center [1230, 383] width 206 height 12
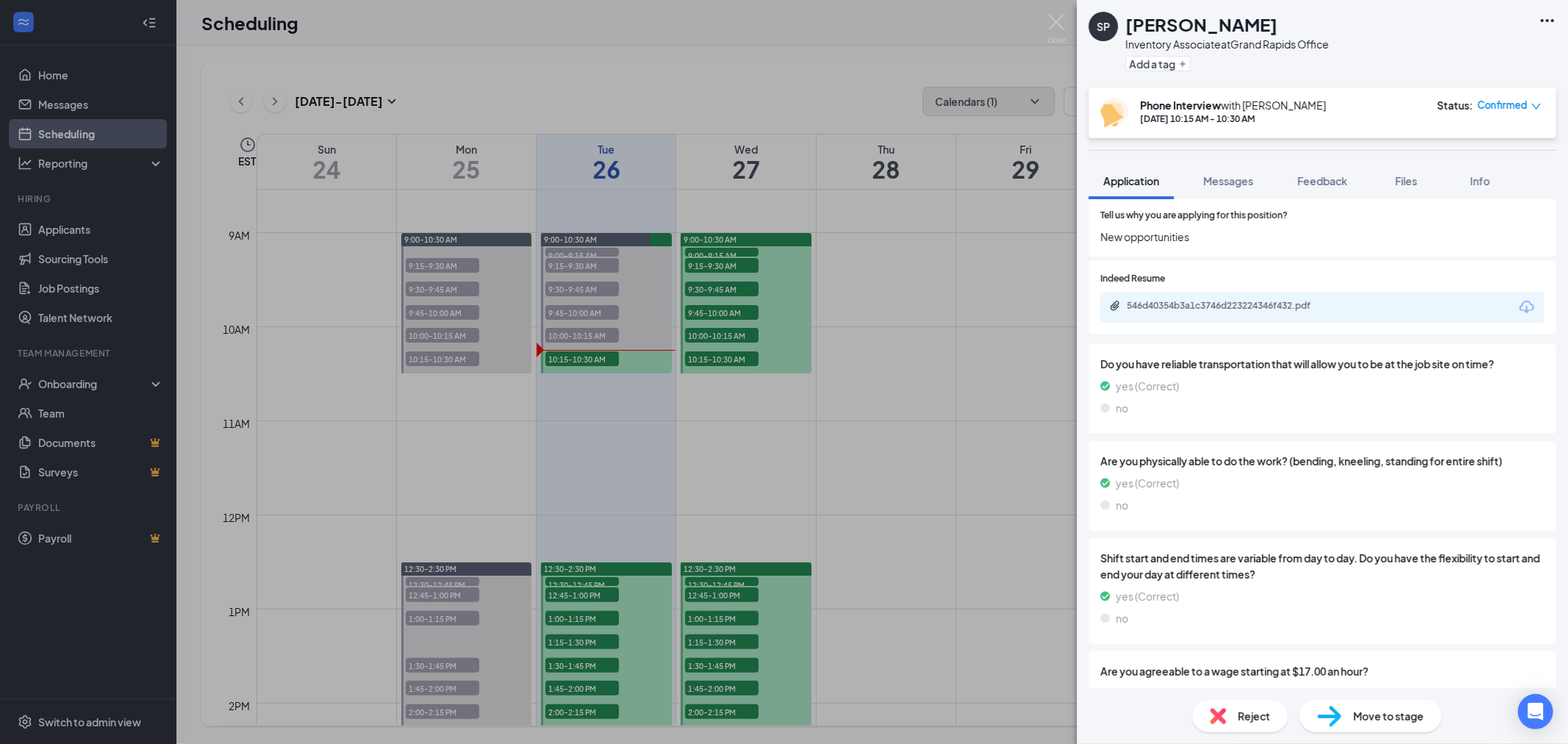
scroll to position [0, 0]
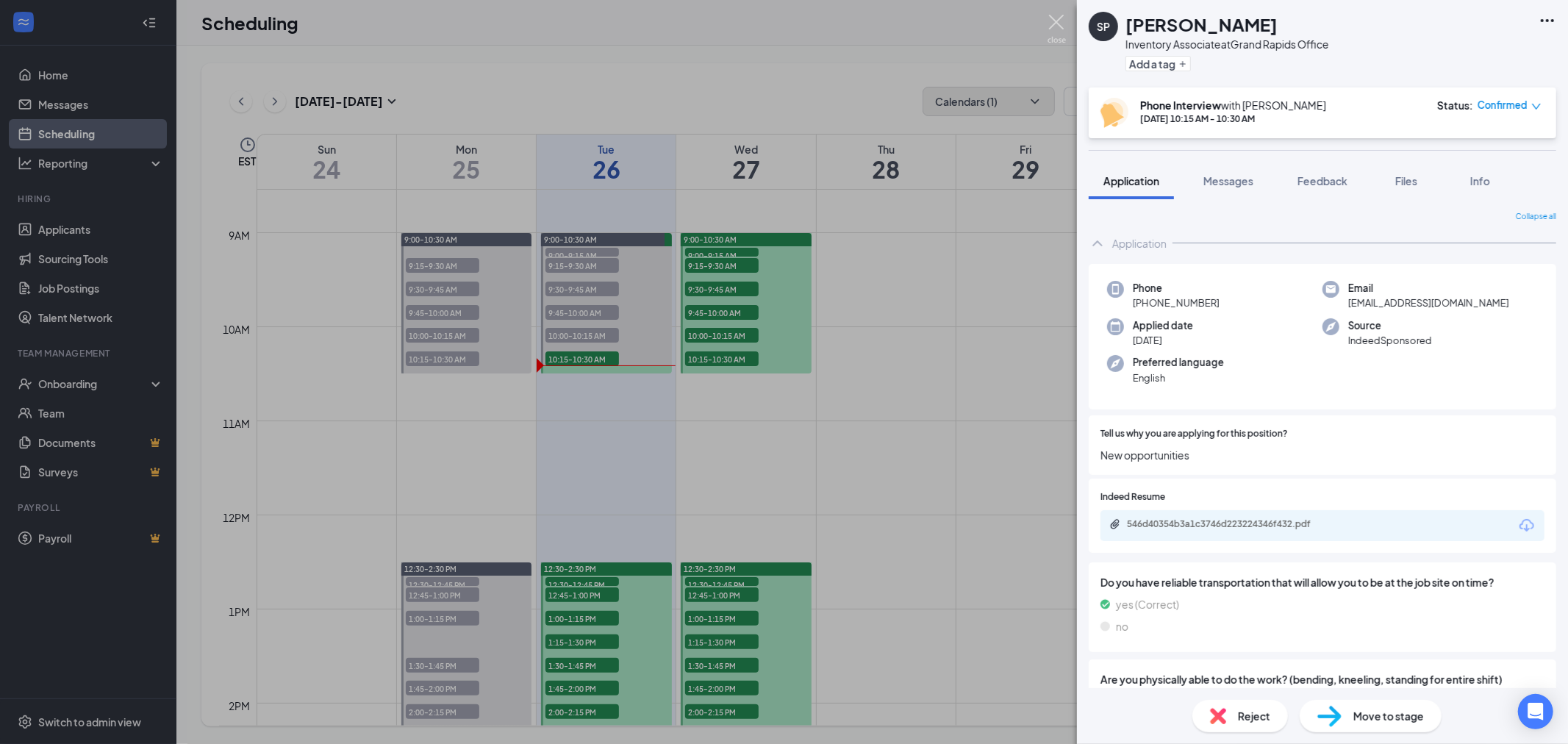
click at [1052, 23] on img at bounding box center [1056, 28] width 18 height 28
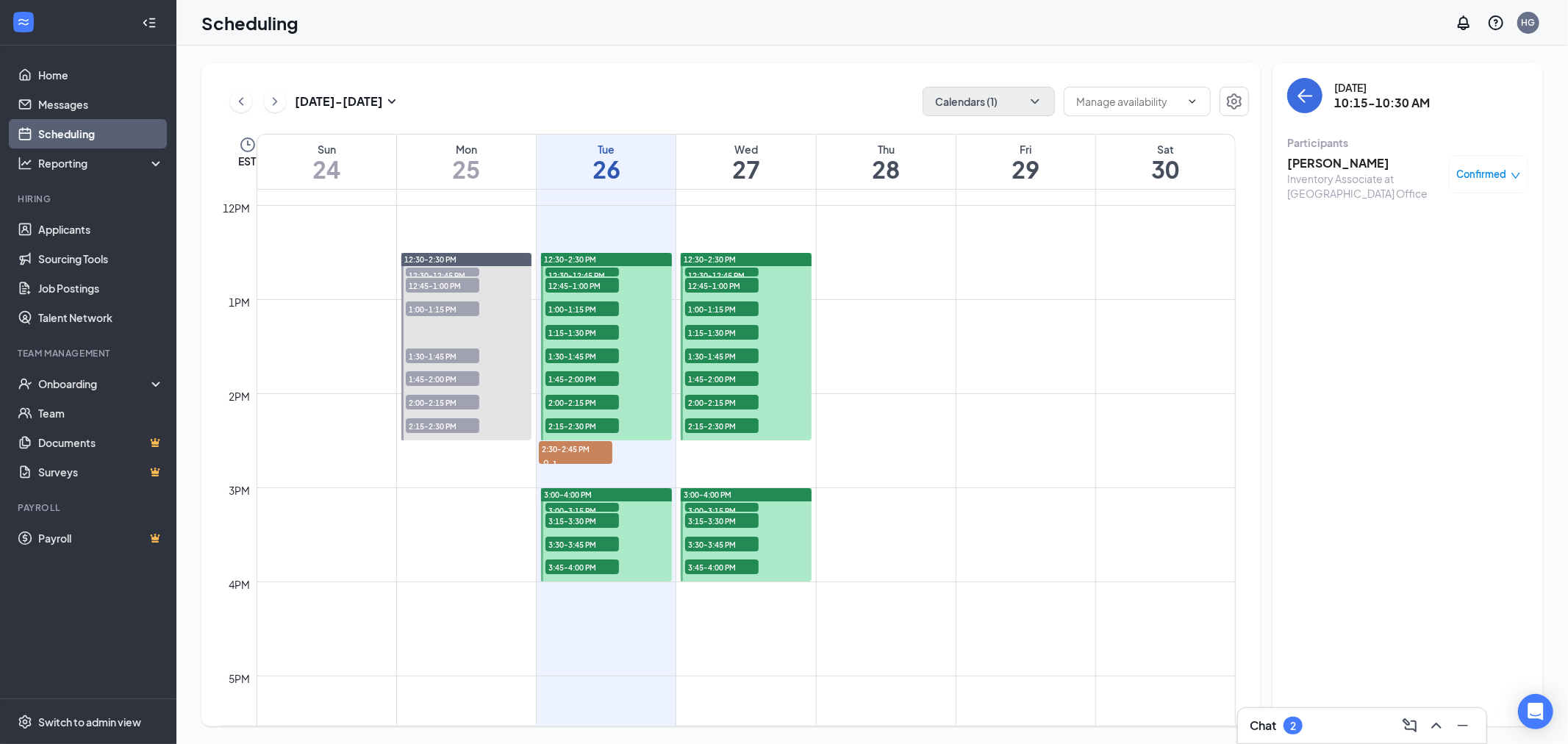
scroll to position [1130, 0]
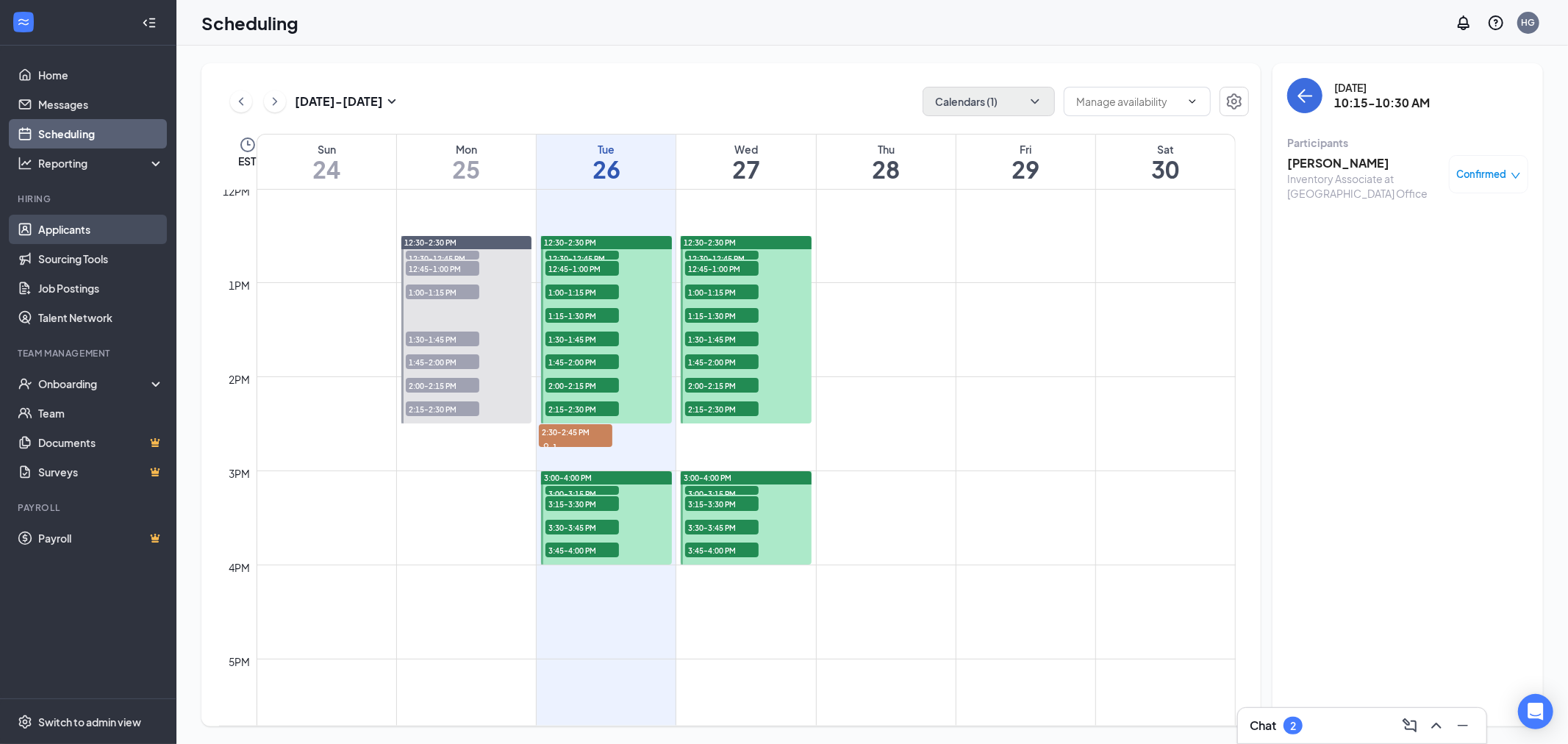
click at [94, 231] on link "Applicants" at bounding box center [100, 230] width 125 height 29
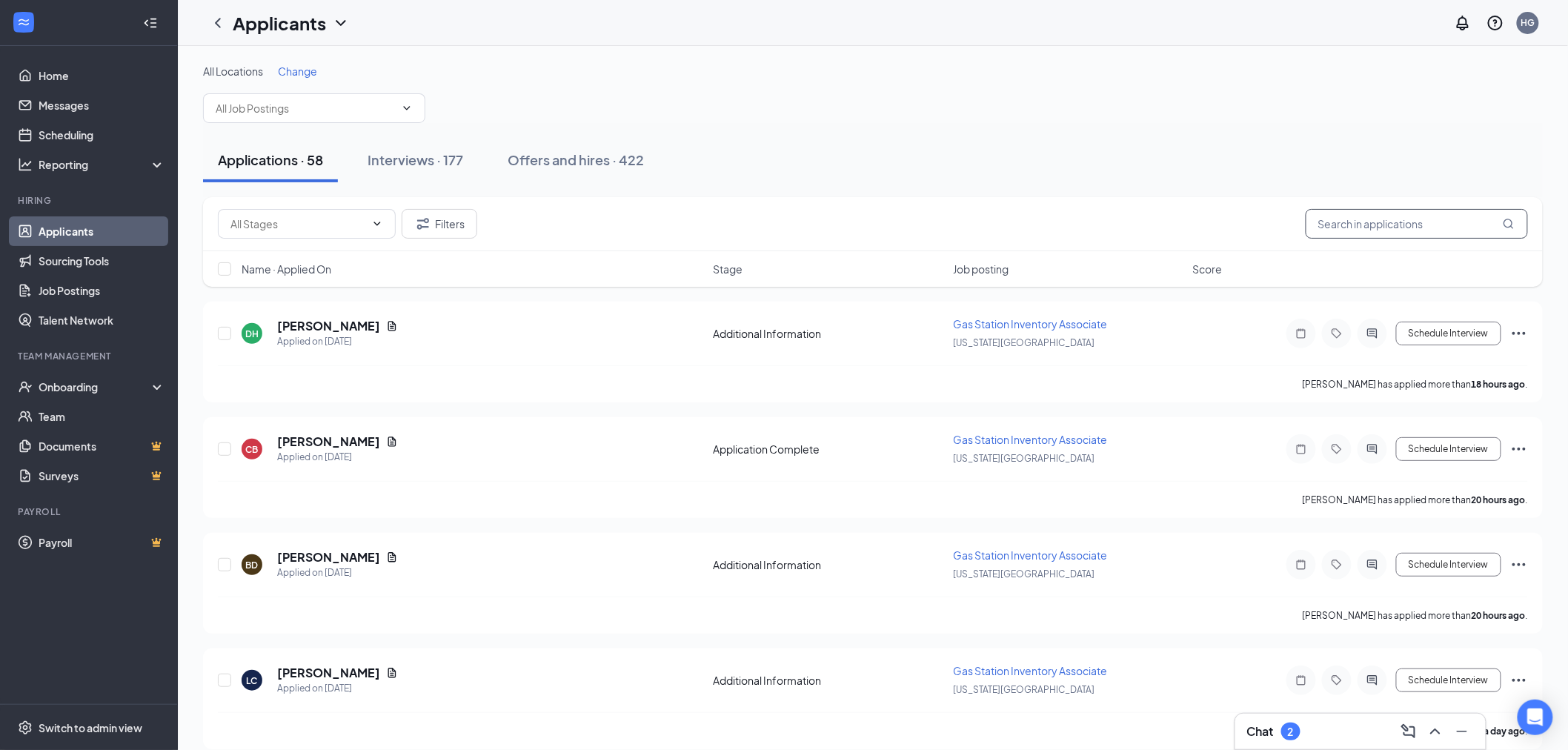
click at [1425, 212] on input "text" at bounding box center [1417, 224] width 223 height 29
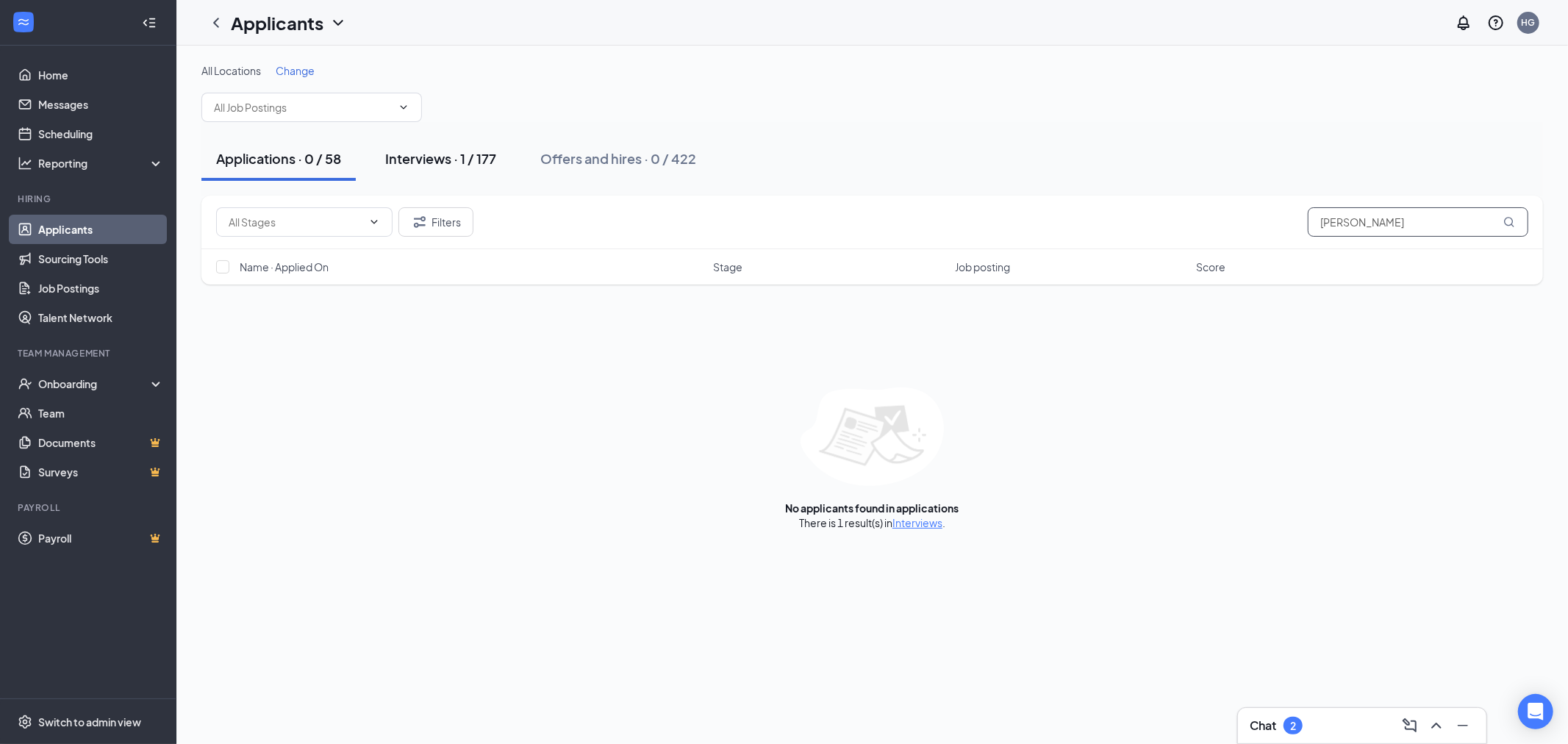
type input "[PERSON_NAME]"
click at [435, 152] on div "Interviews · 1 / 177" at bounding box center [441, 158] width 111 height 18
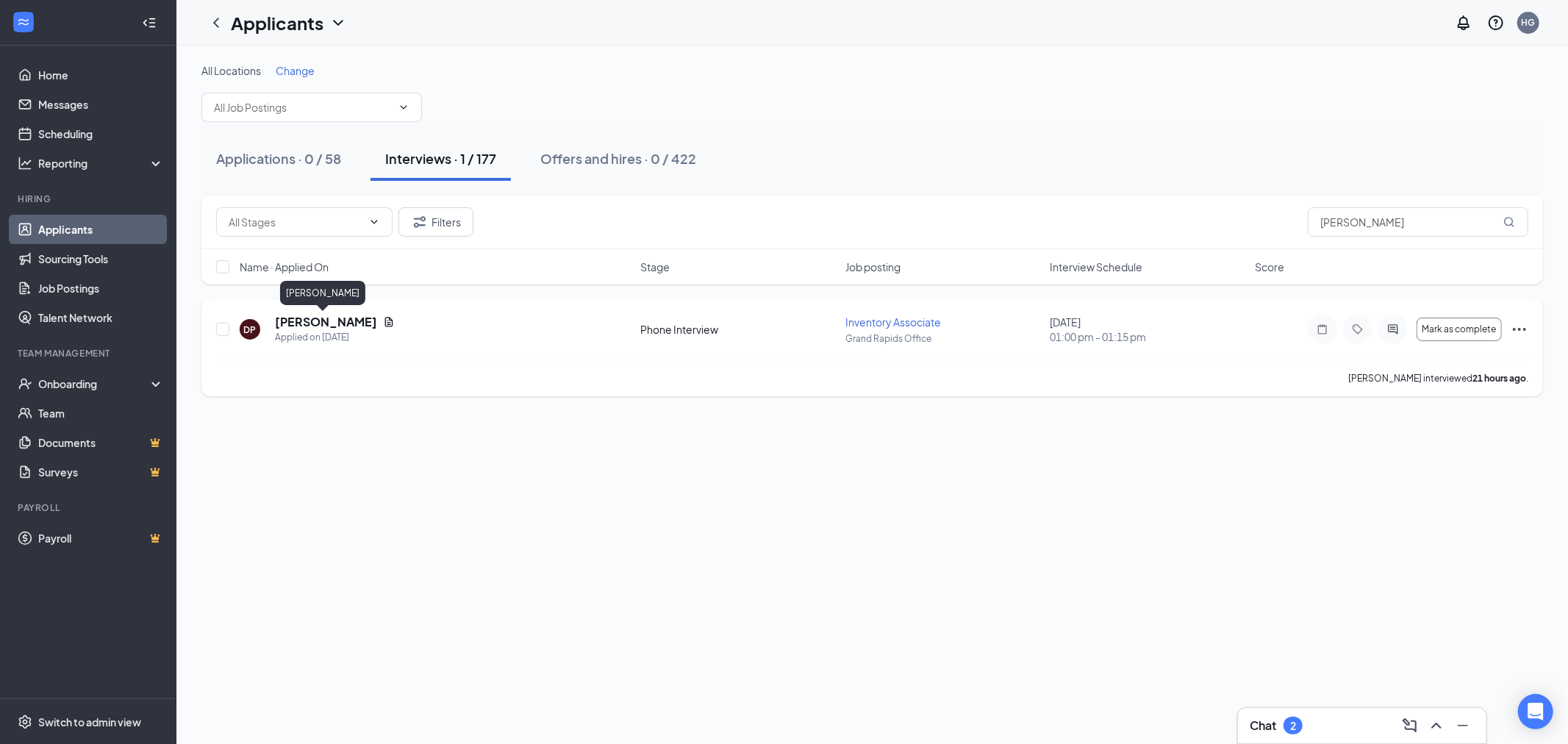
click at [345, 318] on h5 "[PERSON_NAME]" at bounding box center [326, 322] width 102 height 17
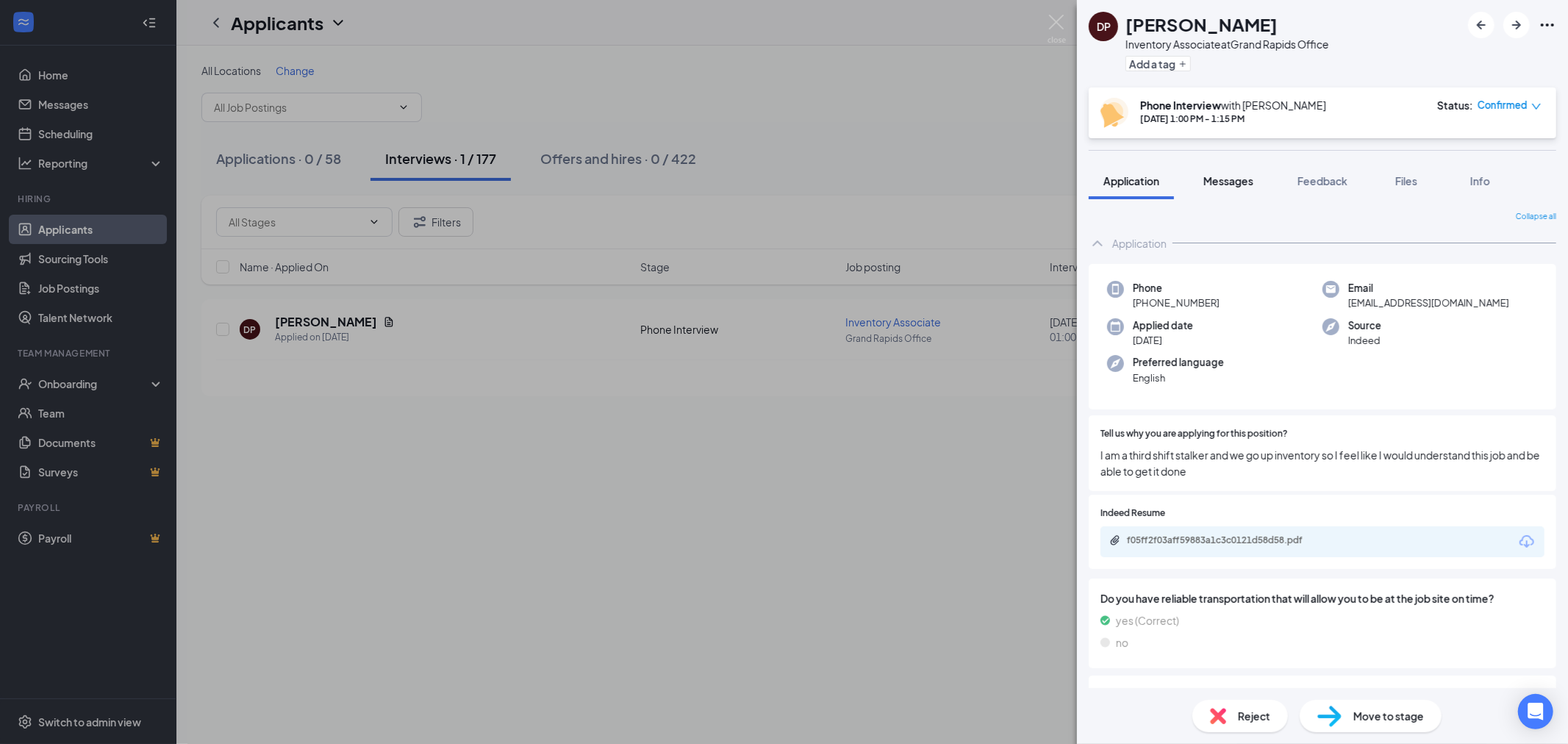
drag, startPoint x: 1209, startPoint y: 177, endPoint x: 1216, endPoint y: 186, distance: 11.4
click at [1209, 177] on span "Messages" at bounding box center [1228, 181] width 50 height 14
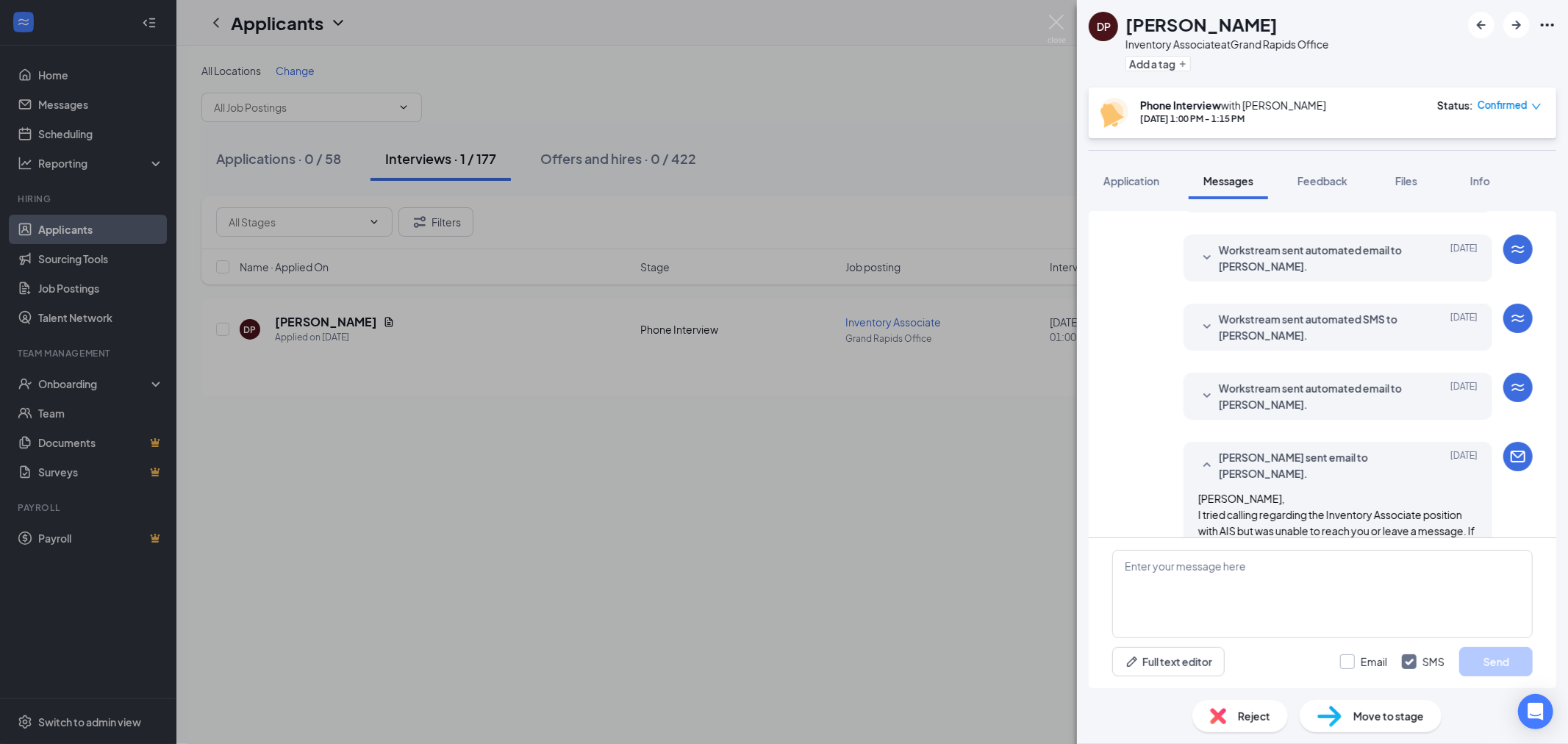
scroll to position [563, 0]
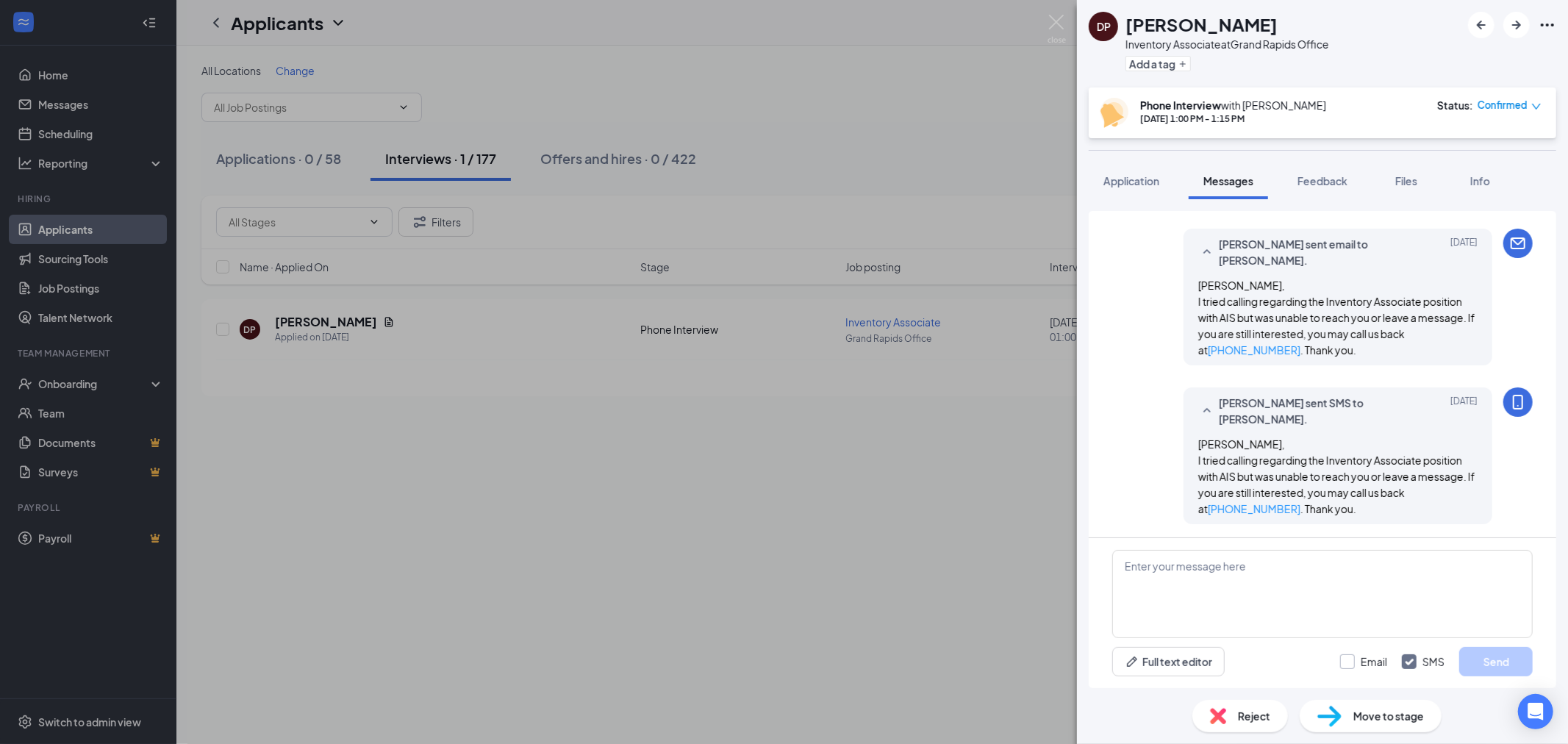
click at [1341, 658] on input "Email" at bounding box center [1364, 661] width 47 height 15
checkbox input "true"
click at [1351, 584] on textarea at bounding box center [1323, 593] width 420 height 89
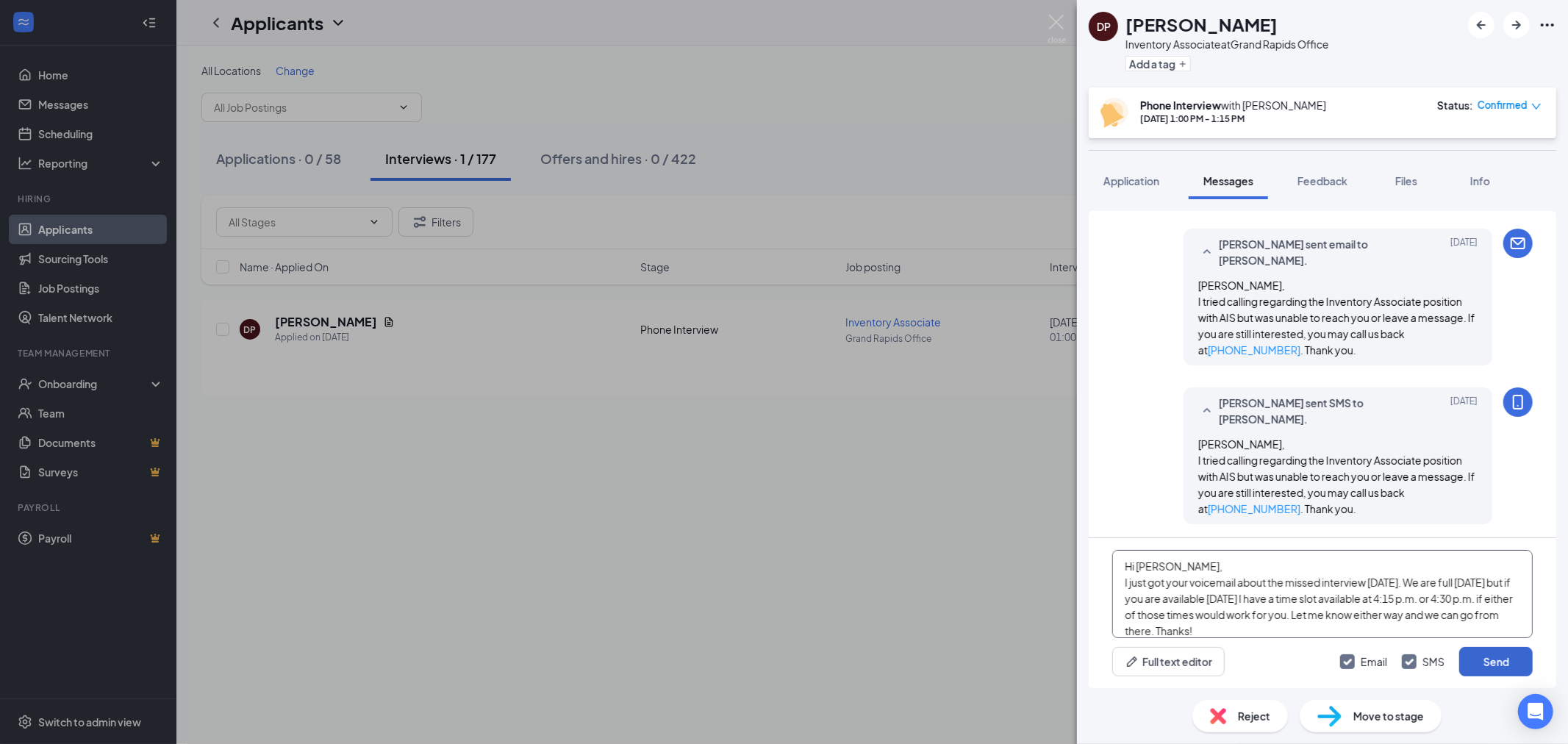
type textarea "Hi [PERSON_NAME], I just got your voicemail about the missed interview [DATE]. …"
click at [1505, 666] on button "Send" at bounding box center [1496, 661] width 74 height 29
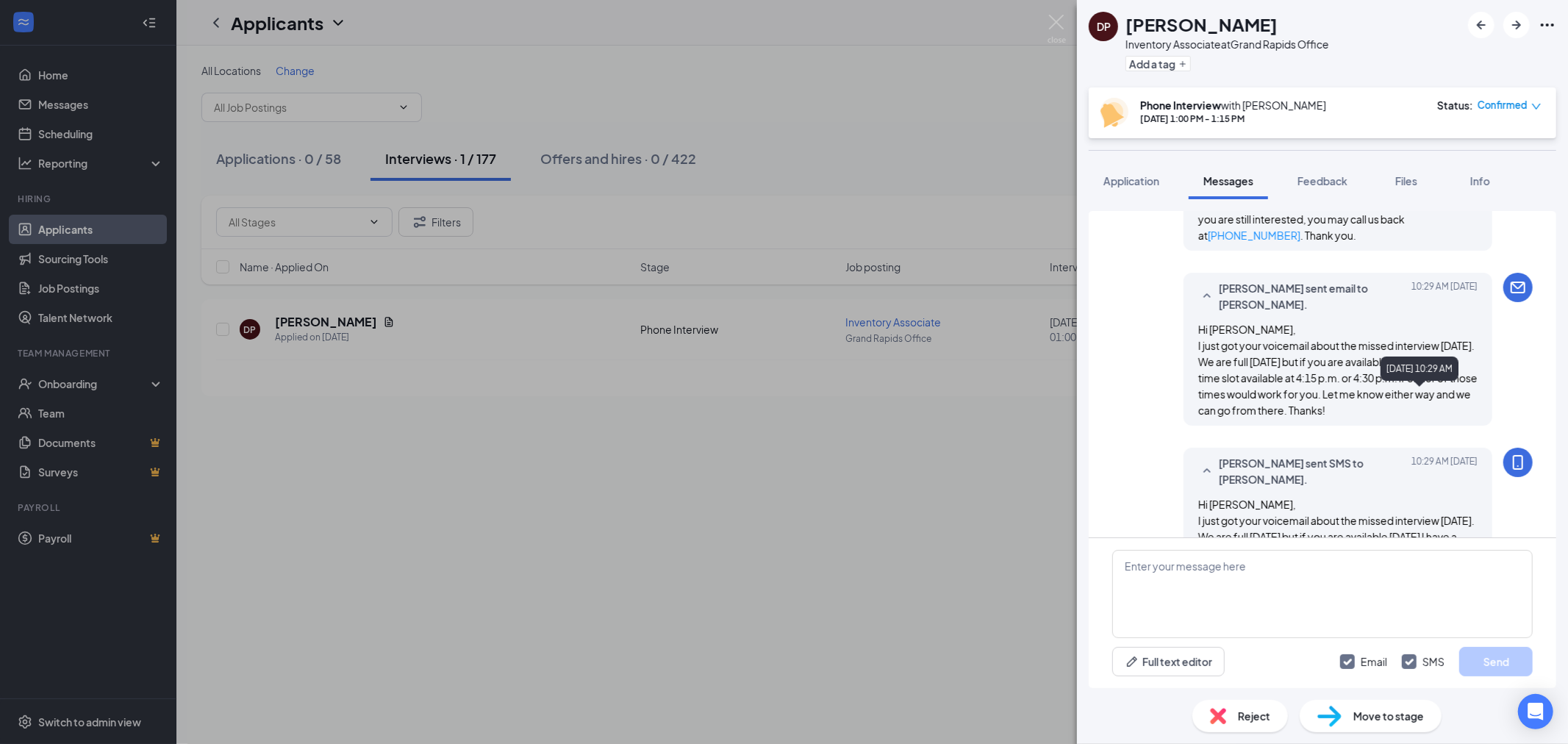
scroll to position [913, 0]
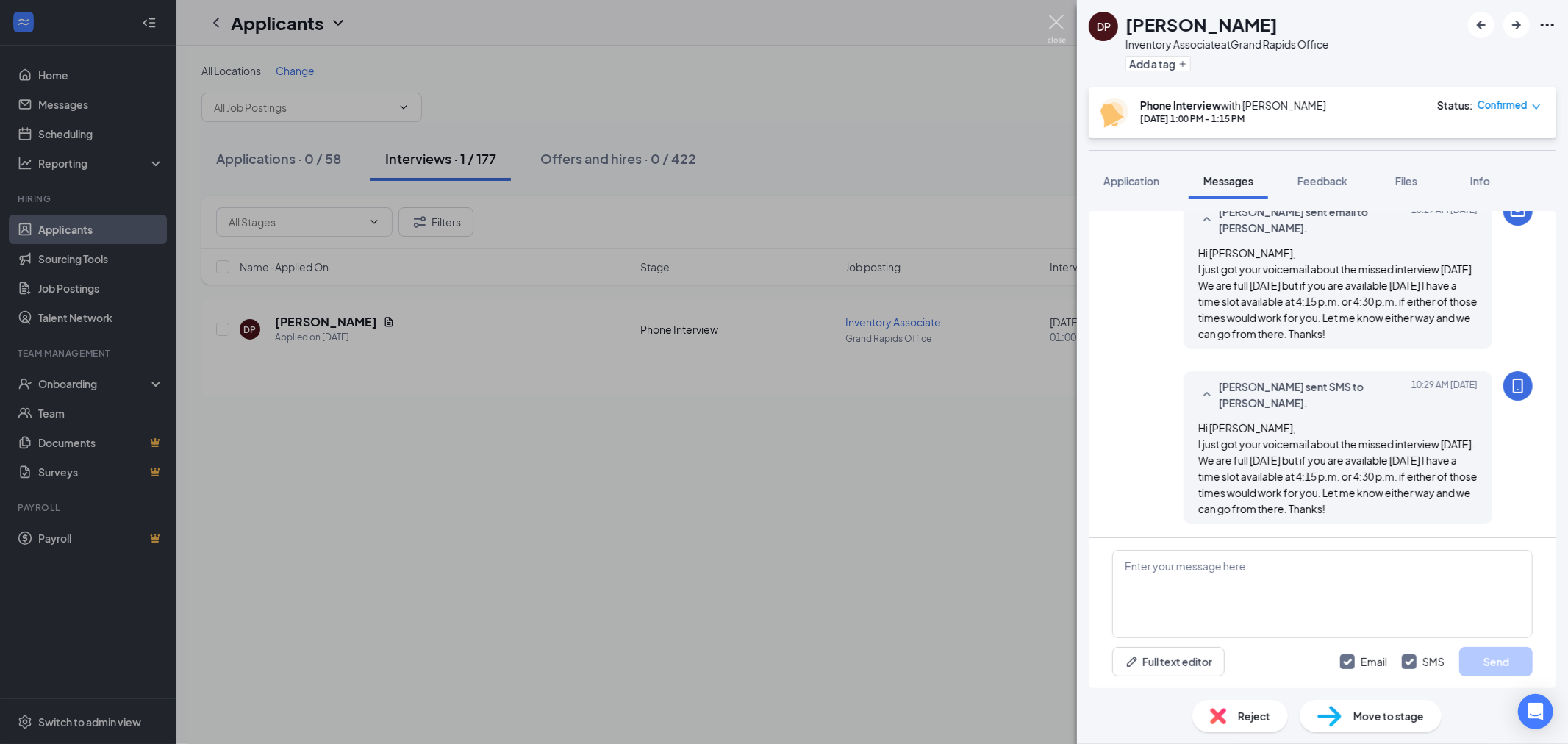
click at [1059, 20] on img at bounding box center [1056, 28] width 18 height 28
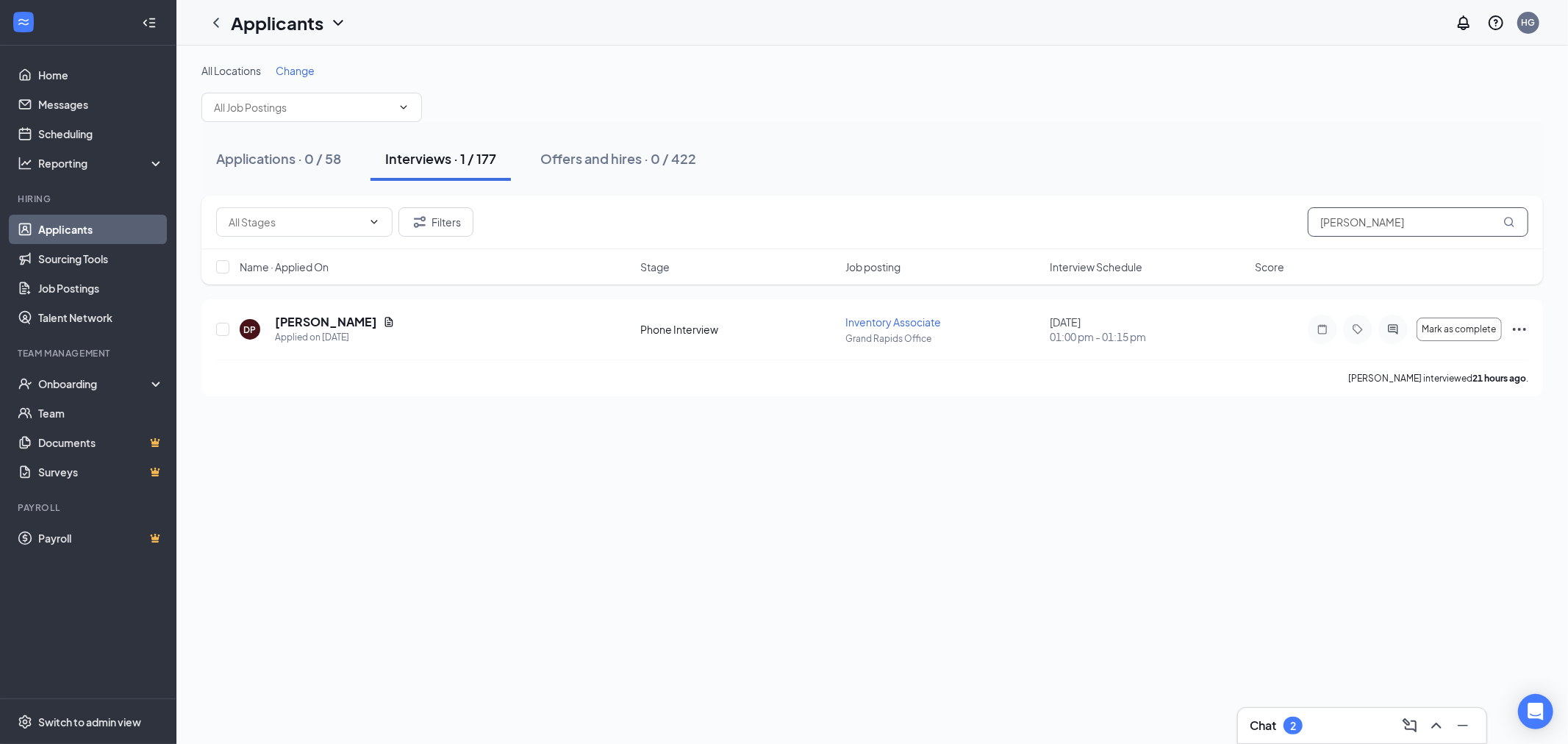
drag, startPoint x: 1450, startPoint y: 229, endPoint x: 1156, endPoint y: 222, distance: 294.1
click at [1169, 224] on div "Filters [PERSON_NAME]" at bounding box center [872, 222] width 1312 height 29
type input "[PERSON_NAME]"
click at [307, 331] on div "Applied on [DATE]" at bounding box center [335, 337] width 120 height 15
click at [309, 319] on h5 "[PERSON_NAME]" at bounding box center [326, 322] width 102 height 17
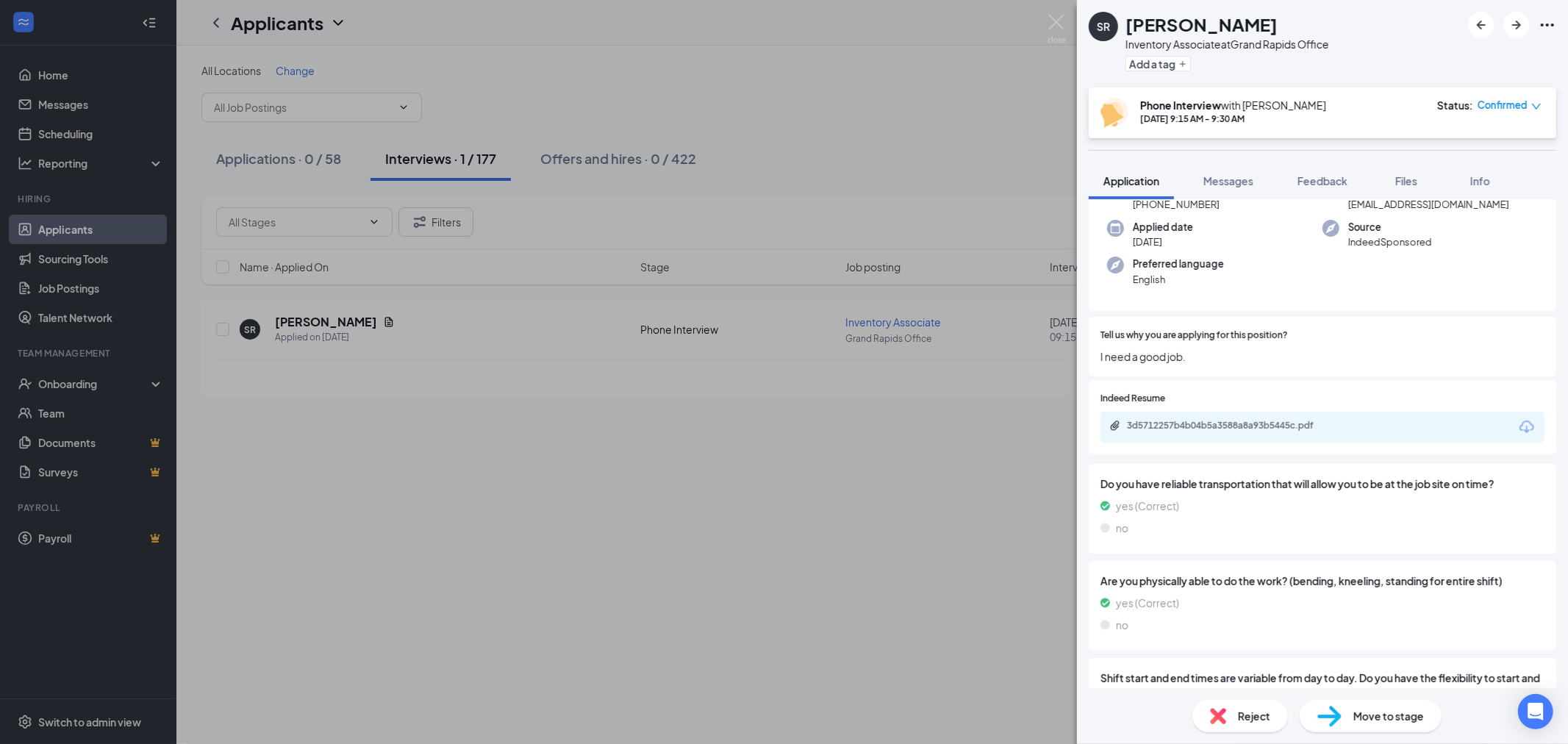
scroll to position [82, 0]
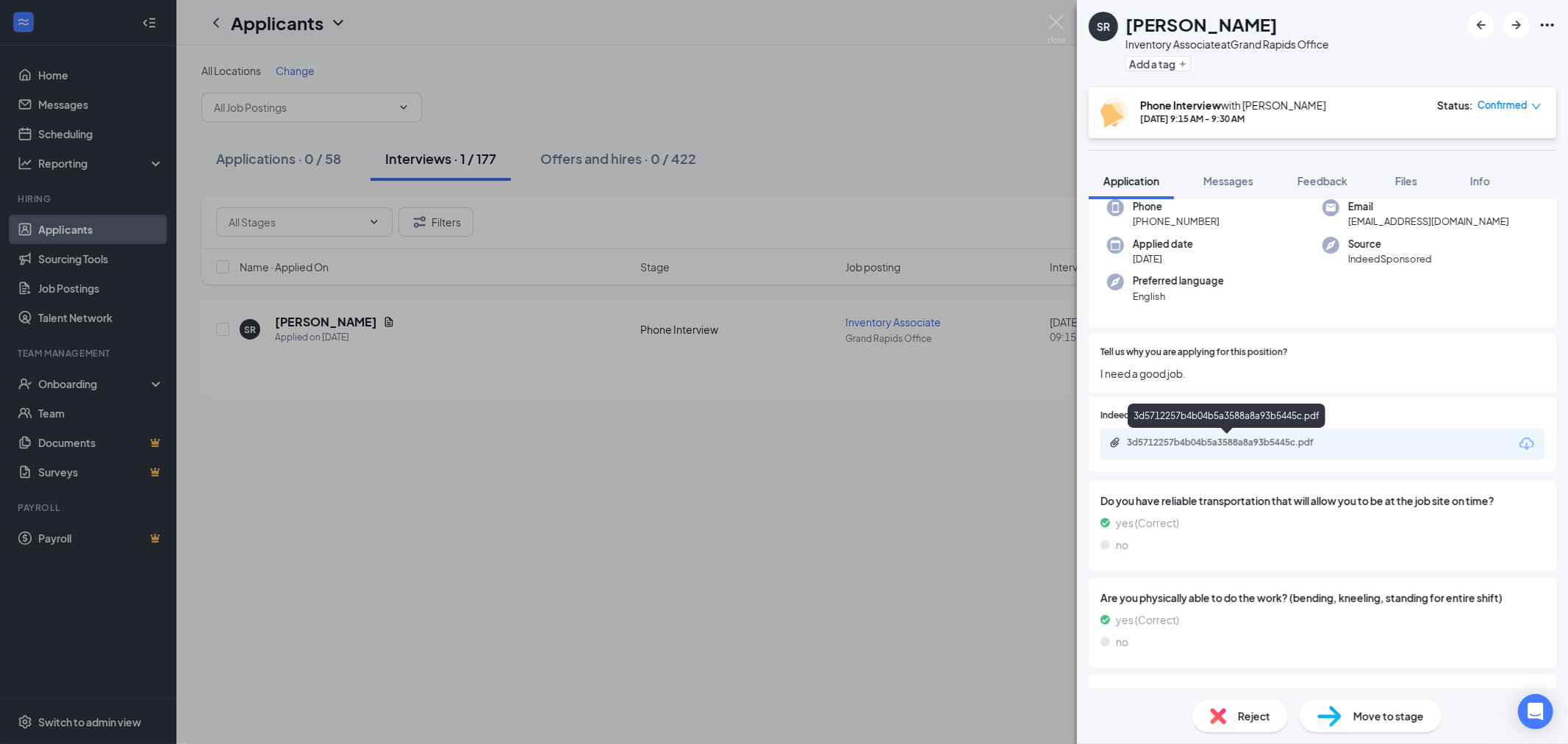
click at [1236, 441] on div "3d5712257b4b04b5a3588a8a93b5445c.pdf" at bounding box center [1230, 443] width 206 height 12
click at [1053, 19] on img at bounding box center [1056, 28] width 18 height 28
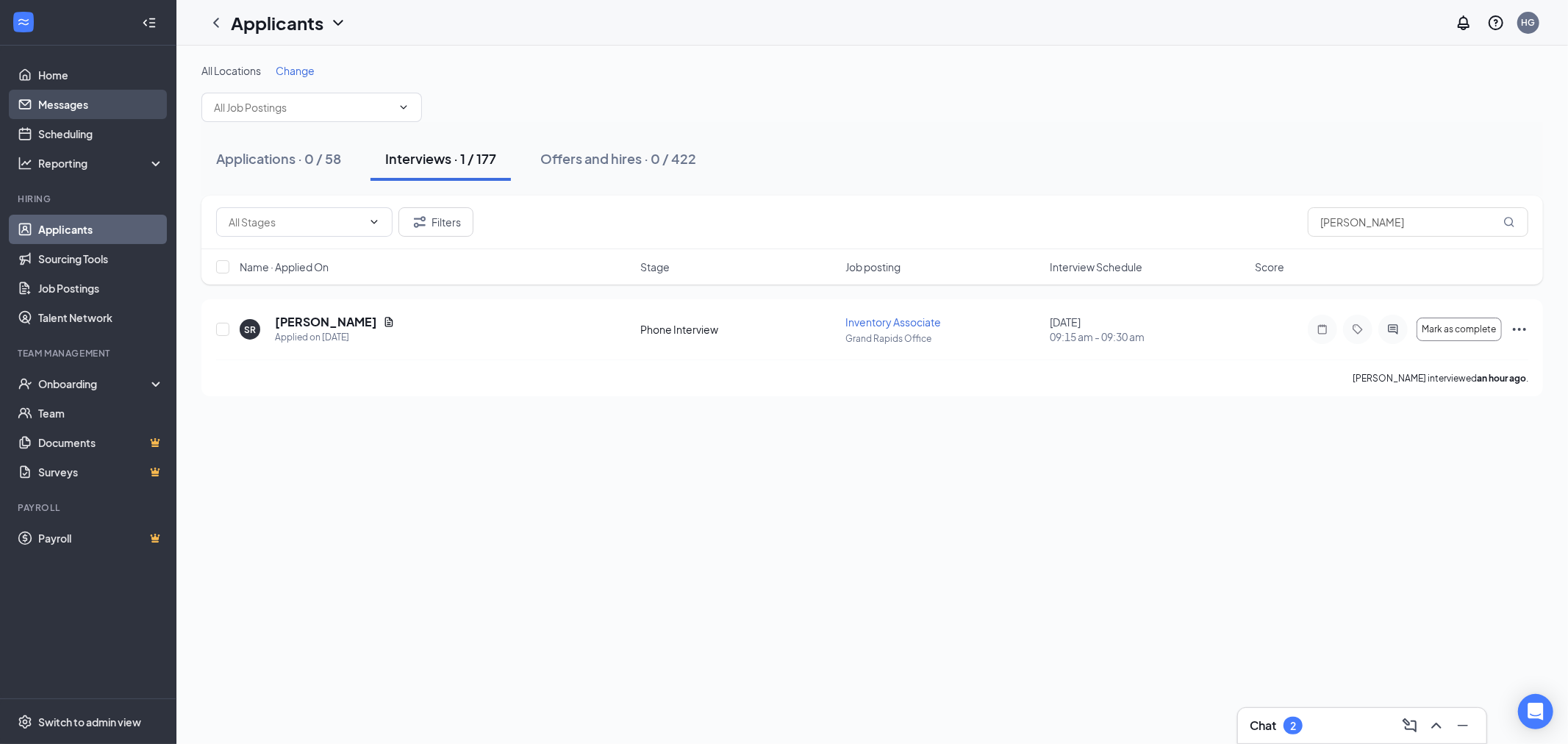
click at [80, 107] on link "Messages" at bounding box center [100, 104] width 125 height 29
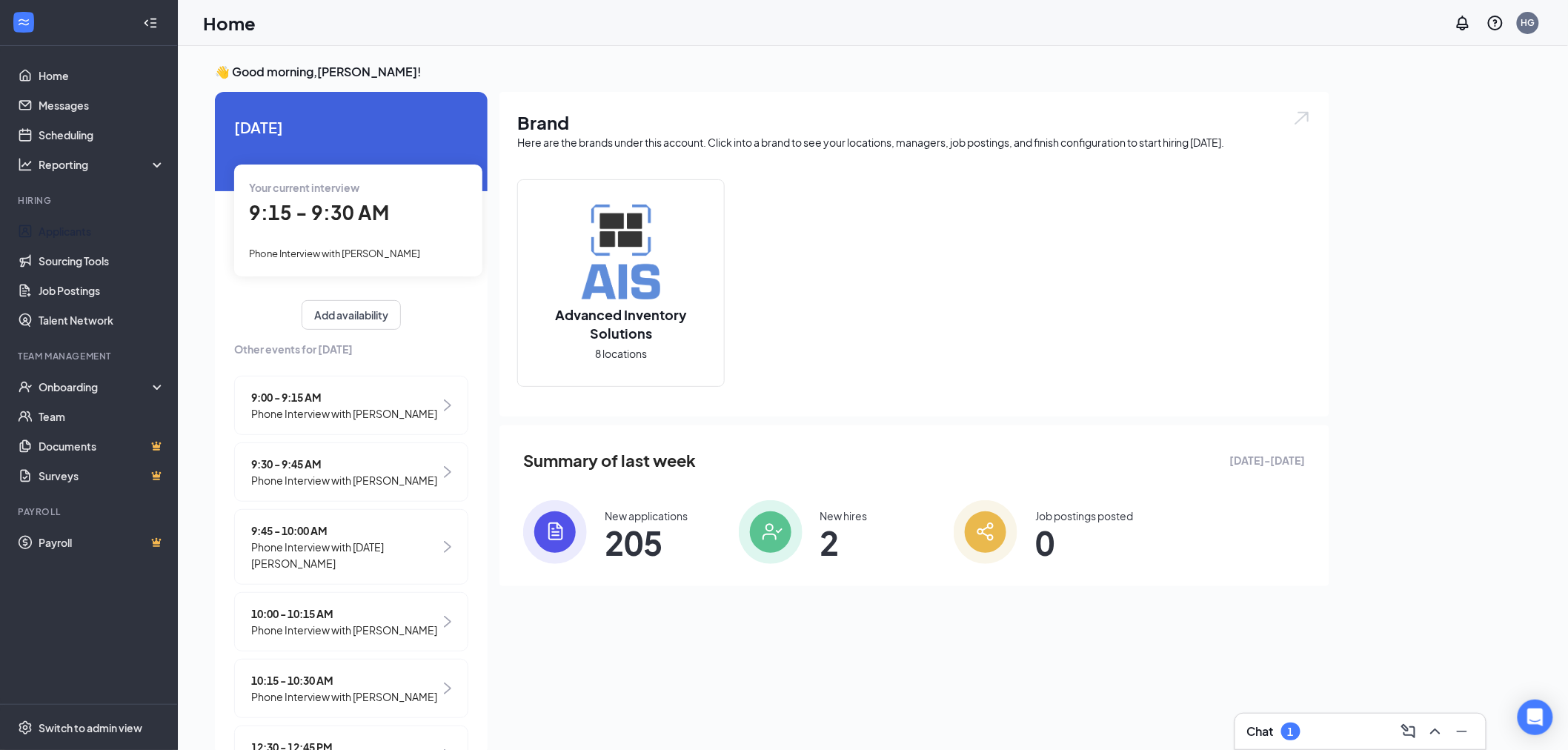
drag, startPoint x: 91, startPoint y: 227, endPoint x: 202, endPoint y: 237, distance: 111.4
click at [91, 227] on link "Applicants" at bounding box center [101, 231] width 126 height 29
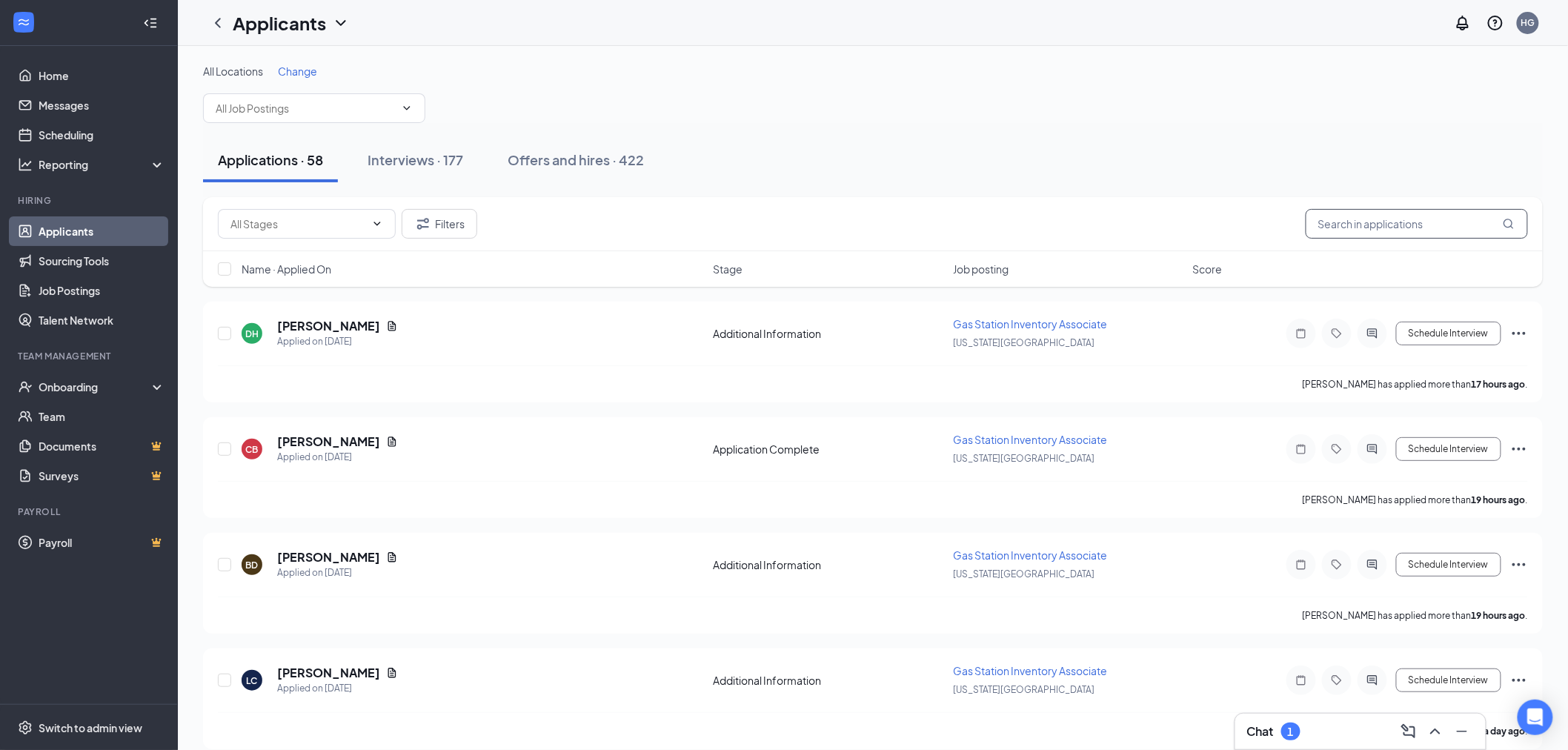
click at [1388, 225] on input "text" at bounding box center [1417, 224] width 223 height 29
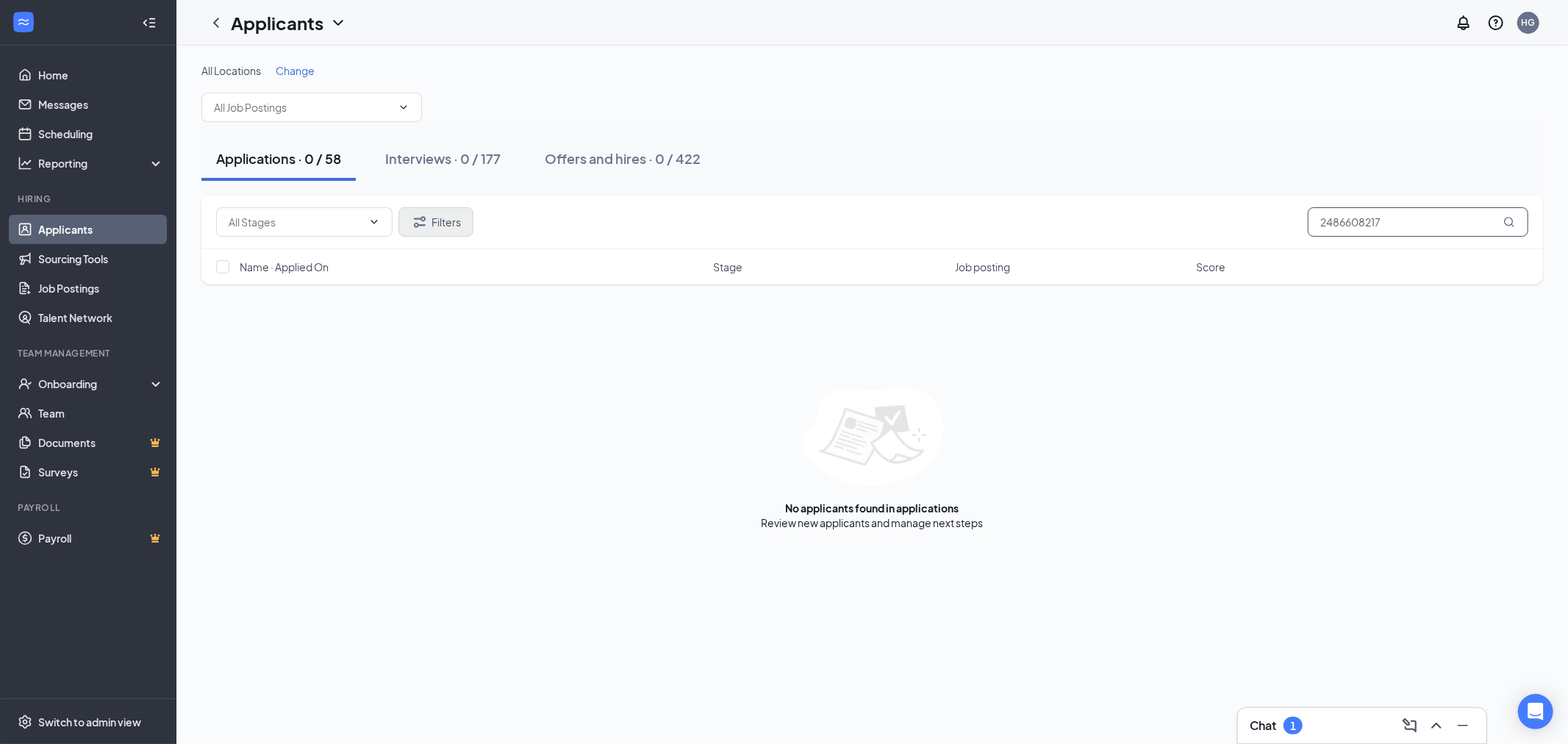
type input "2486608217"
click at [453, 228] on button "Filters" at bounding box center [436, 222] width 75 height 29
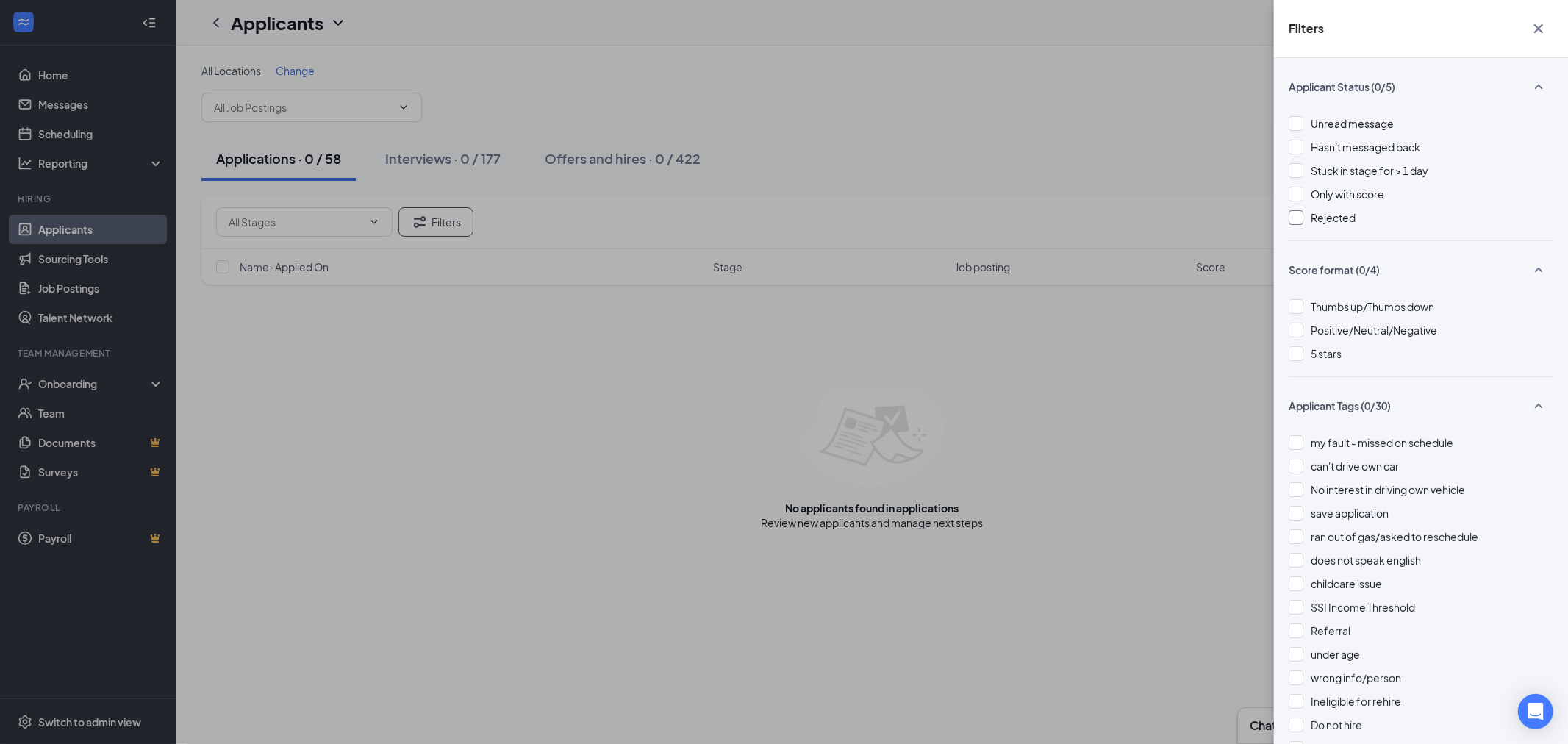
click at [1300, 218] on div at bounding box center [1296, 217] width 15 height 15
click at [1297, 217] on img at bounding box center [1297, 218] width 8 height 6
click at [1540, 29] on icon "Cross" at bounding box center [1538, 28] width 9 height 9
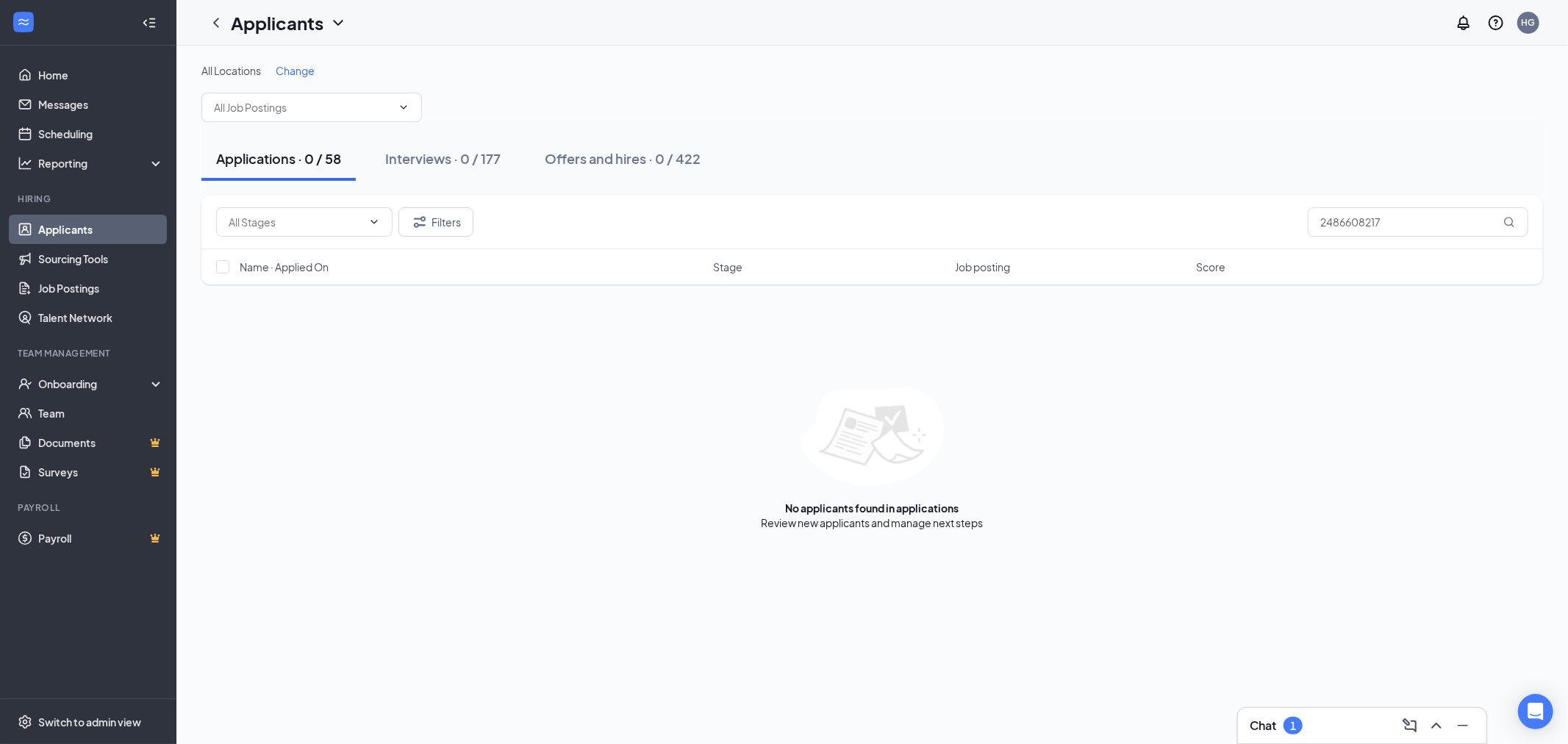
click at [336, 17] on icon "ChevronDown" at bounding box center [339, 22] width 18 height 18
click at [317, 90] on link "Archived applicants" at bounding box center [318, 95] width 159 height 15
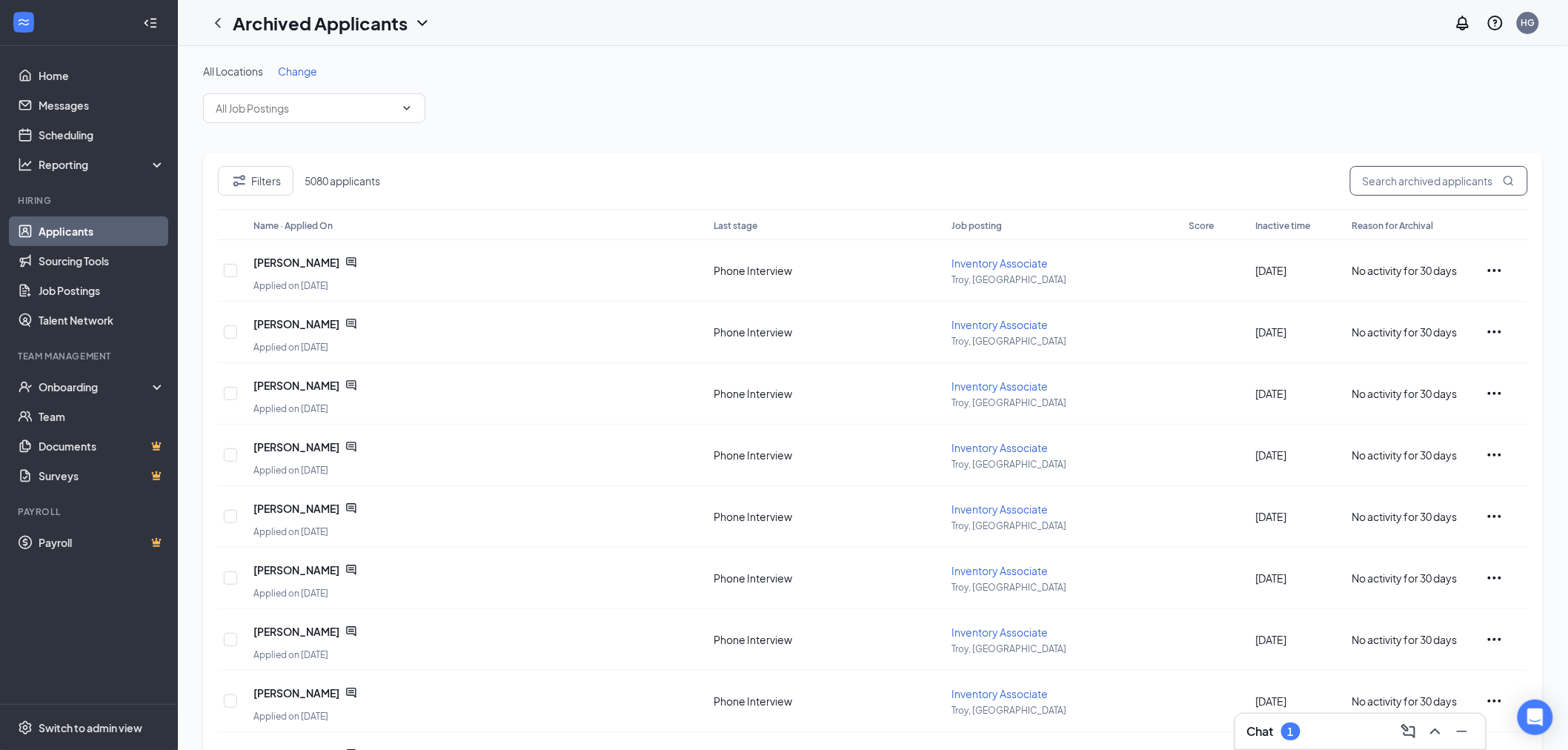
click at [1403, 180] on input "text" at bounding box center [1439, 180] width 177 height 29
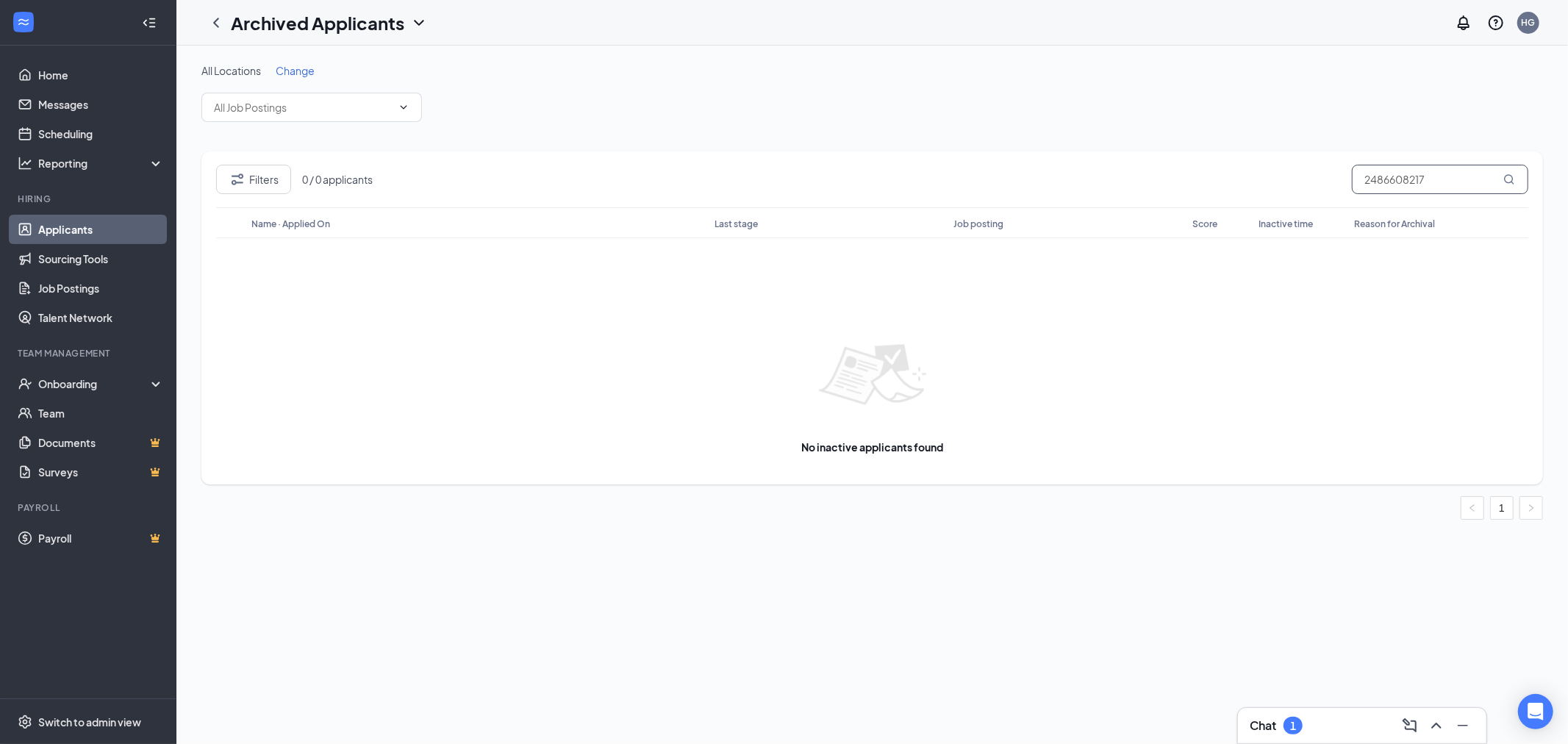
drag, startPoint x: 1435, startPoint y: 179, endPoint x: 1341, endPoint y: 186, distance: 94.3
click at [1341, 186] on div "Filters 0 / 0 applicants 2486608217" at bounding box center [872, 186] width 1312 height 43
type input "2486608217"
click at [410, 23] on icon "ChevronDown" at bounding box center [419, 22] width 18 height 18
drag, startPoint x: 377, startPoint y: 54, endPoint x: 397, endPoint y: 61, distance: 21.2
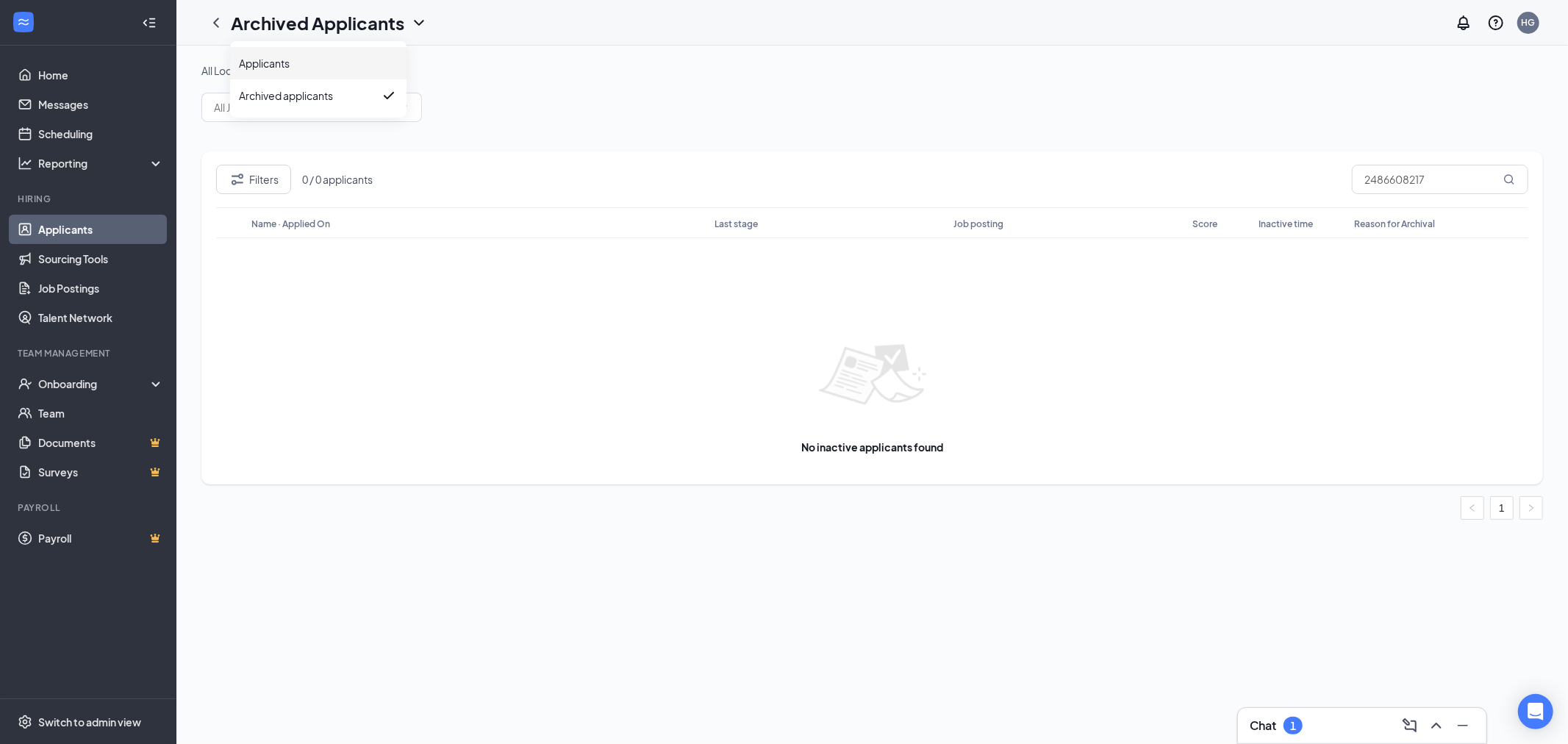
click at [377, 55] on link "Applicants" at bounding box center [318, 62] width 159 height 15
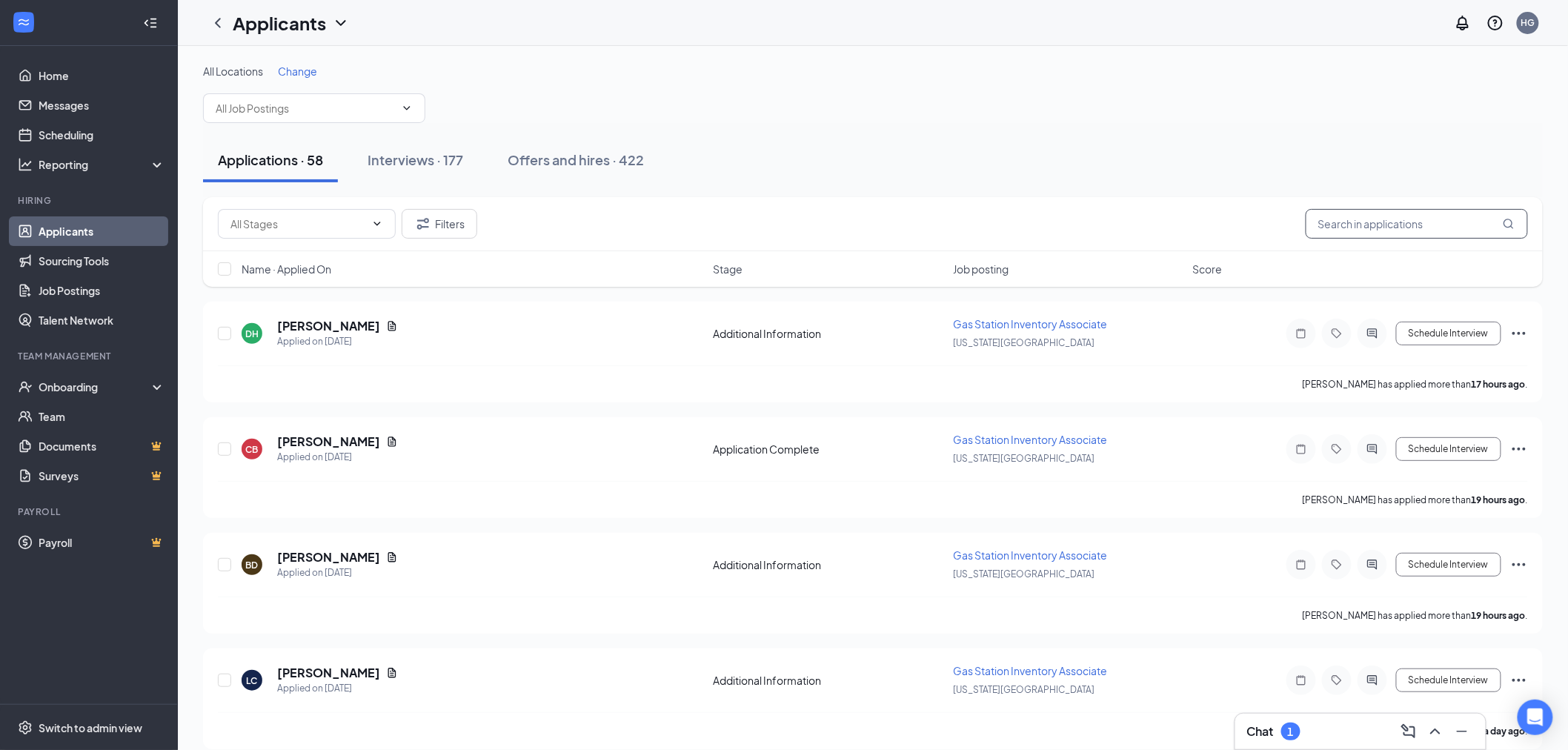
click at [1356, 229] on input "text" at bounding box center [1417, 224] width 223 height 29
paste input "2486608217"
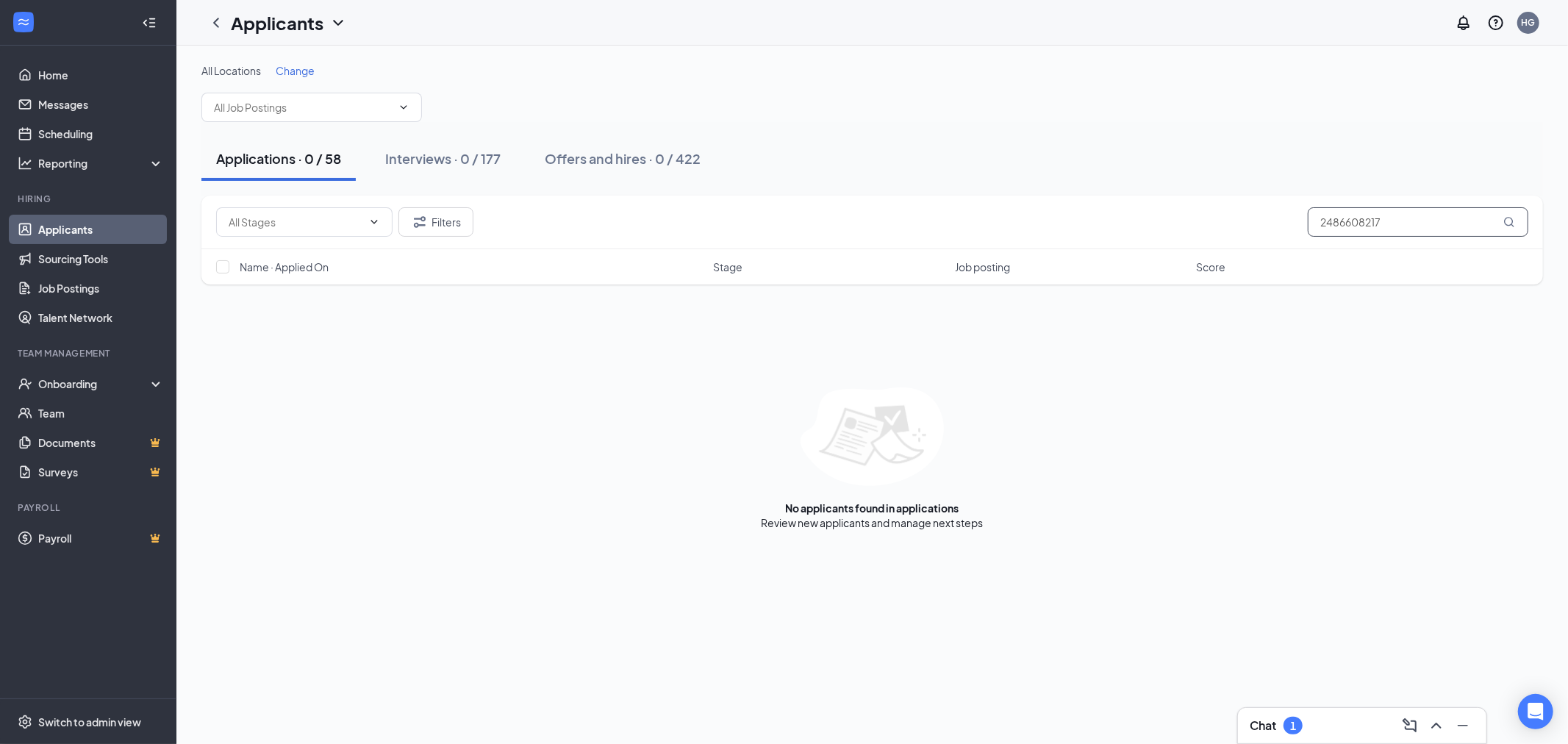
drag, startPoint x: 1296, startPoint y: 225, endPoint x: 1194, endPoint y: 209, distance: 103.2
click at [1194, 209] on div "Filters 2486608217" at bounding box center [872, 222] width 1312 height 29
drag, startPoint x: 1336, startPoint y: 225, endPoint x: 1209, endPoint y: 235, distance: 127.4
click at [1209, 235] on div "Filters anisha" at bounding box center [872, 222] width 1312 height 29
type input "aut"
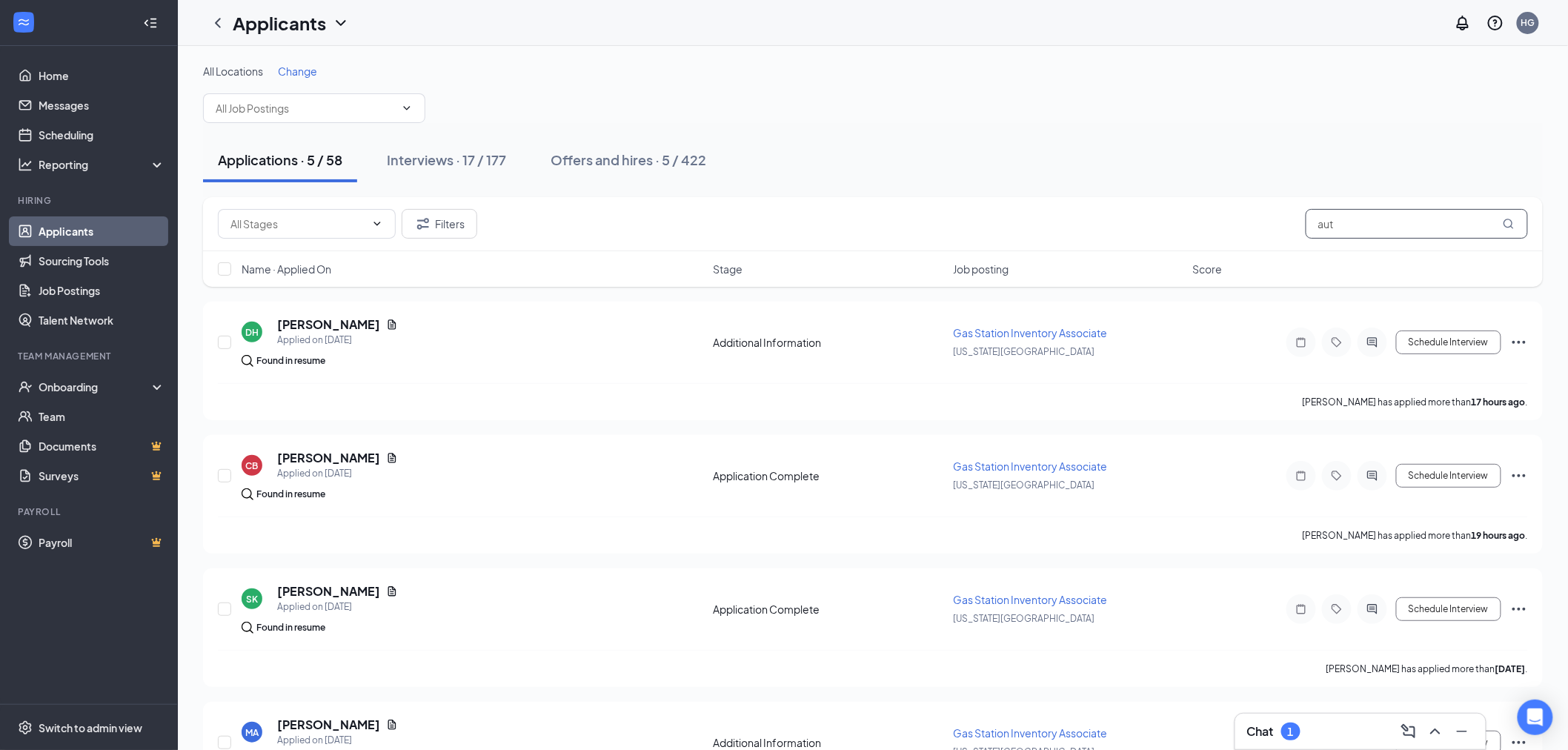
drag, startPoint x: 1374, startPoint y: 229, endPoint x: 1256, endPoint y: 218, distance: 118.5
click at [1256, 218] on div "Filters aut" at bounding box center [873, 224] width 1310 height 29
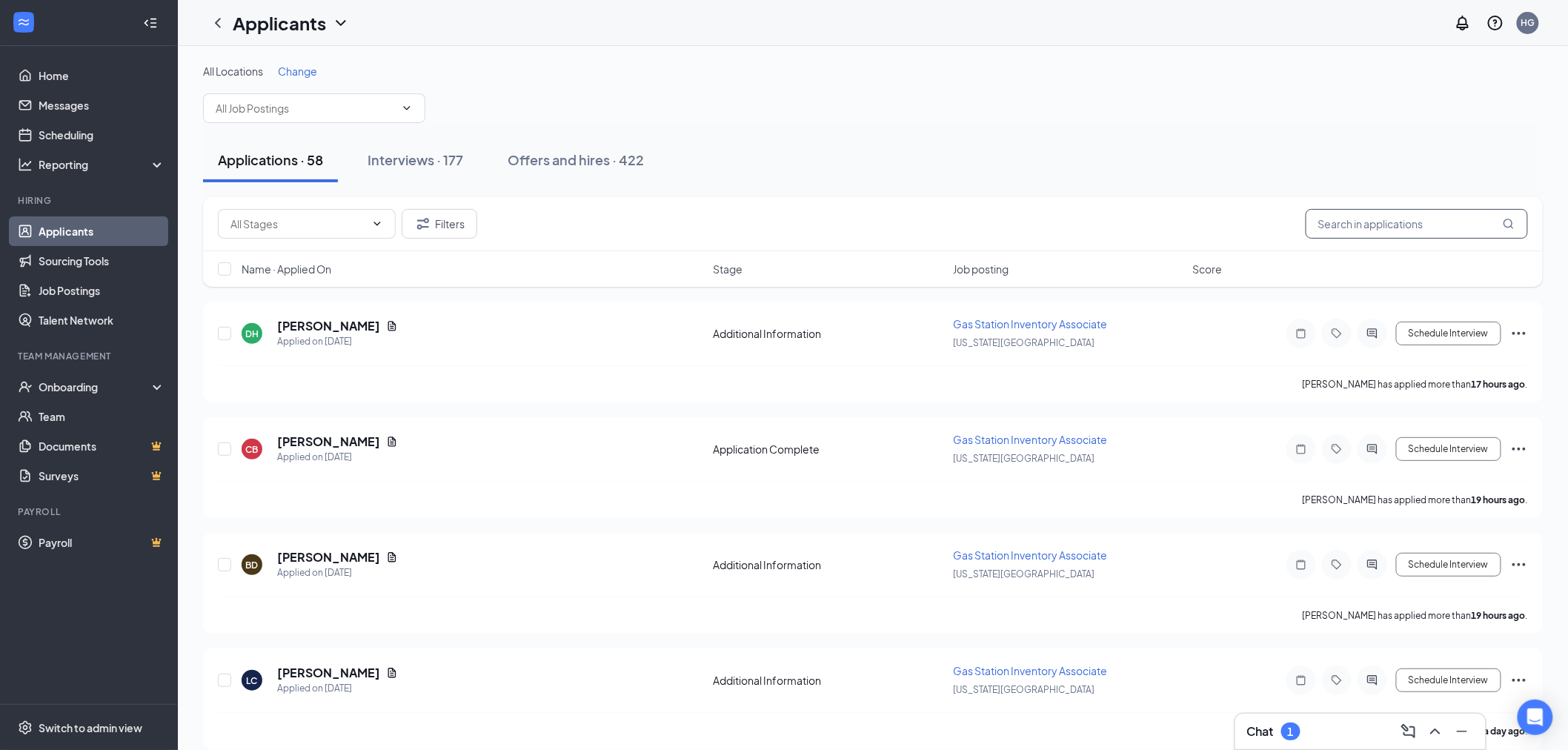
click at [1412, 225] on input "text" at bounding box center [1417, 224] width 223 height 29
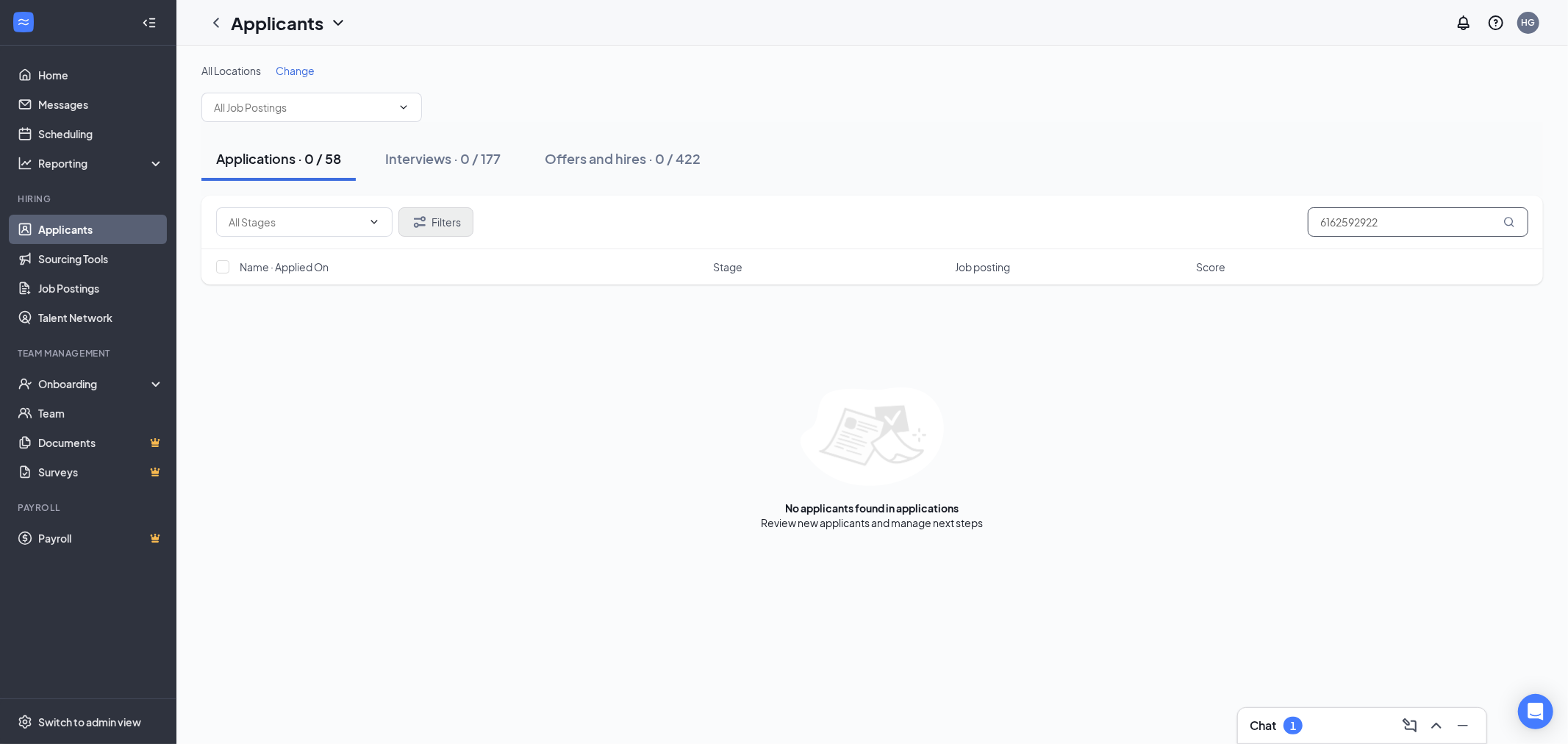
type input "6162592922"
click at [461, 219] on button "Filters" at bounding box center [436, 222] width 75 height 29
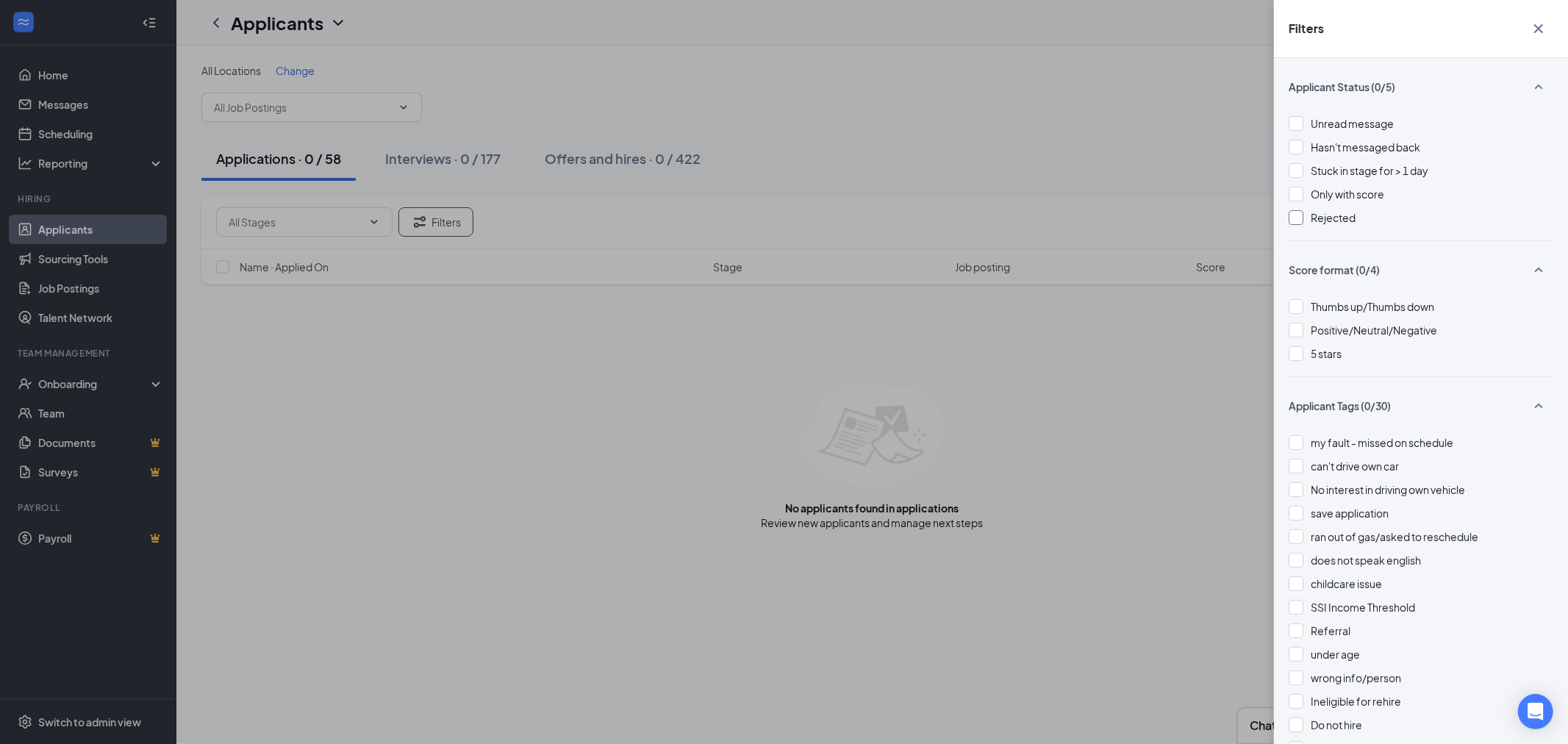
click at [1299, 215] on div at bounding box center [1296, 217] width 15 height 15
click at [1299, 215] on img at bounding box center [1297, 218] width 8 height 6
click at [1539, 18] on button "button" at bounding box center [1539, 28] width 29 height 28
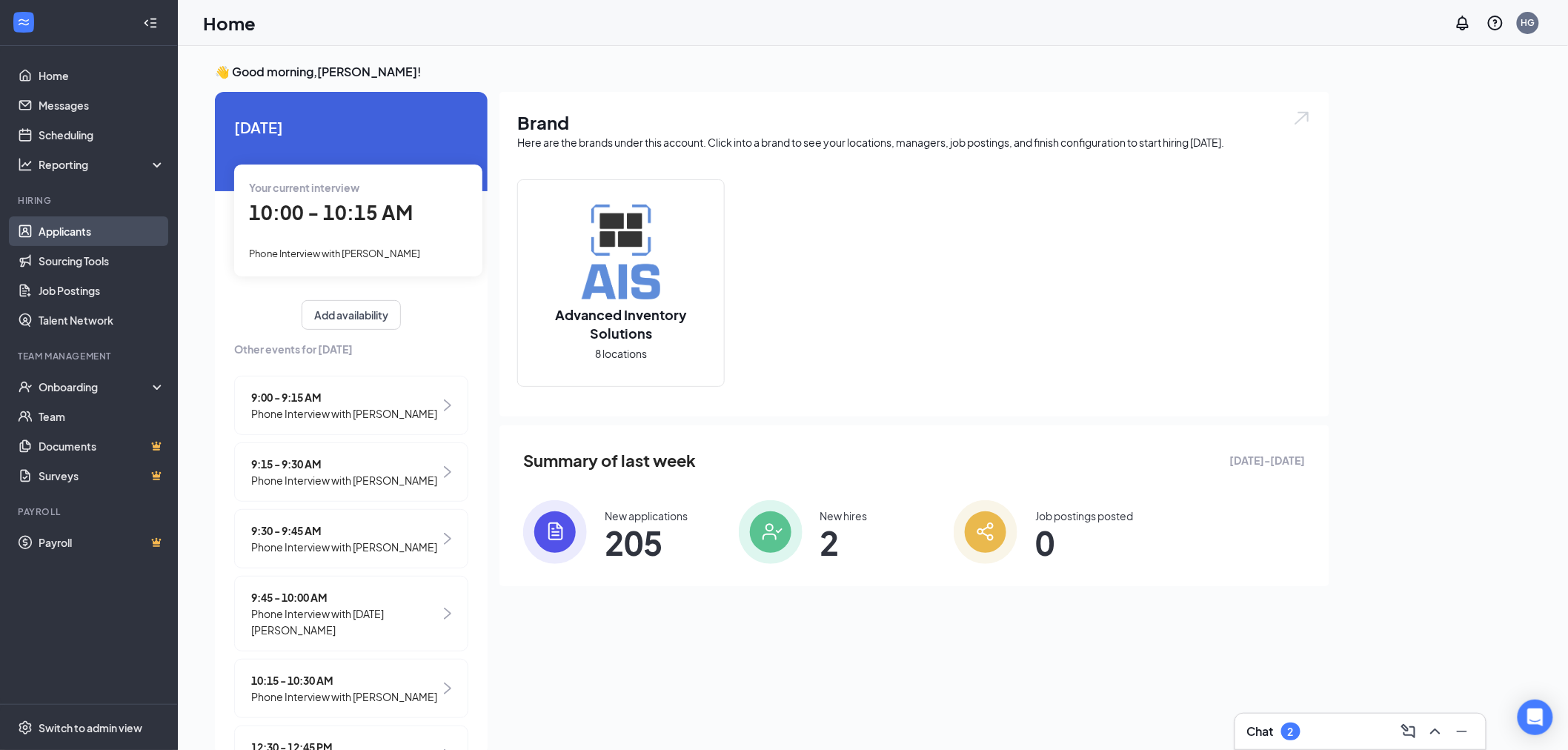
drag, startPoint x: 94, startPoint y: 225, endPoint x: 113, endPoint y: 229, distance: 19.4
click at [94, 226] on link "Applicants" at bounding box center [101, 231] width 126 height 29
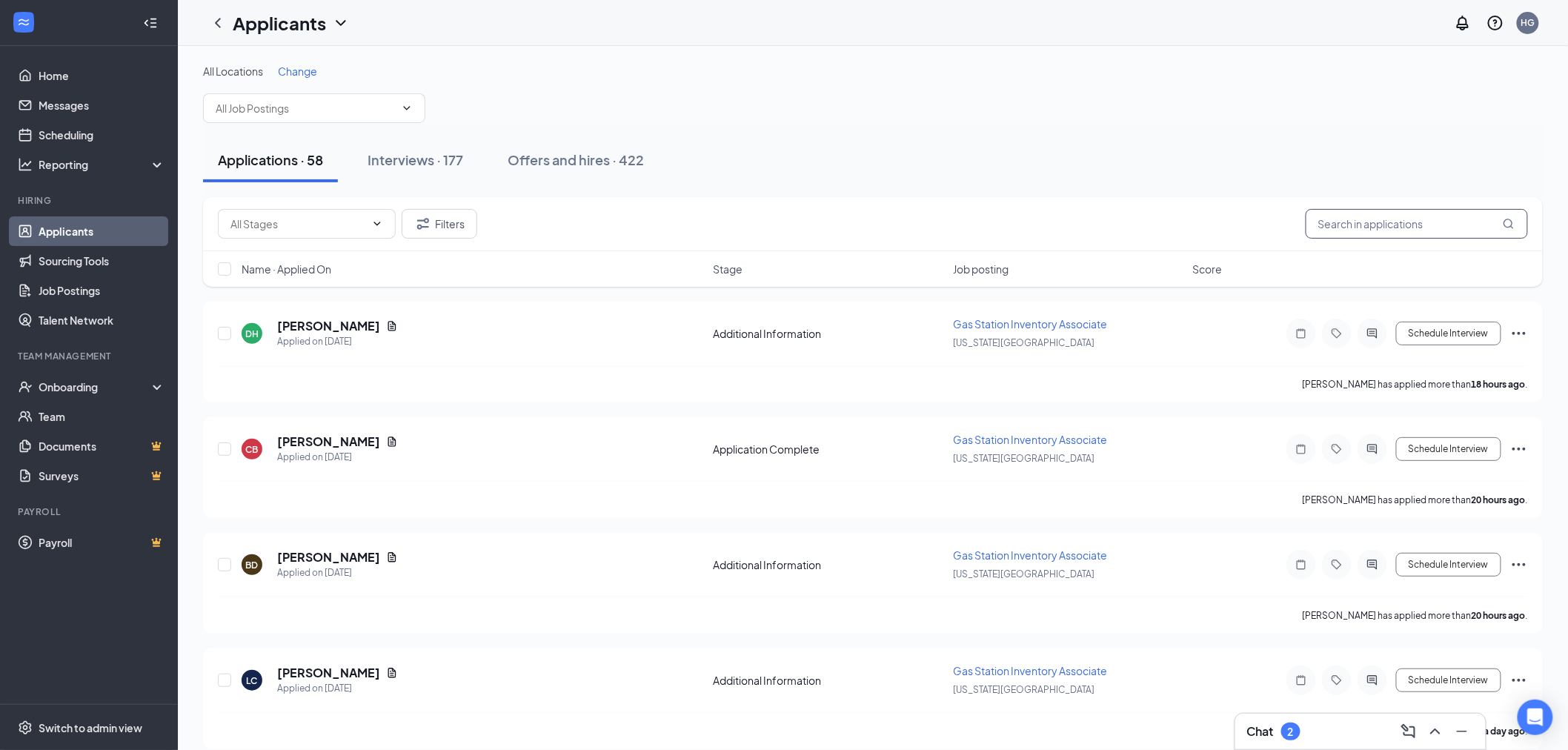
drag, startPoint x: 1442, startPoint y: 225, endPoint x: 1434, endPoint y: 226, distance: 8.1
click at [1439, 225] on input "text" at bounding box center [1417, 224] width 223 height 29
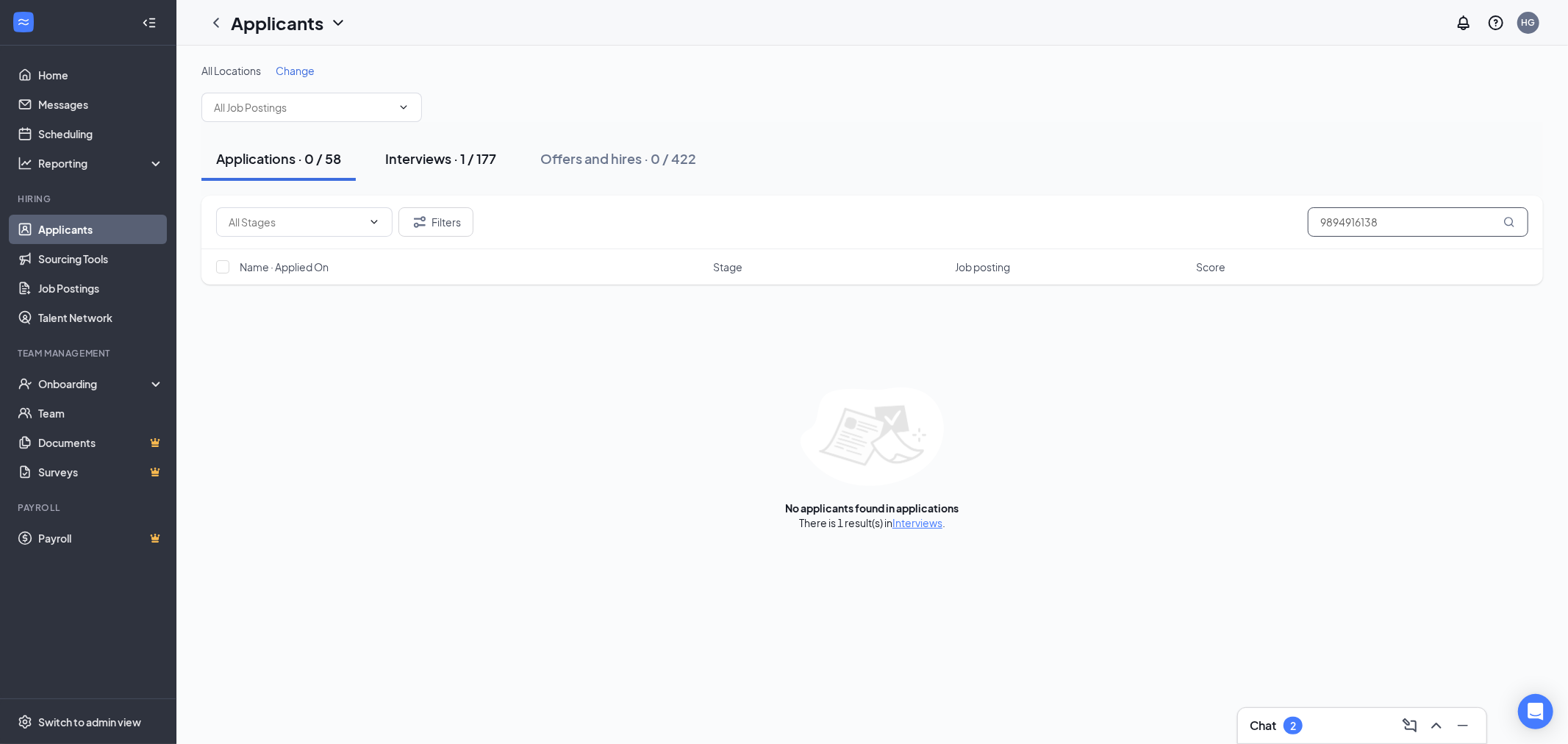
type input "9894916138"
click at [458, 153] on div "Interviews · 1 / 177" at bounding box center [441, 158] width 111 height 18
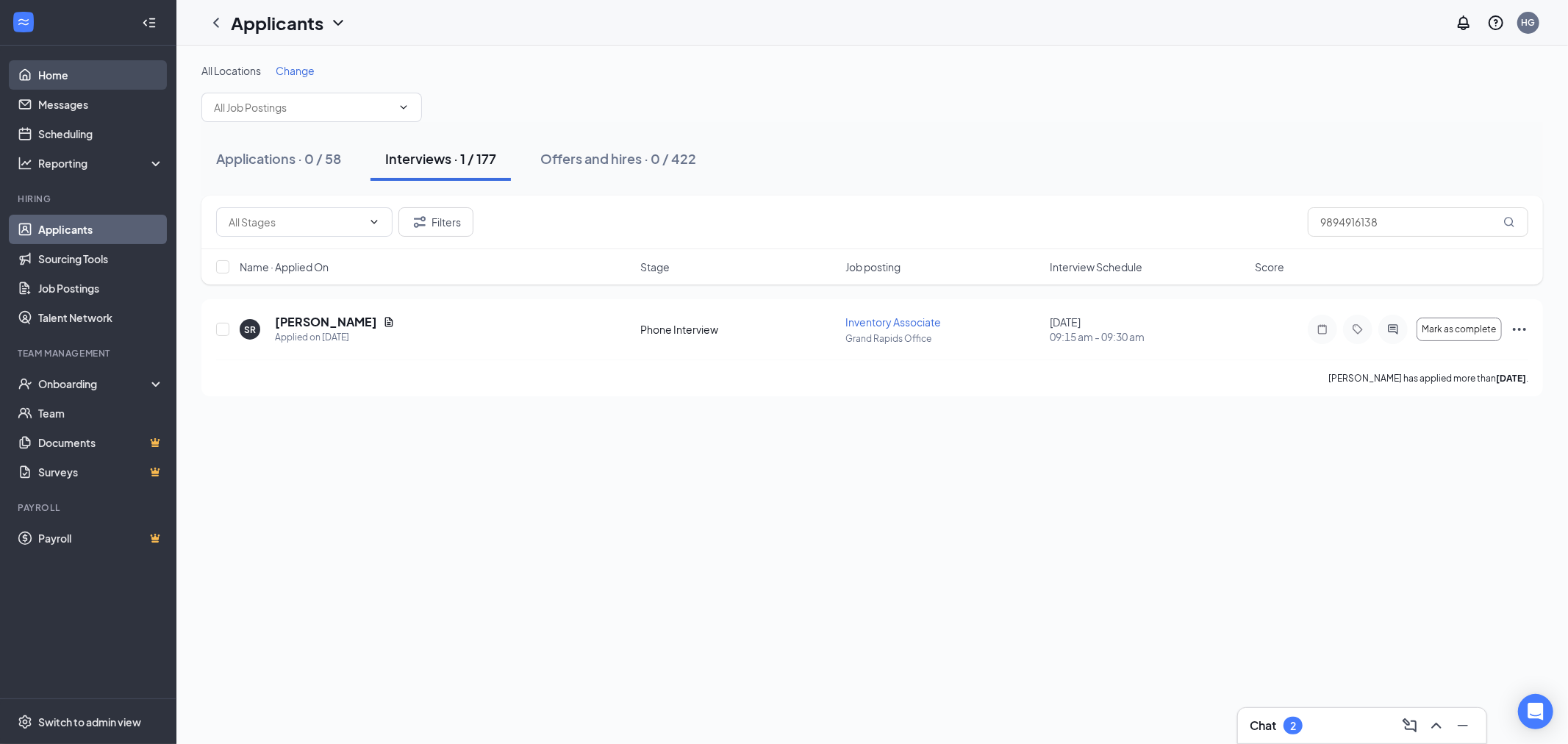
click at [43, 79] on link "Home" at bounding box center [100, 75] width 125 height 29
